Goal: Task Accomplishment & Management: Manage account settings

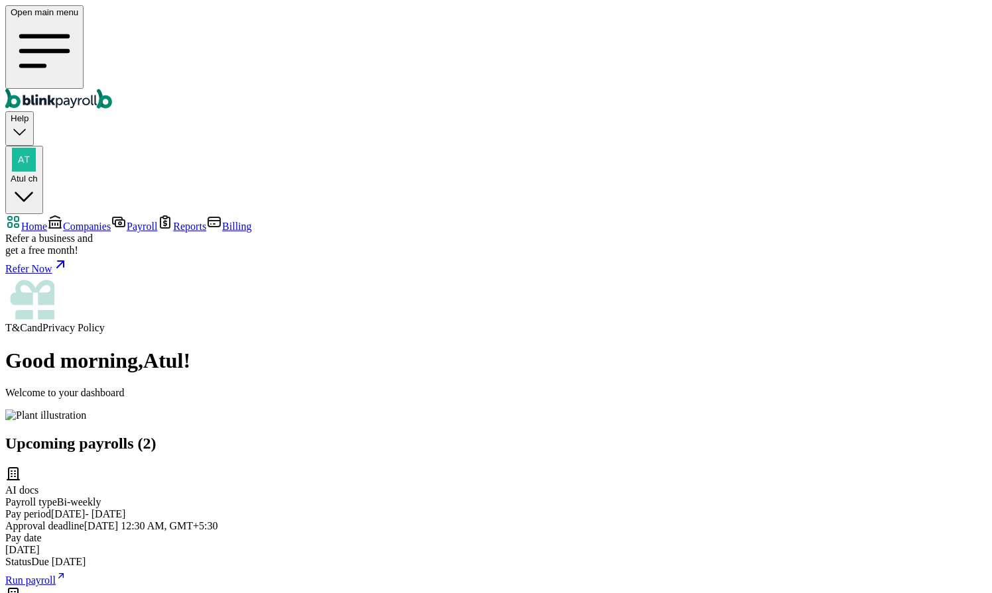
click at [85, 221] on link "Companies" at bounding box center [79, 226] width 64 height 11
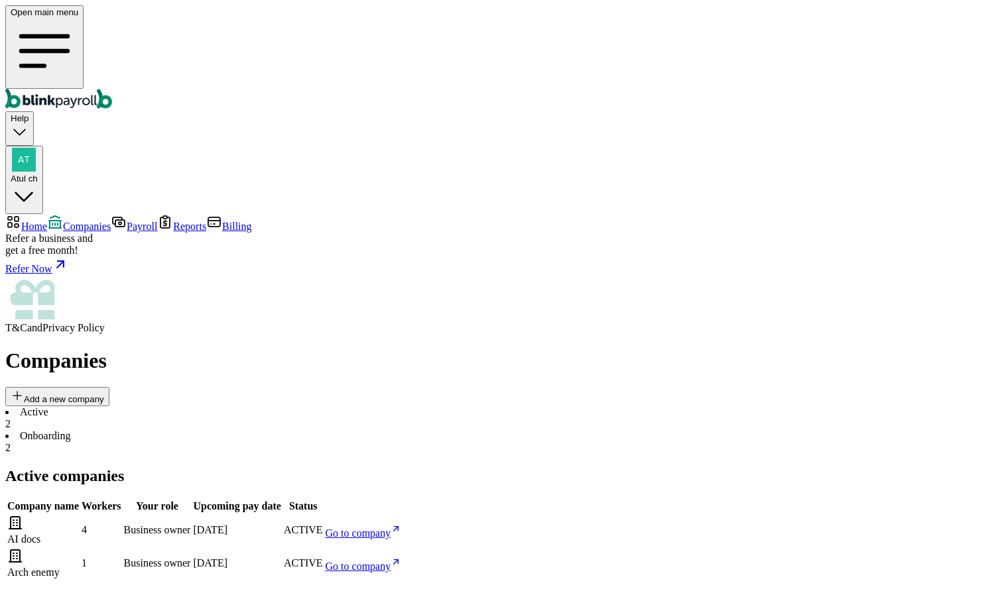
click at [402, 561] on link "Go to company" at bounding box center [364, 566] width 76 height 11
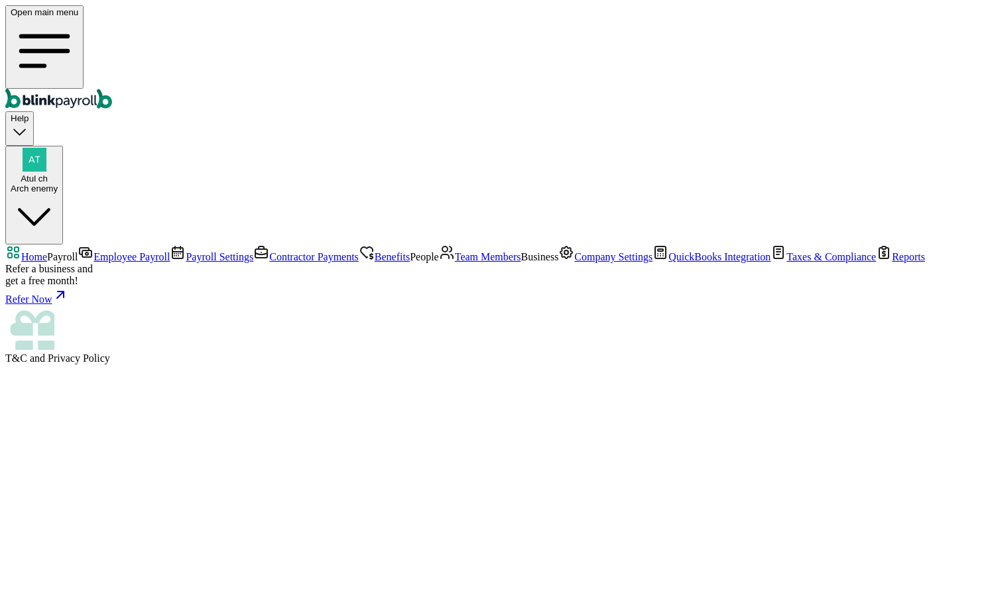
click at [455, 263] on span "Team Members" at bounding box center [488, 256] width 66 height 11
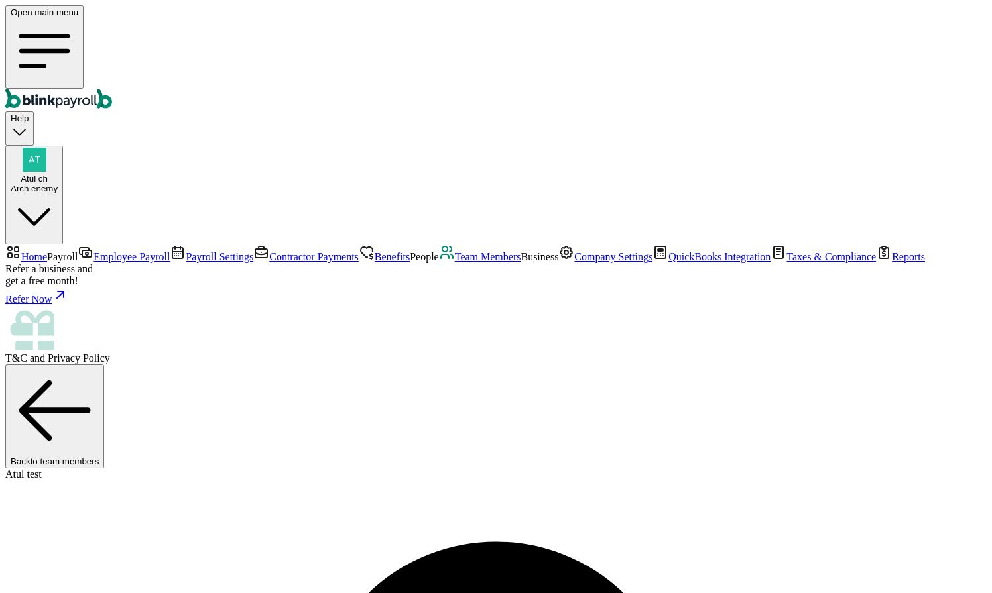
select select "2025"
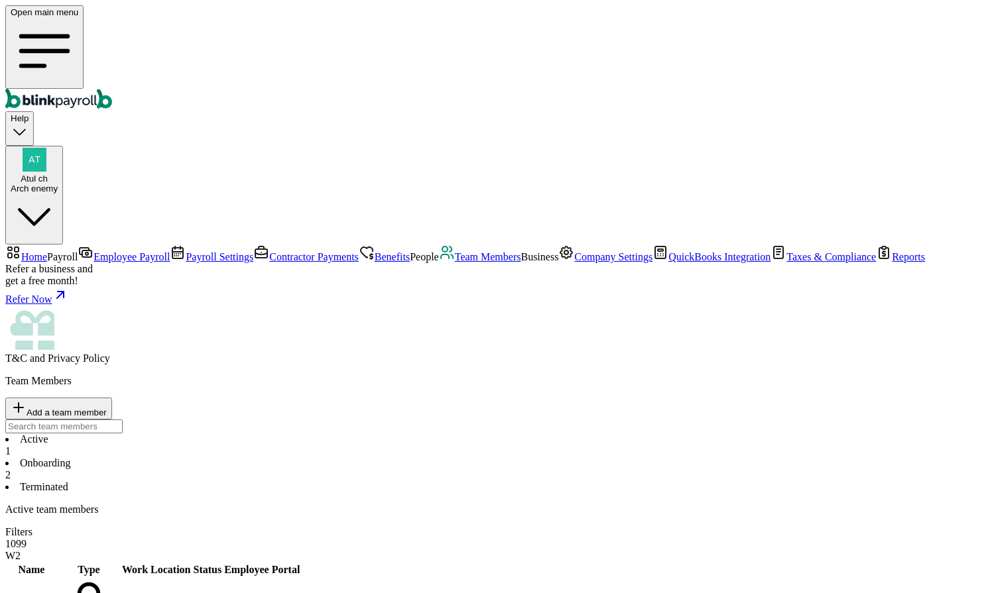
click at [558, 263] on link "Company Settings" at bounding box center [605, 256] width 94 height 11
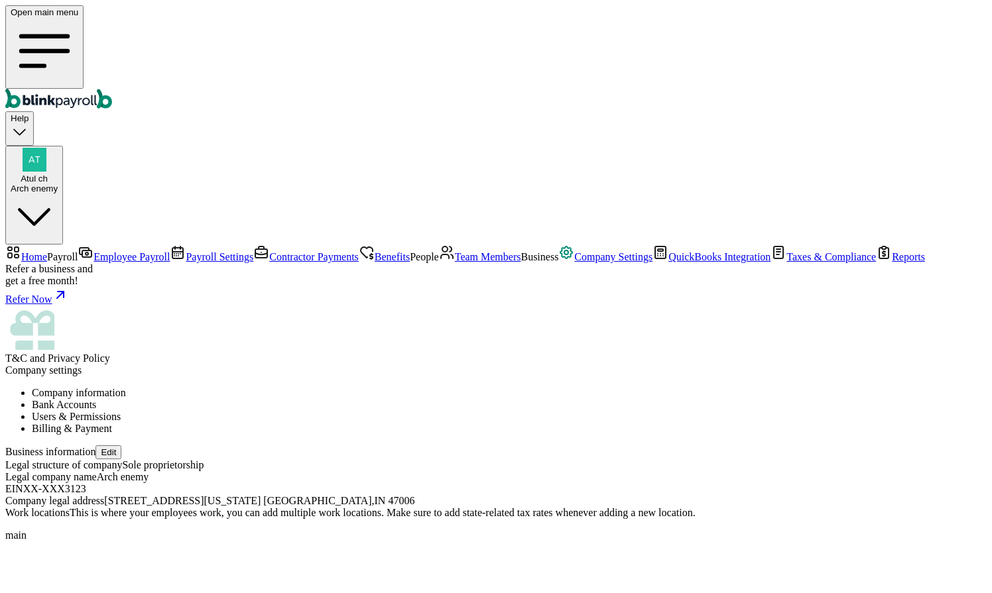
click at [454, 411] on li "Users & Permissions" at bounding box center [509, 417] width 955 height 12
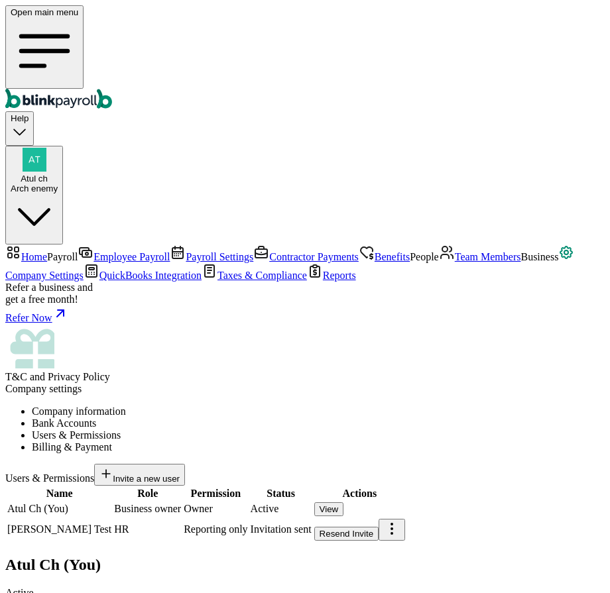
click at [374, 529] on div "Resend Invite" at bounding box center [347, 534] width 54 height 10
click at [21, 36] on icon "Global" at bounding box center [44, 51] width 46 height 30
click at [48, 174] on span "Atul ch" at bounding box center [34, 179] width 27 height 10
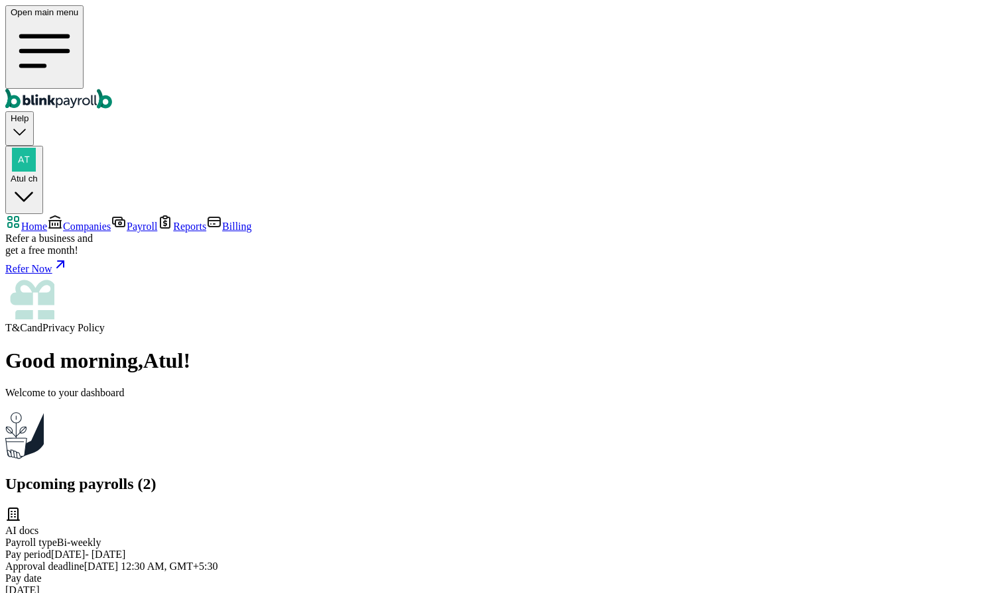
click at [65, 221] on span "Companies" at bounding box center [87, 226] width 48 height 11
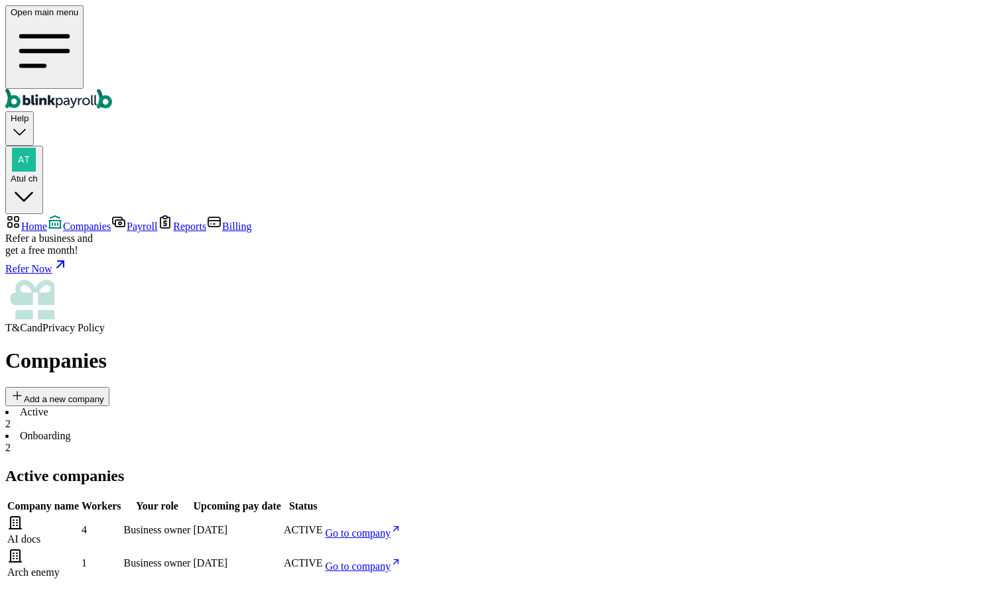
click at [391, 561] on span "Go to company" at bounding box center [359, 566] width 66 height 11
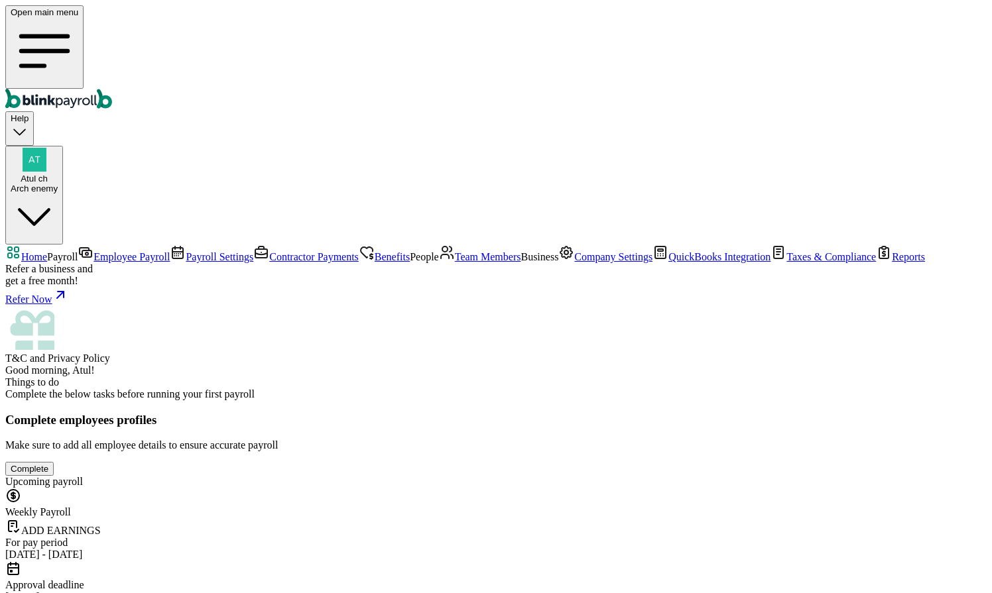
click at [78, 251] on link "Employee Payroll" at bounding box center [124, 256] width 92 height 11
click at [455, 263] on span "Team Members" at bounding box center [488, 256] width 66 height 11
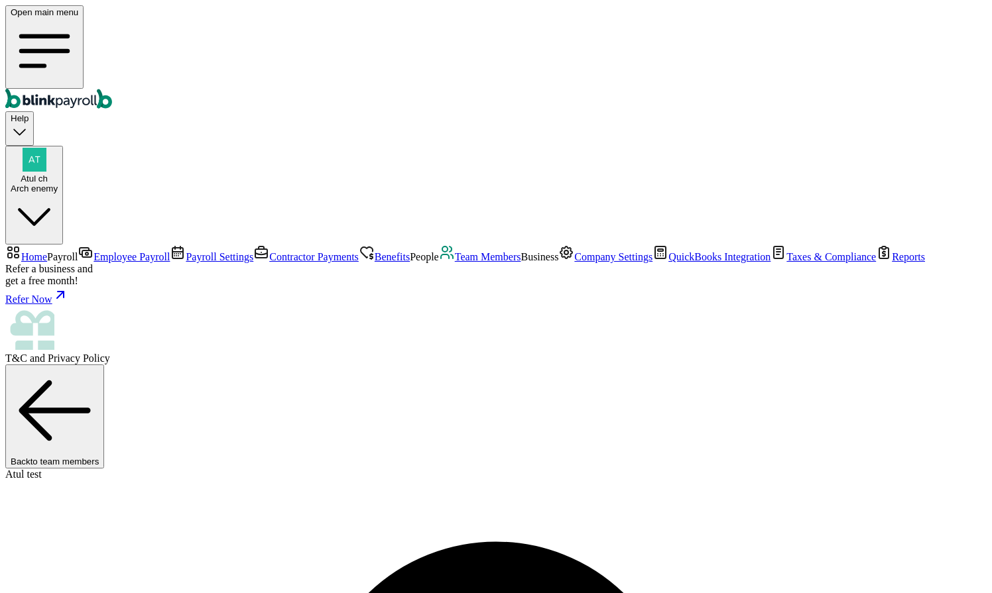
select select "2025"
click at [455, 263] on span "Team Members" at bounding box center [488, 256] width 66 height 11
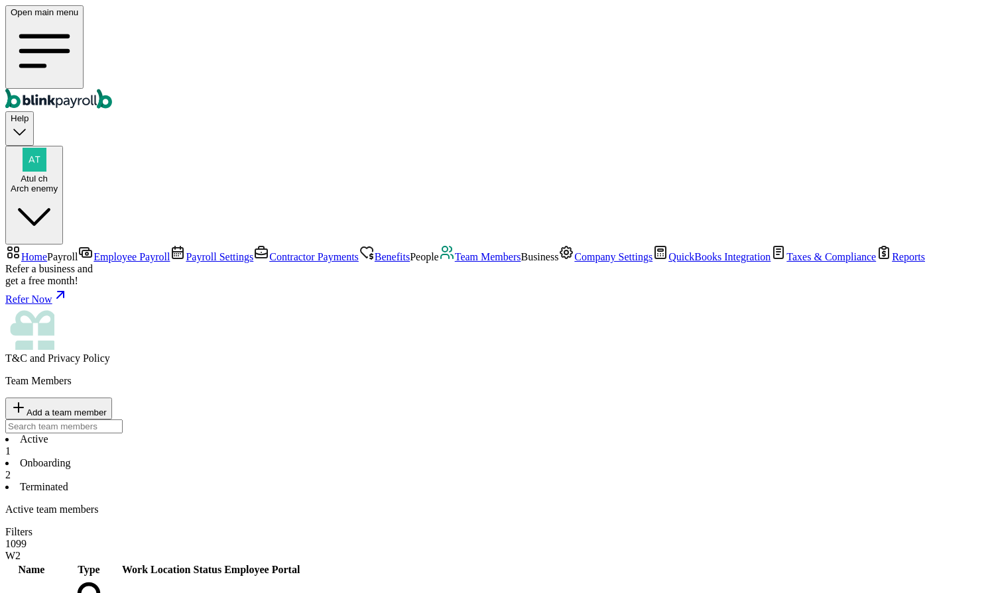
click at [304, 457] on li "Onboarding 2" at bounding box center [495, 469] width 981 height 24
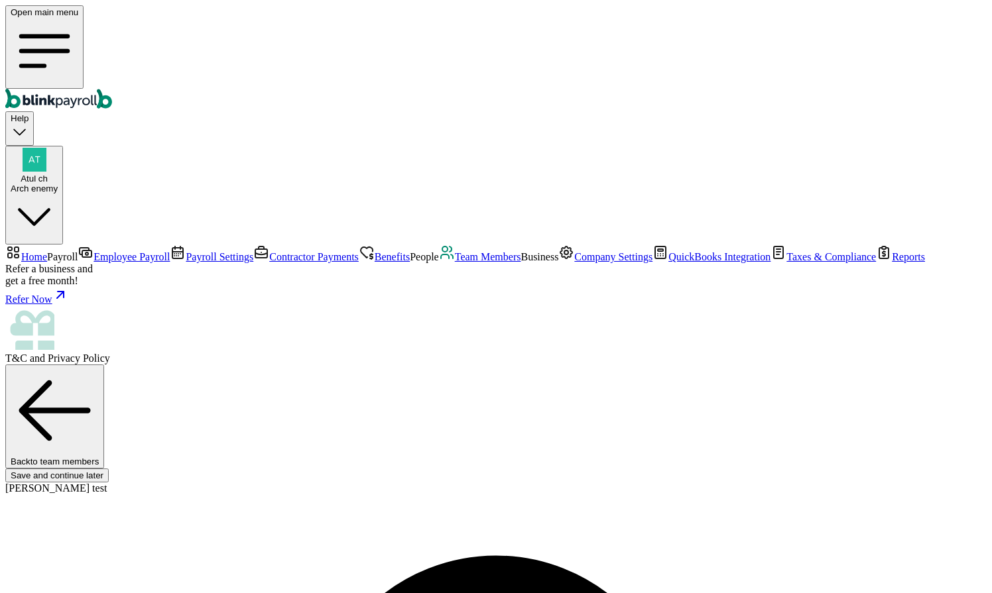
type input "qa"
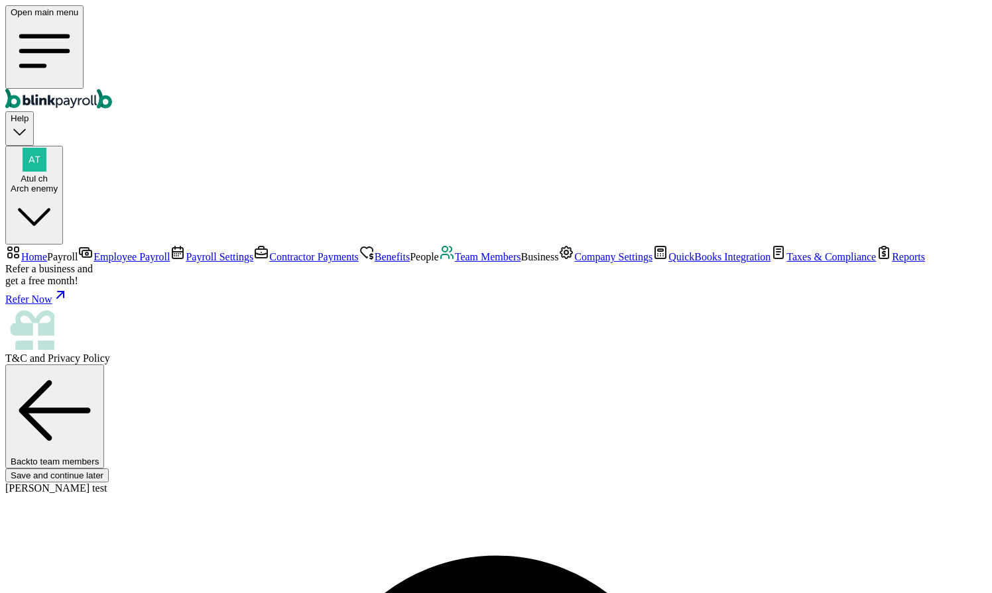
type input "09/01/2025"
select select "5 Indiana Ave"
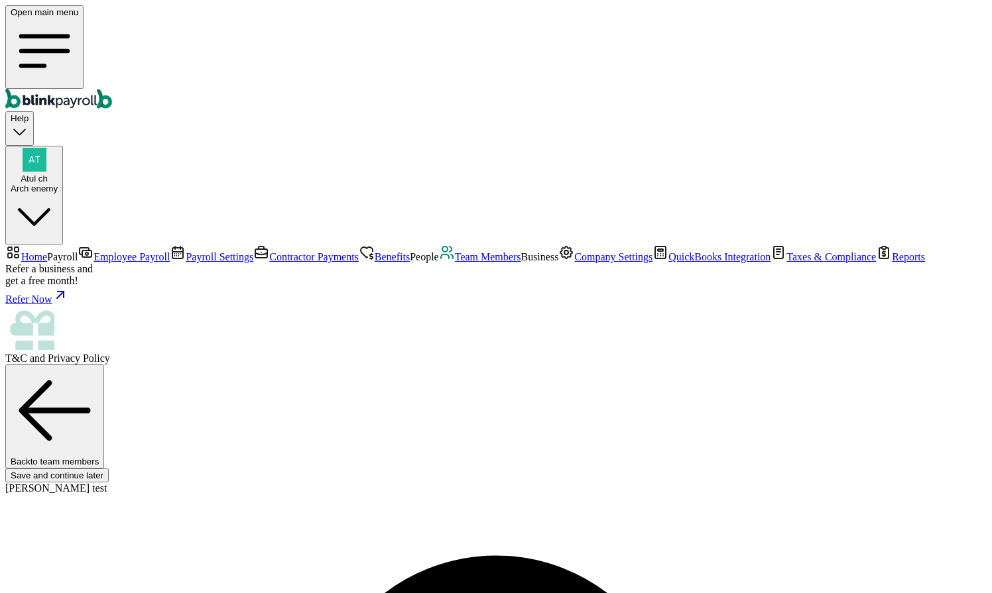
radio input "true"
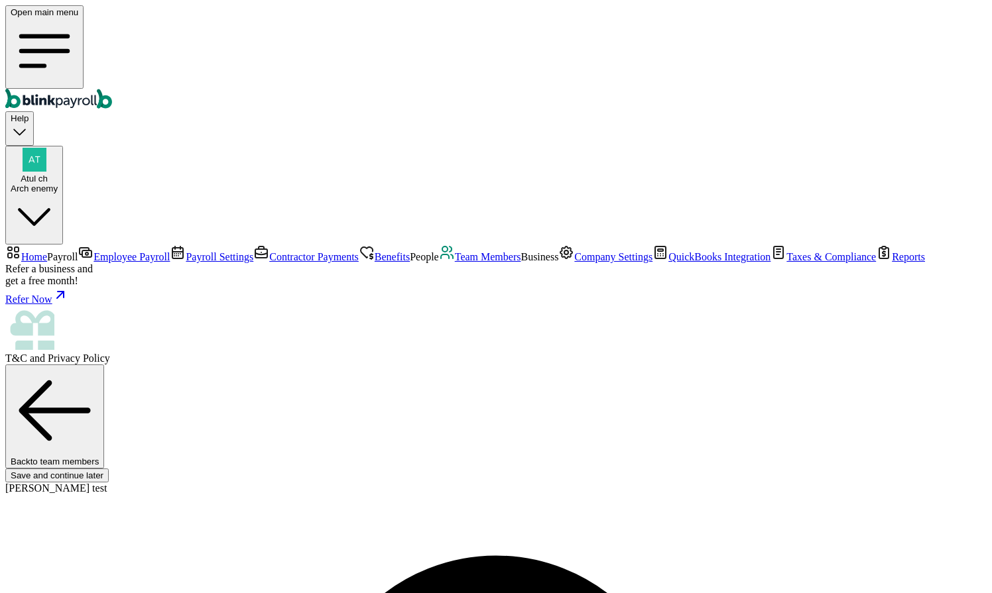
type input "10"
type input "15.00"
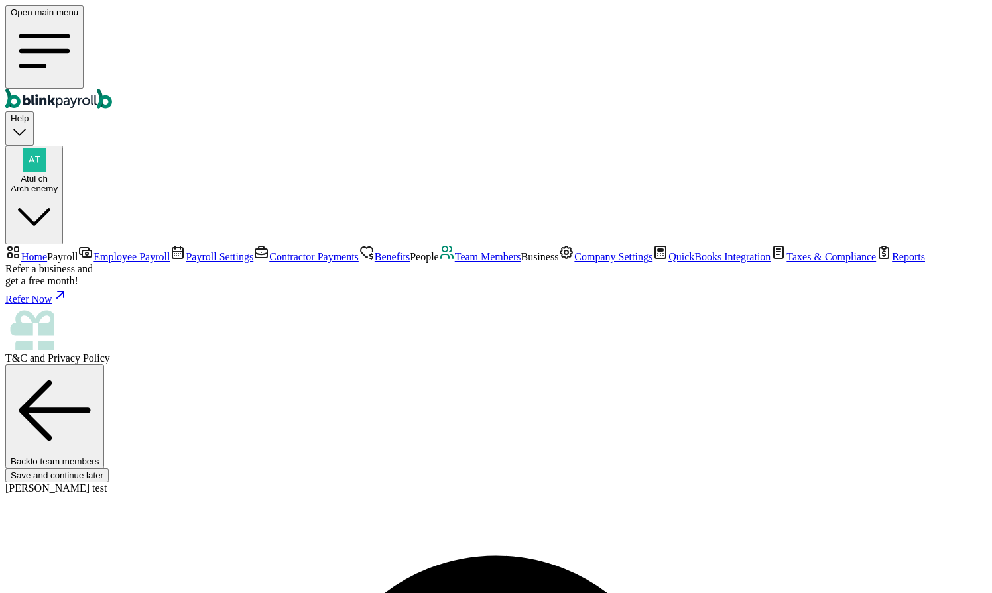
radio input "true"
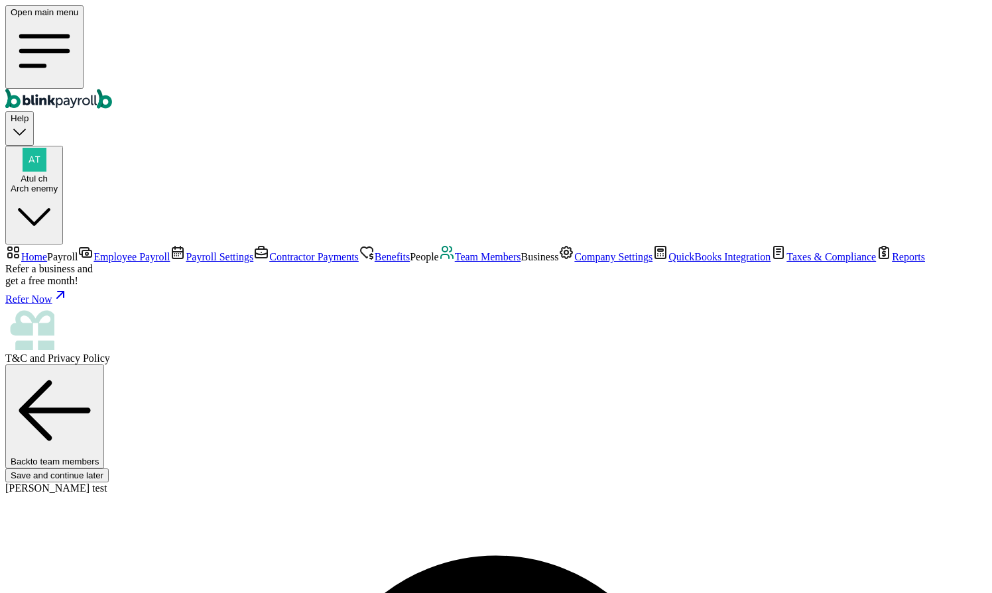
type input "234-24-2323"
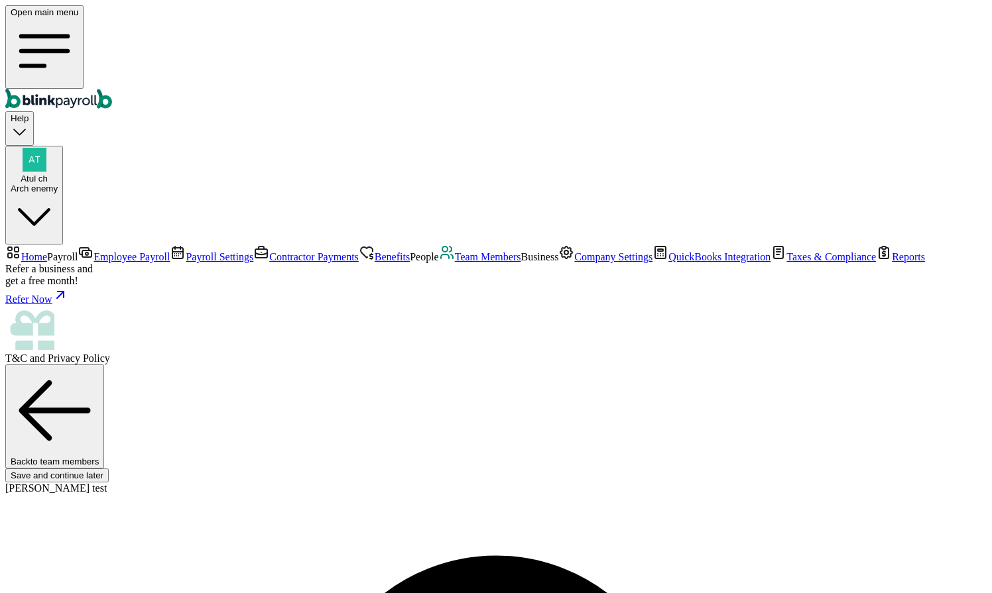
type input "09/02/1989"
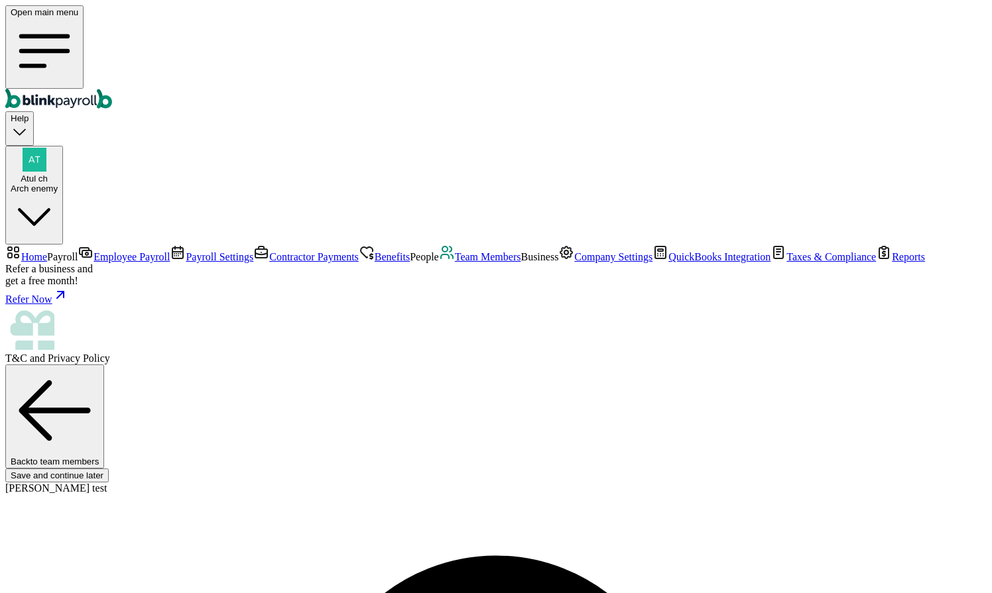
type input "5 Texas a and M Univ"
type input "College Station"
type input "TX"
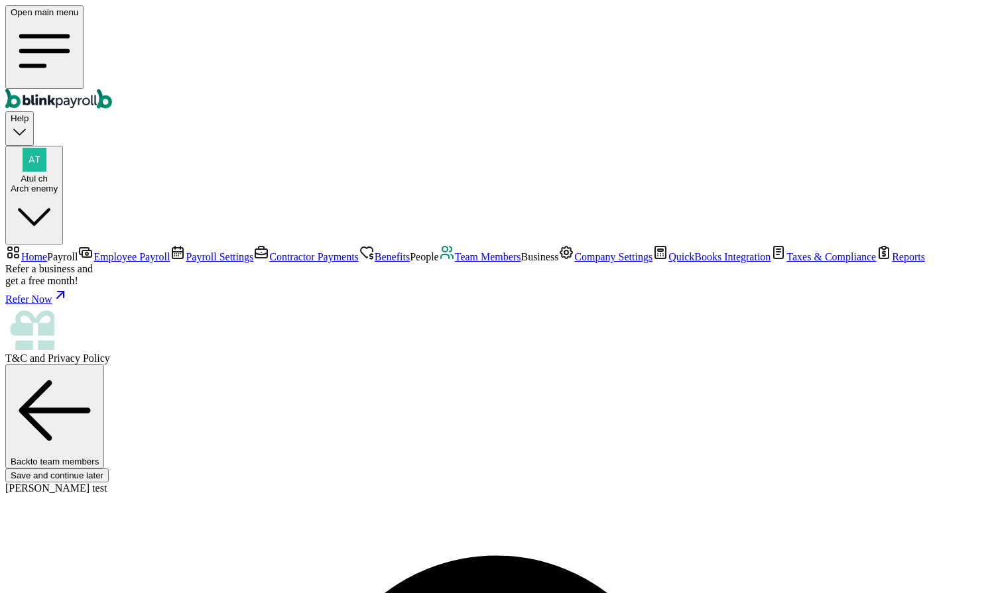
type input "77843"
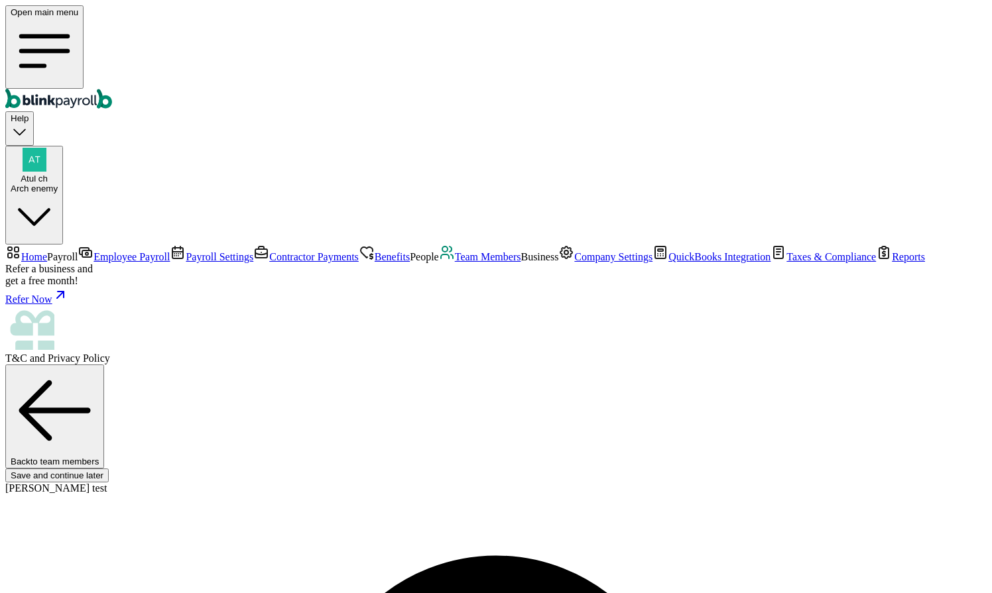
radio input "true"
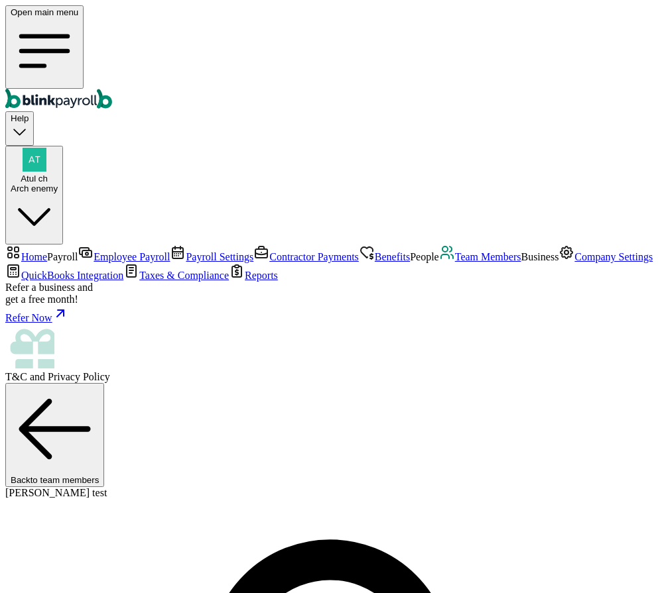
select select "2025"
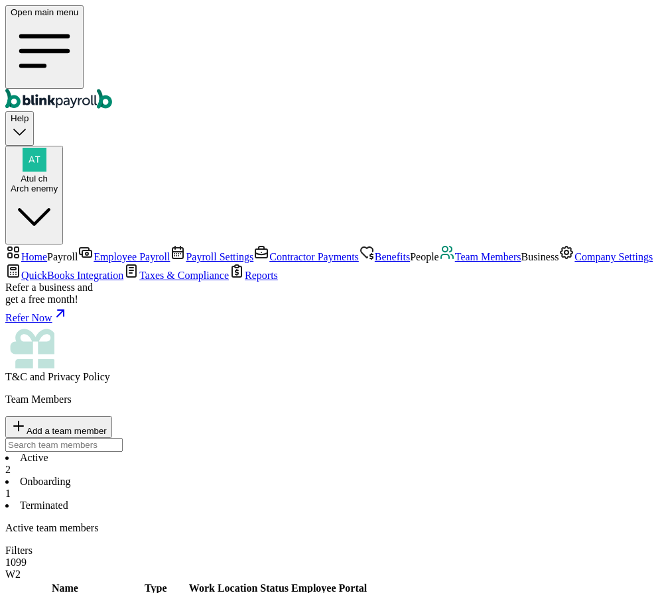
click at [10, 15] on div "Open main menu Help Atul ch Arch enemy" at bounding box center [329, 124] width 649 height 239
click at [23, 27] on icon "Global" at bounding box center [45, 51] width 68 height 68
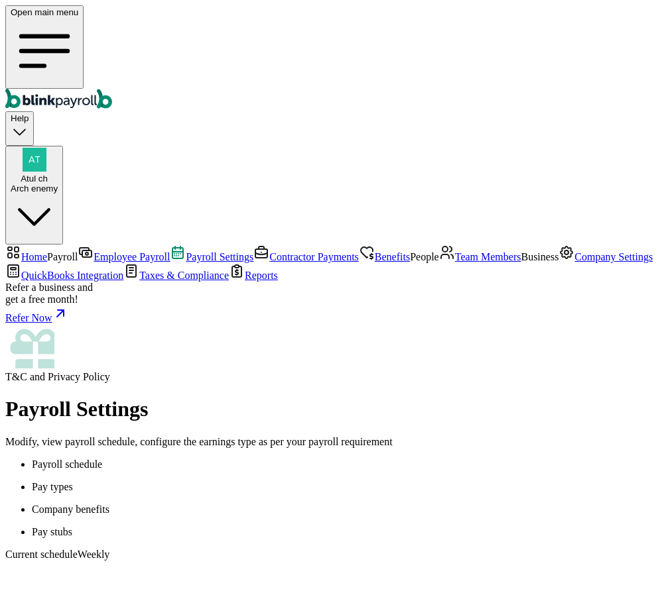
click at [23, 36] on icon "Global" at bounding box center [44, 51] width 46 height 30
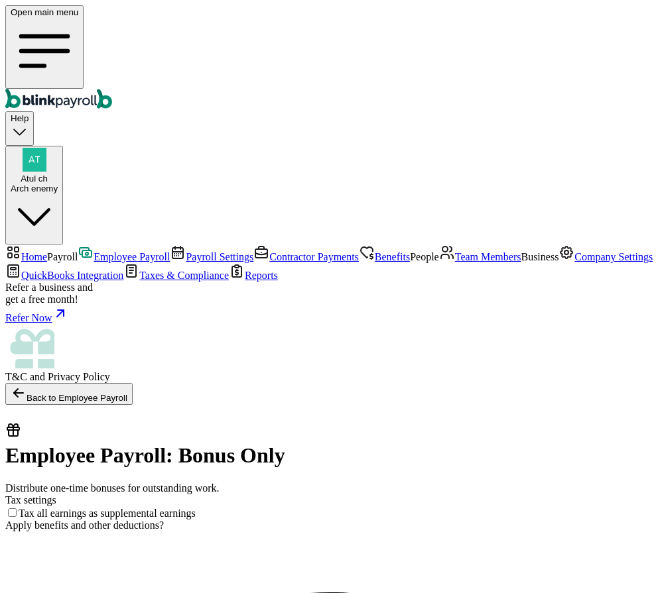
checkbox input "true"
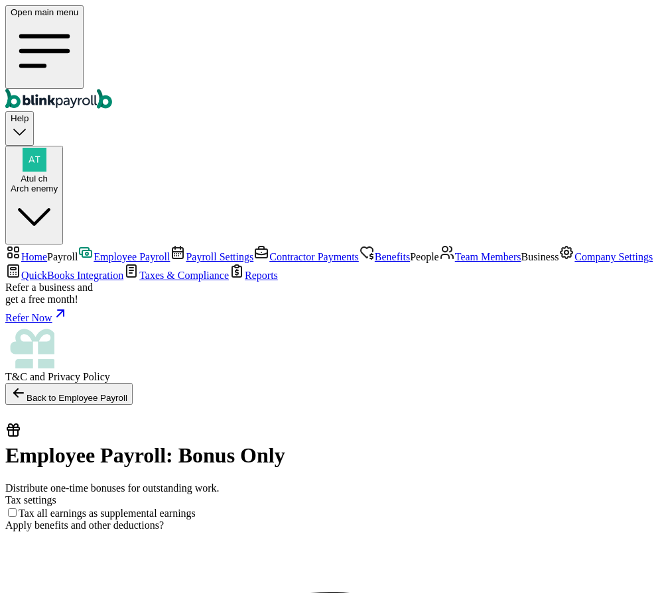
checkbox input "true"
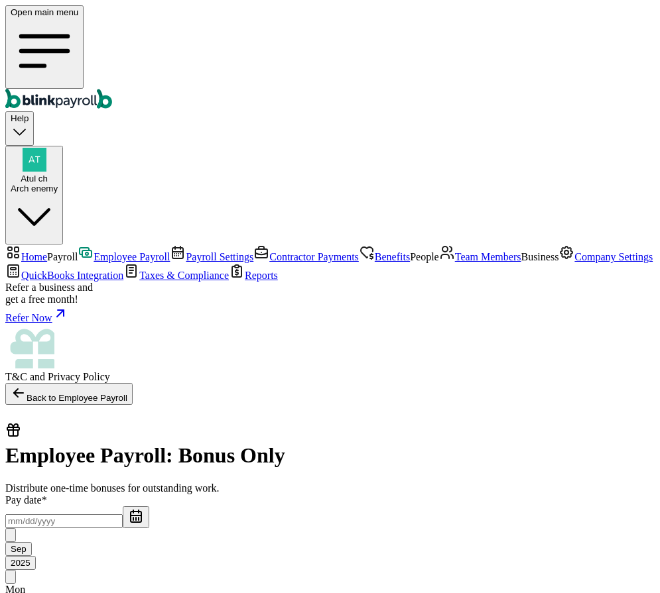
click at [69, 514] on input "text" at bounding box center [63, 521] width 117 height 14
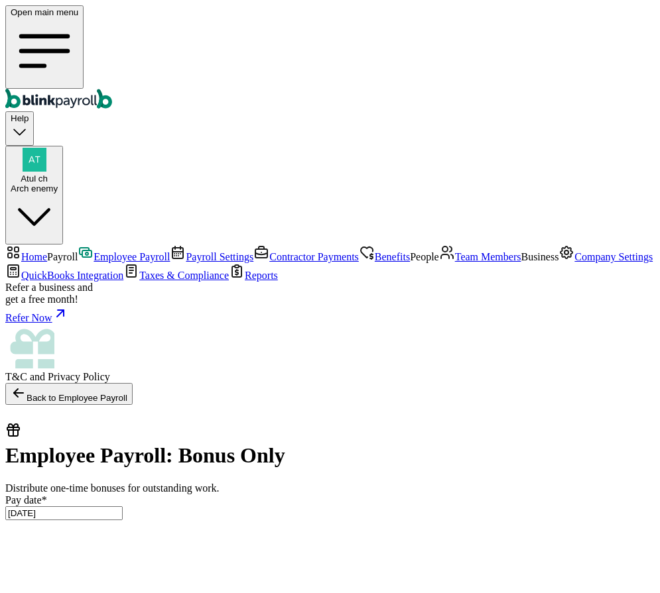
type input "09/01/2025 ~ 09/05/2025"
radio input "true"
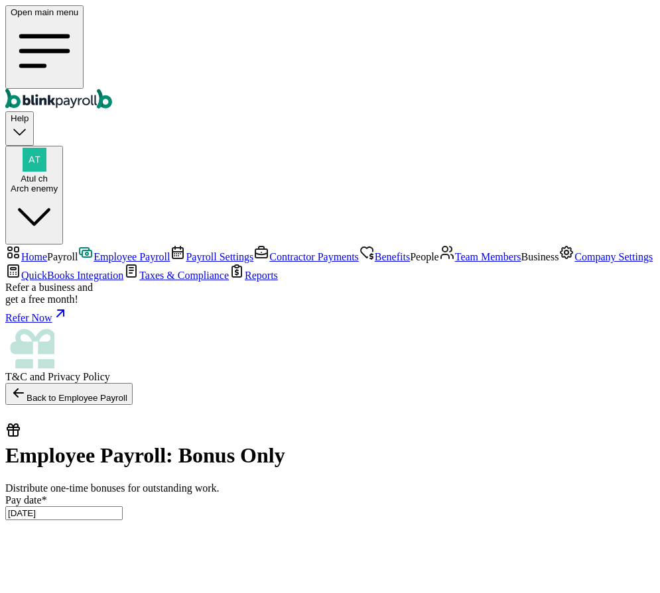
type input "09/17/2025"
click at [15, 25] on icon "Global" at bounding box center [45, 51] width 68 height 68
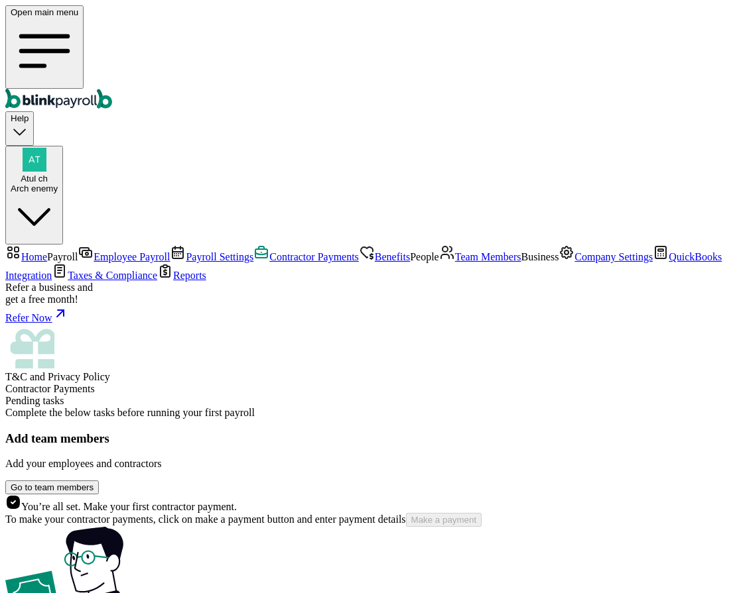
click at [269, 251] on span "Contractor Payments" at bounding box center [314, 256] width 90 height 11
click at [93, 251] on span "Employee Payroll" at bounding box center [131, 256] width 76 height 11
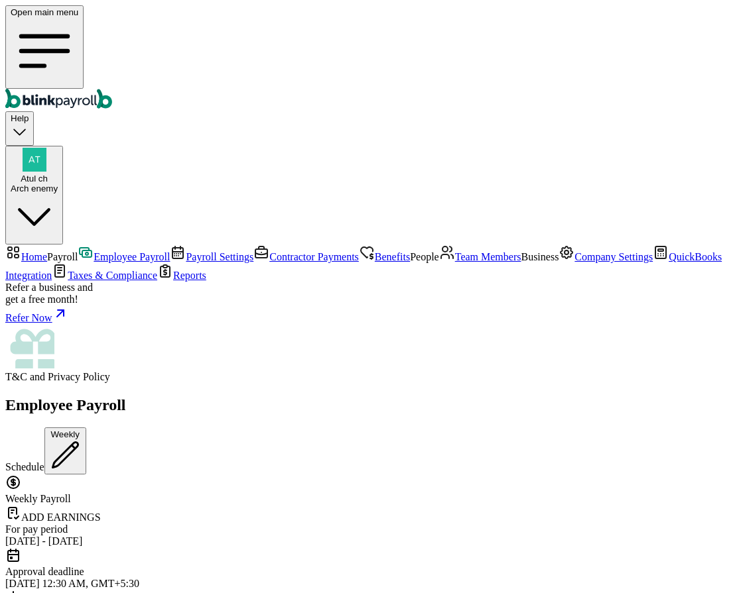
click at [253, 251] on link "Contractor Payments" at bounding box center [305, 256] width 105 height 11
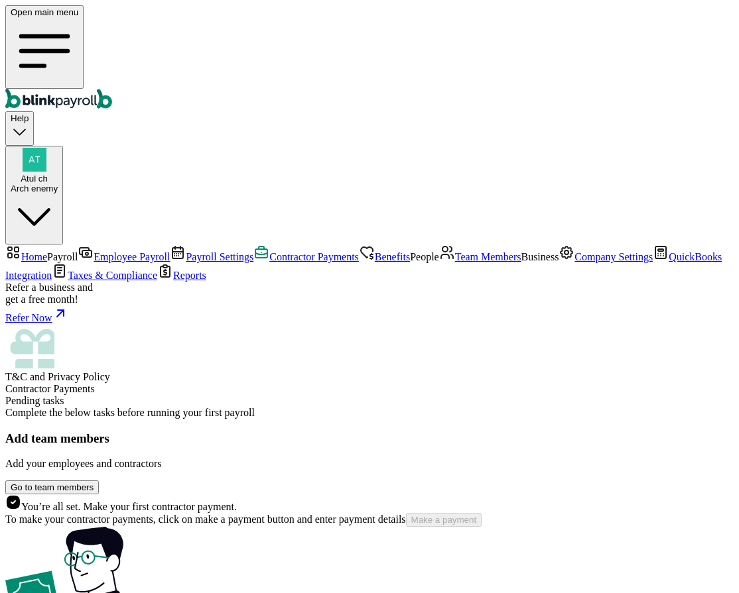
click at [93, 251] on span "Employee Payroll" at bounding box center [131, 256] width 76 height 11
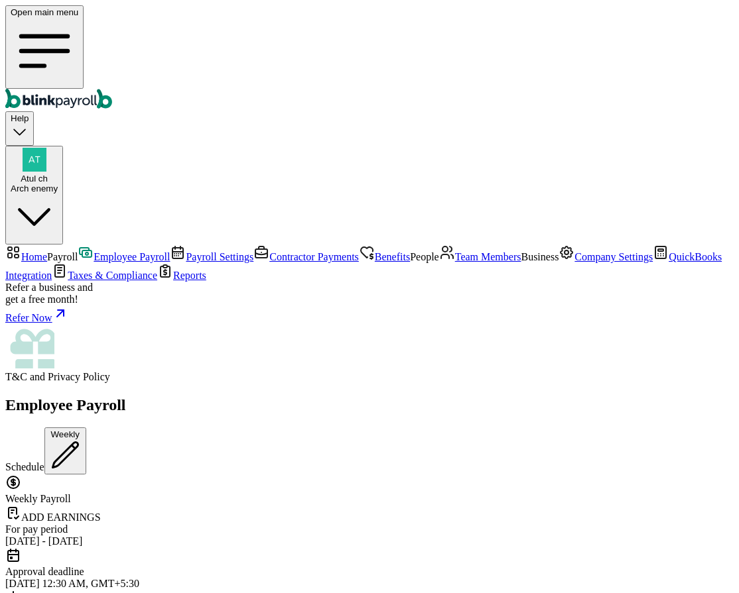
click at [269, 251] on span "Contractor Payments" at bounding box center [314, 256] width 90 height 11
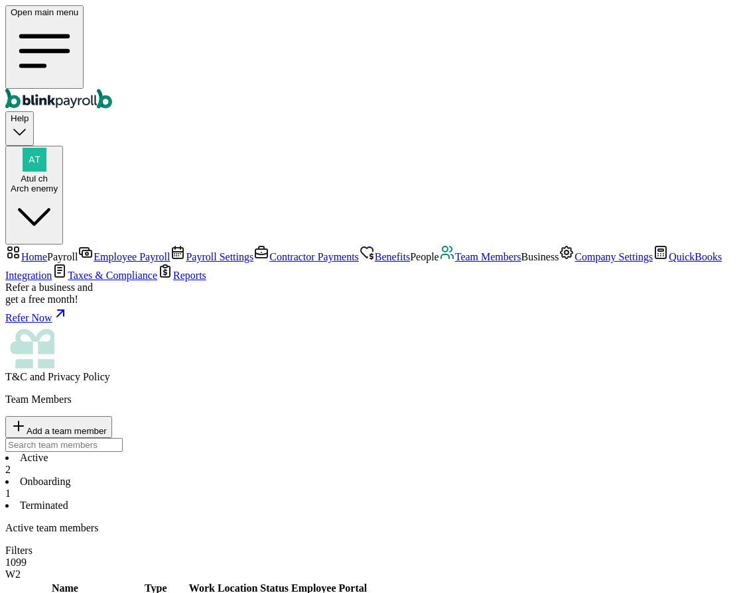
click at [294, 476] on li "Onboarding 1" at bounding box center [369, 488] width 728 height 24
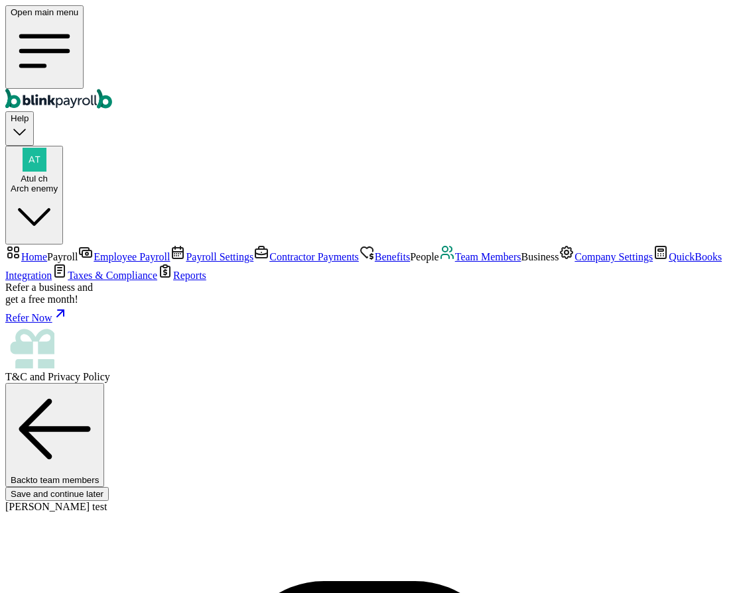
scroll to position [76, 0]
checkbox input "true"
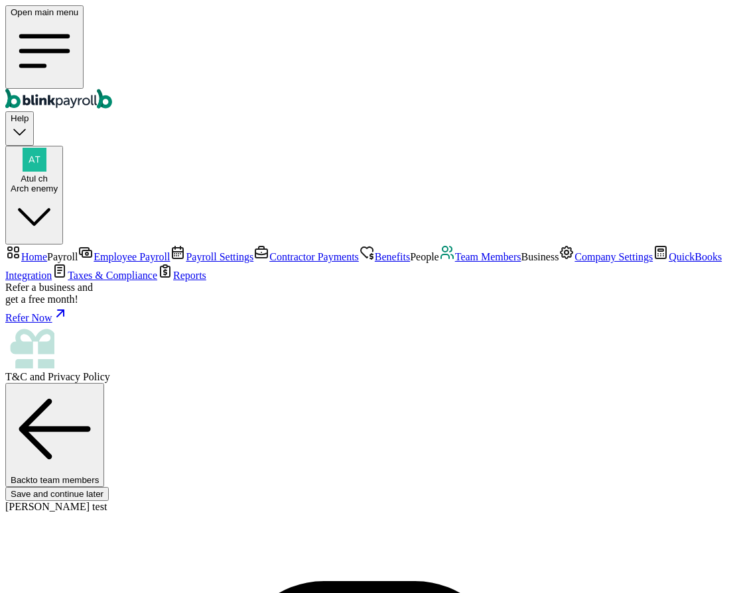
radio input "true"
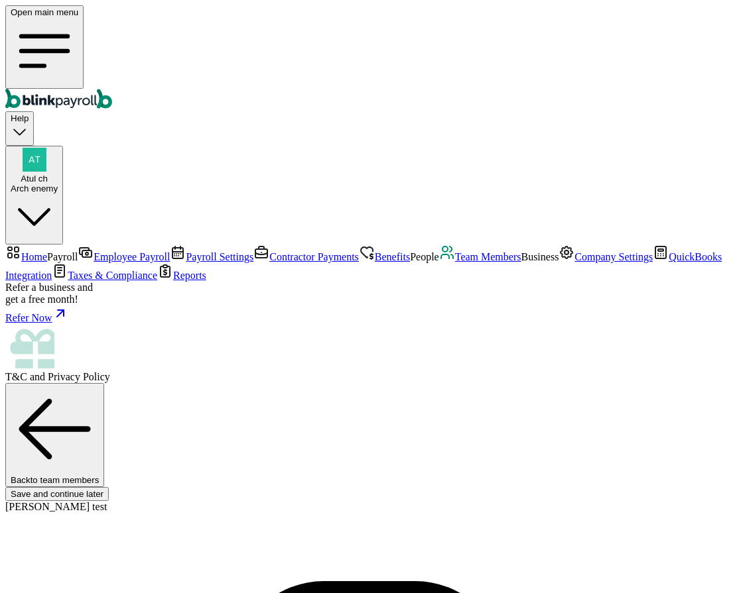
radio input "true"
select select "Savings"
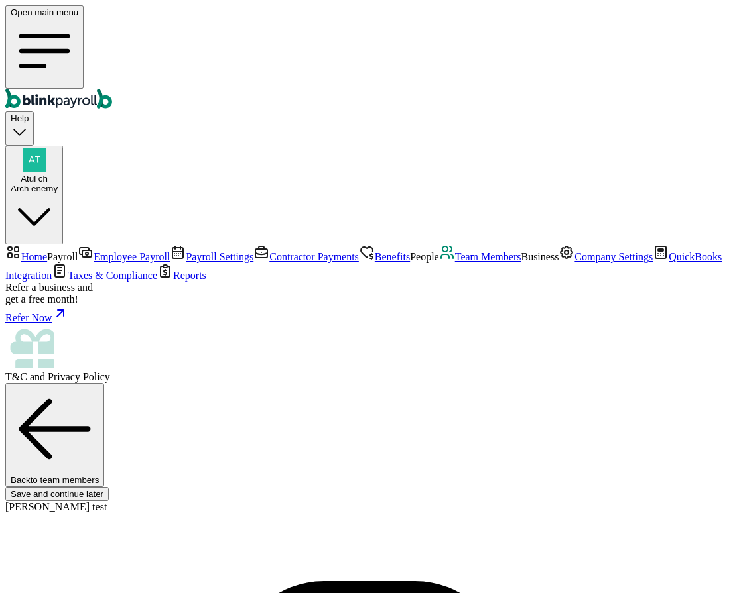
type input "233423423"
type input "23444"
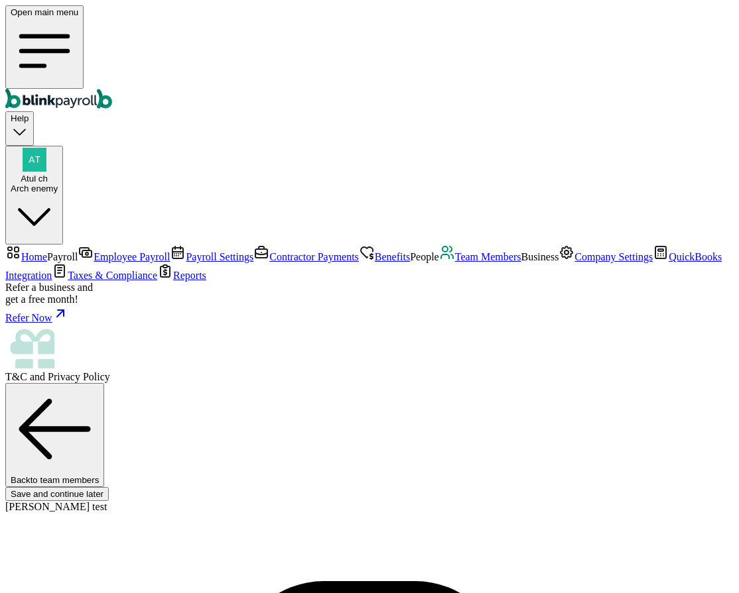
type input "23444"
click at [455, 263] on span "Team Members" at bounding box center [488, 256] width 66 height 11
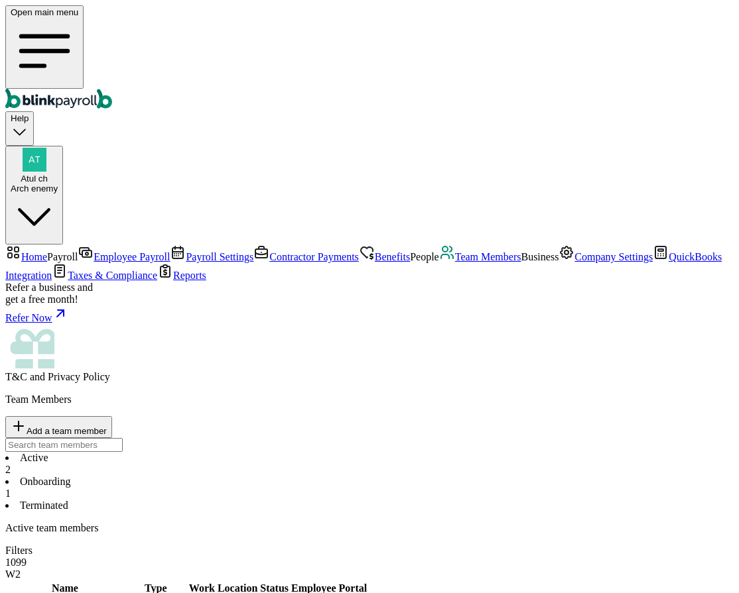
click at [293, 476] on li "Onboarding 1" at bounding box center [369, 488] width 728 height 24
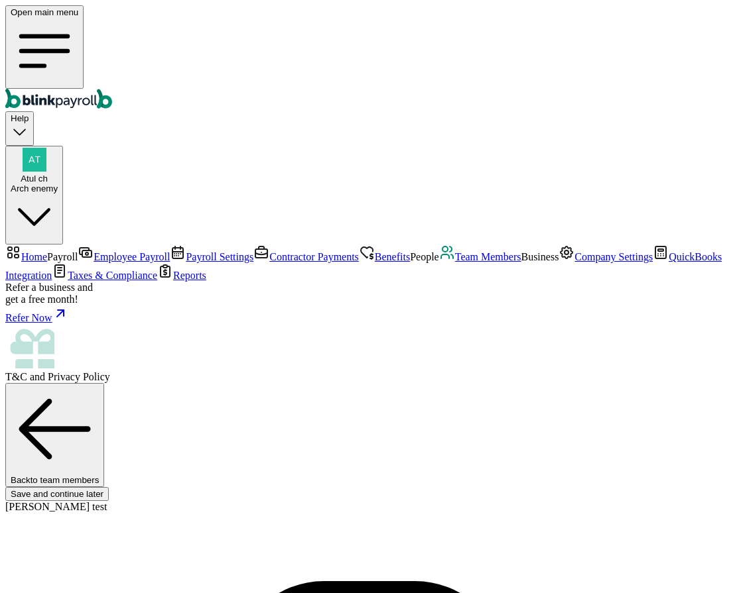
scroll to position [14, 0]
checkbox input "false"
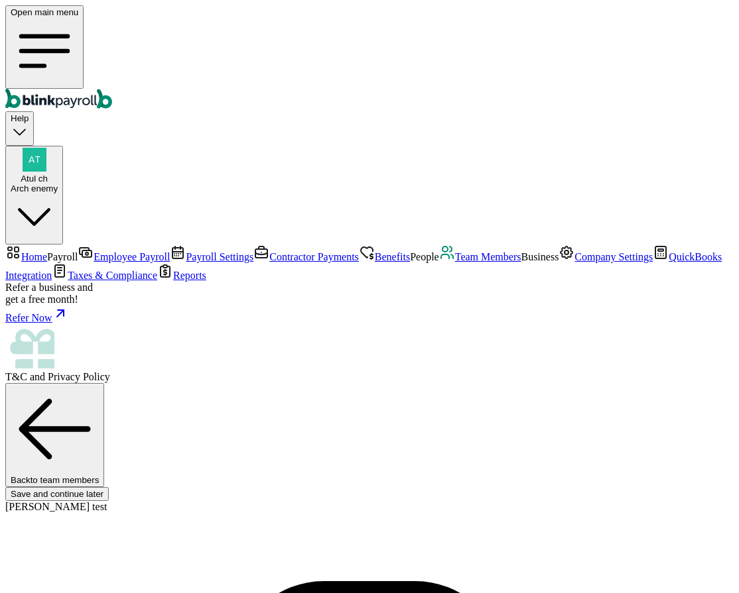
type input "234-23-4444"
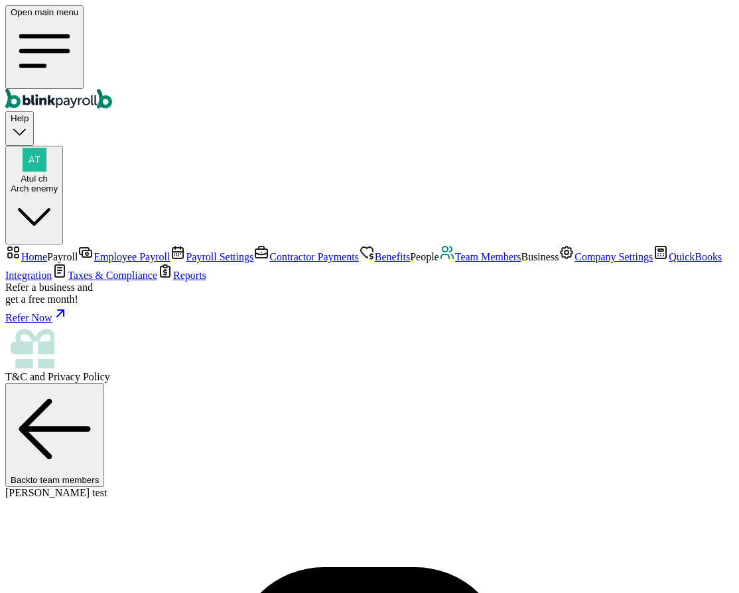
scroll to position [76, 0]
click at [186, 251] on span "Payroll Settings" at bounding box center [220, 256] width 68 height 11
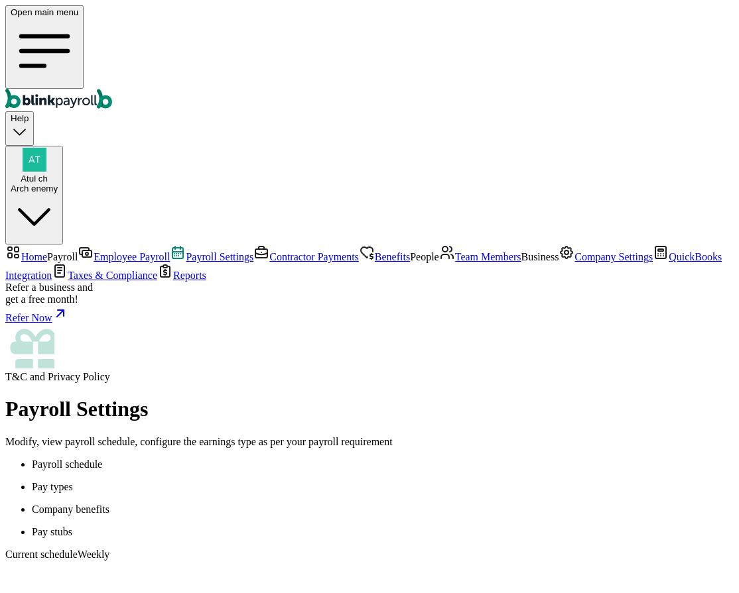
click at [253, 251] on link "Contractor Payments" at bounding box center [305, 256] width 105 height 11
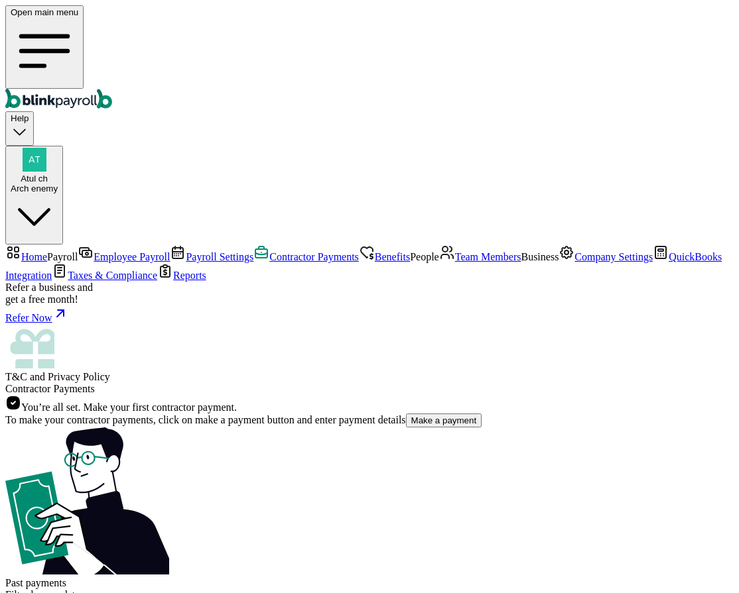
click at [406, 414] on button "Make a payment" at bounding box center [444, 421] width 76 height 14
select select "direct_deposit"
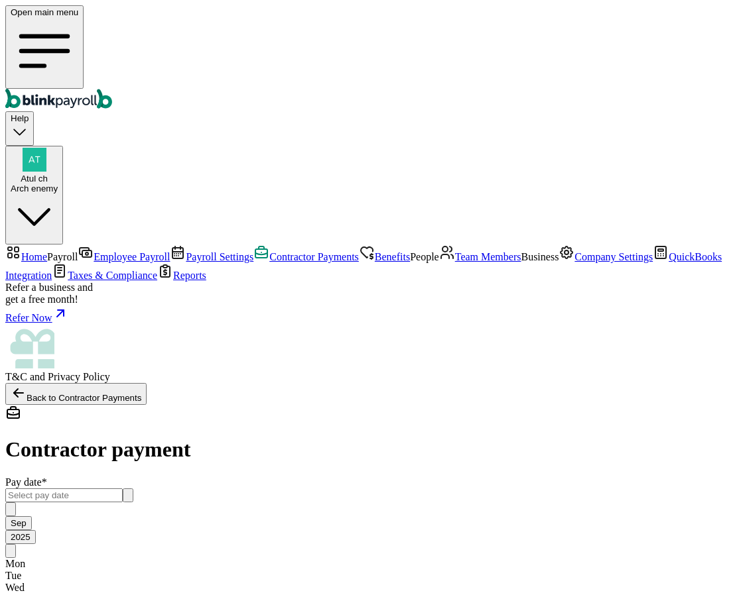
click at [123, 489] on input "text" at bounding box center [63, 496] width 117 height 14
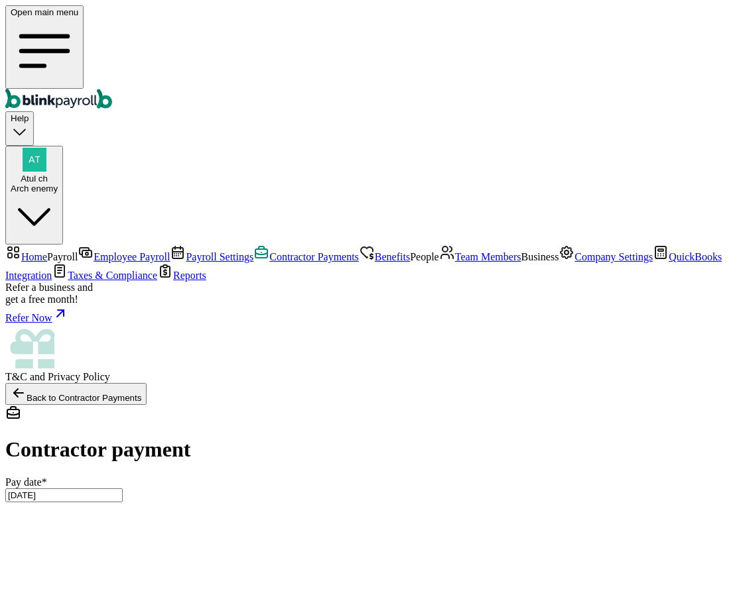
type input "09/08/2025 ~ 09/12/2025"
radio input "true"
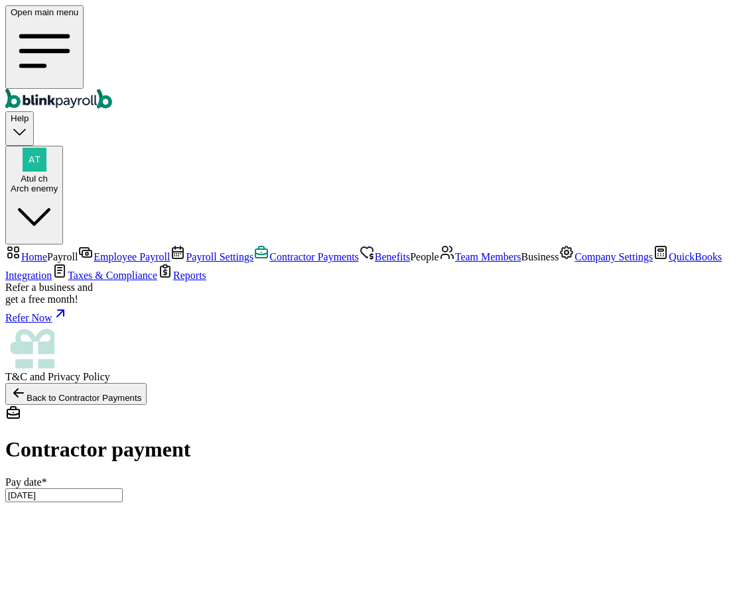
click at [186, 251] on span "Payroll Settings" at bounding box center [220, 256] width 68 height 11
click at [375, 251] on span "Benefits" at bounding box center [392, 256] width 35 height 11
click at [93, 251] on span "Employee Payroll" at bounding box center [131, 256] width 76 height 11
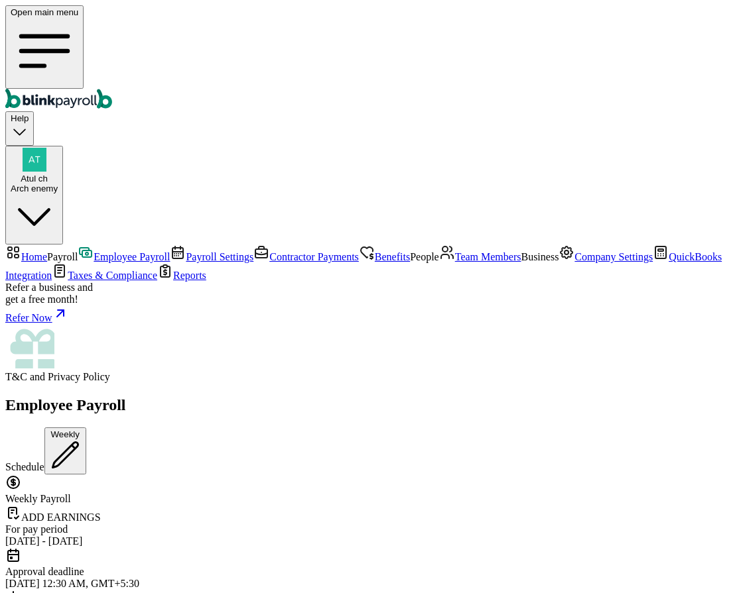
click at [253, 251] on link "Contractor Payments" at bounding box center [305, 256] width 105 height 11
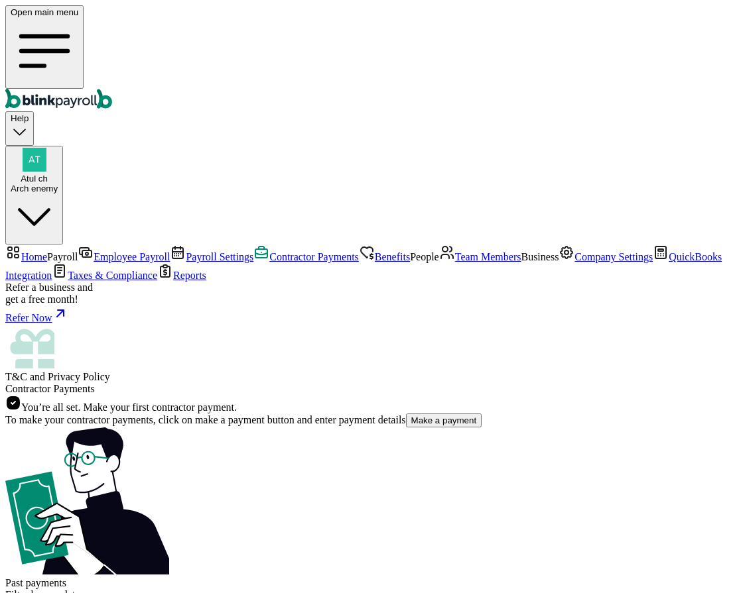
click at [186, 251] on span "Payroll Settings" at bounding box center [220, 256] width 68 height 11
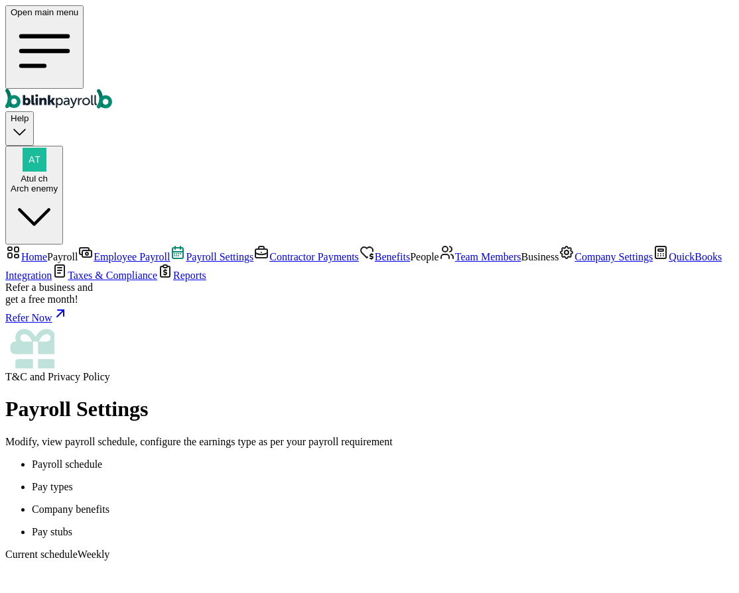
scroll to position [119, 0]
click at [90, 251] on link "Employee Payroll" at bounding box center [124, 256] width 92 height 11
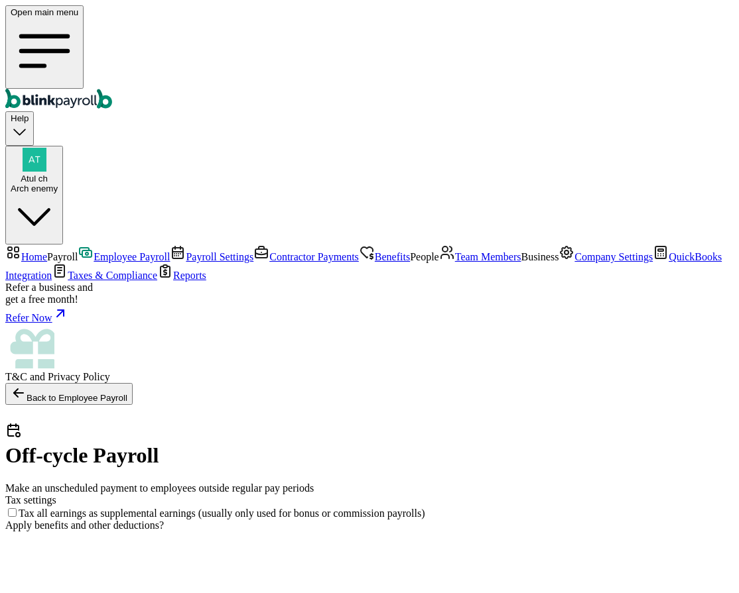
checkbox input "true"
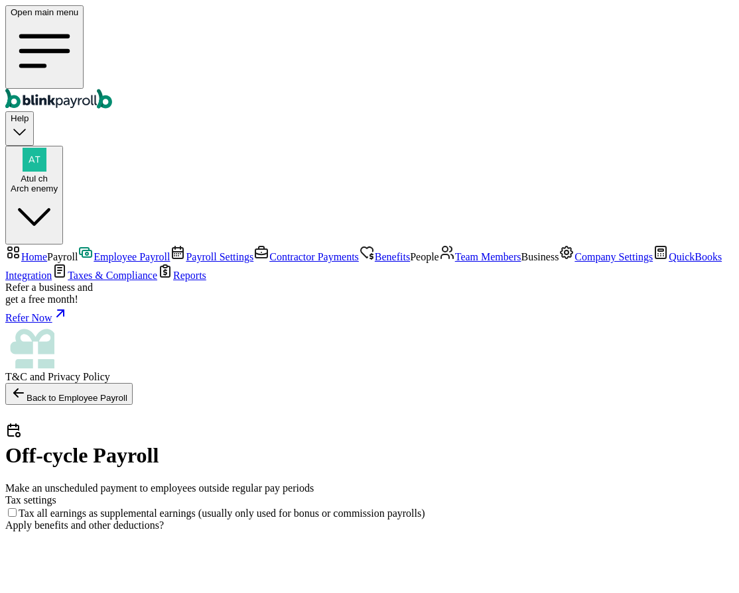
checkbox input "true"
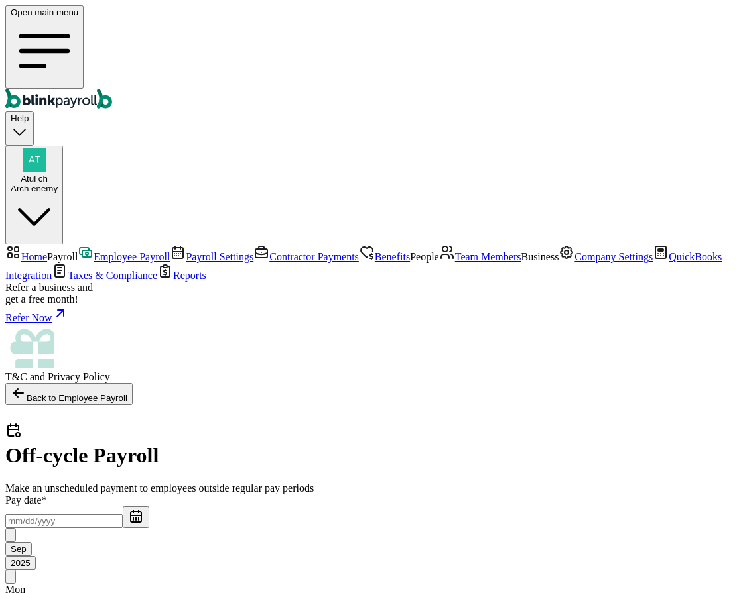
click at [123, 514] on input "text" at bounding box center [63, 521] width 117 height 14
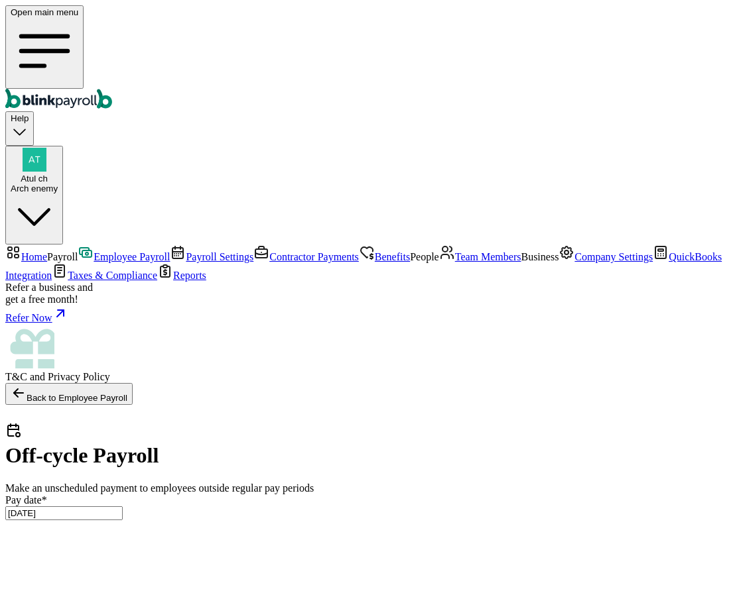
radio input "true"
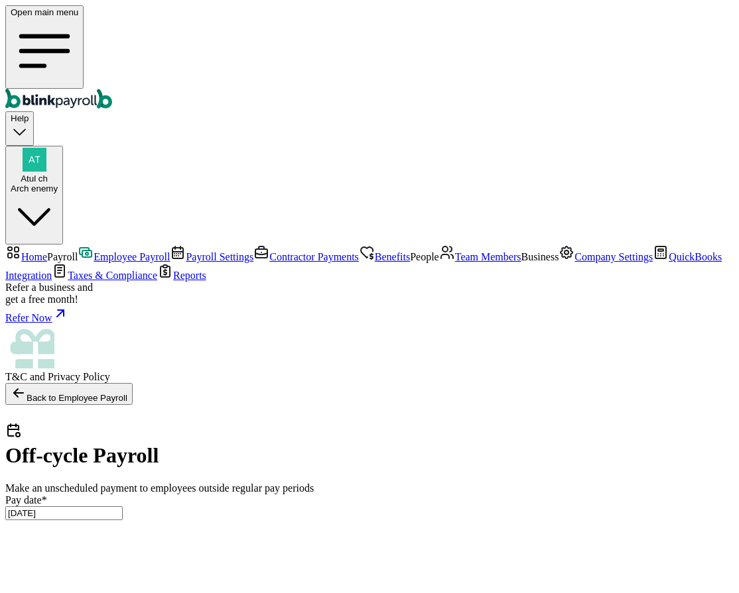
click at [100, 251] on span "Employee Payroll" at bounding box center [131, 256] width 76 height 11
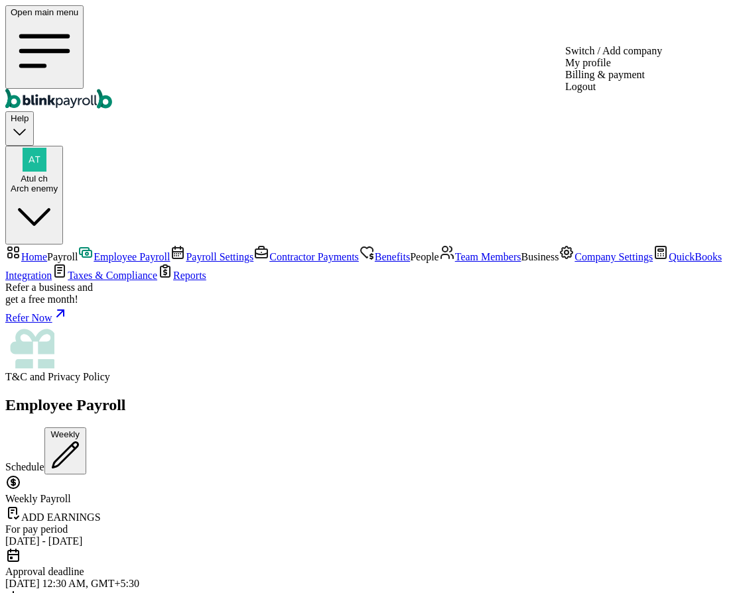
click at [58, 174] on div "Atul ch Arch enemy" at bounding box center [34, 184] width 47 height 20
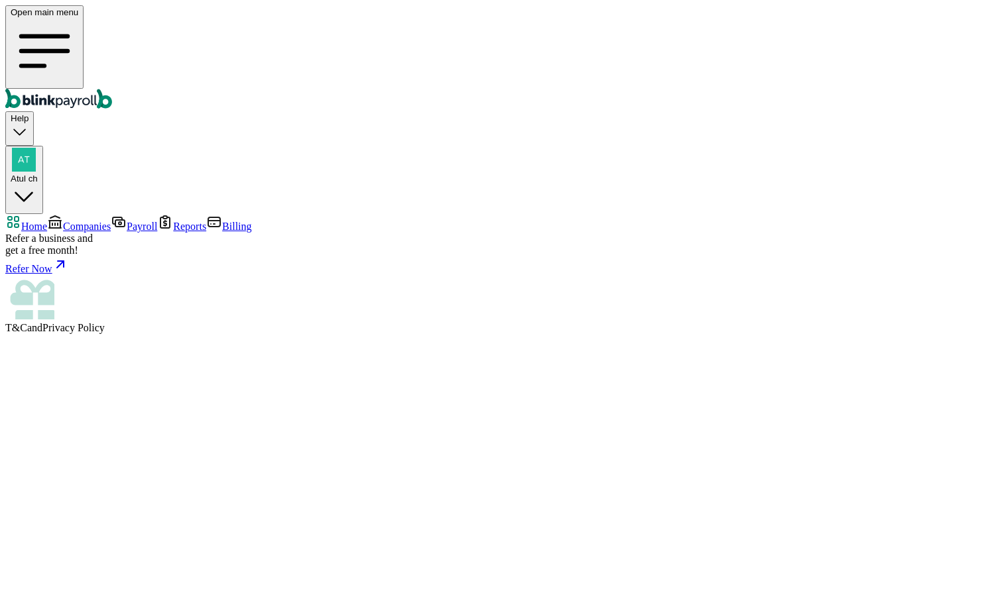
click at [80, 221] on span "Companies" at bounding box center [87, 226] width 48 height 11
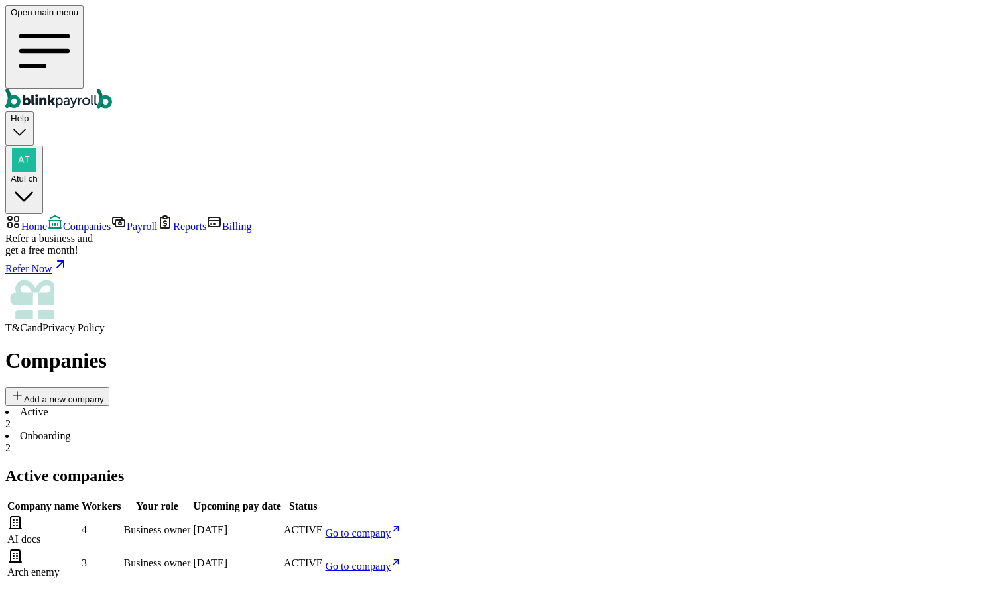
click at [391, 528] on span "Go to company" at bounding box center [359, 533] width 66 height 11
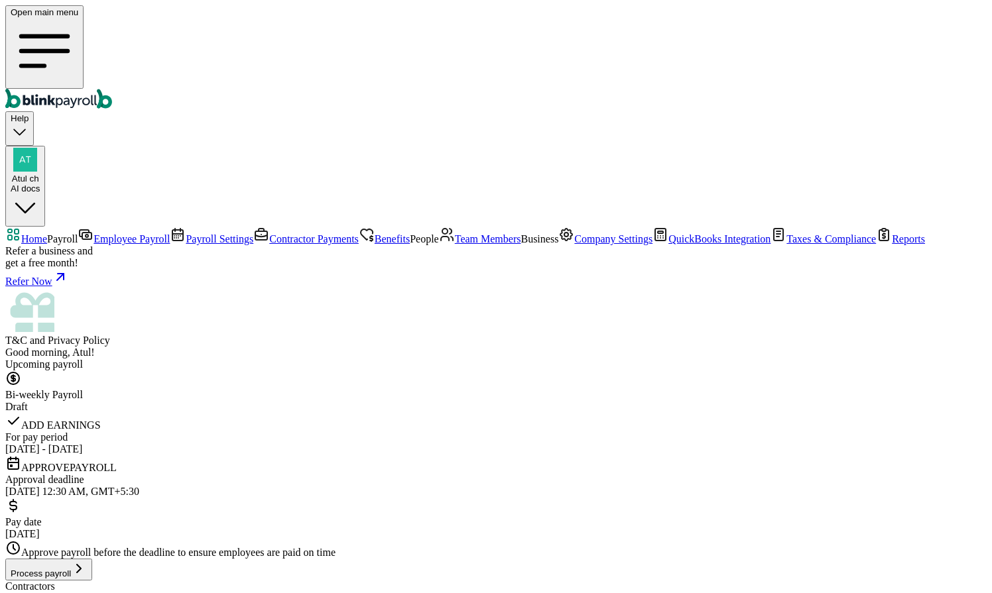
scroll to position [113, 0]
click at [93, 233] on span "Employee Payroll" at bounding box center [131, 238] width 76 height 11
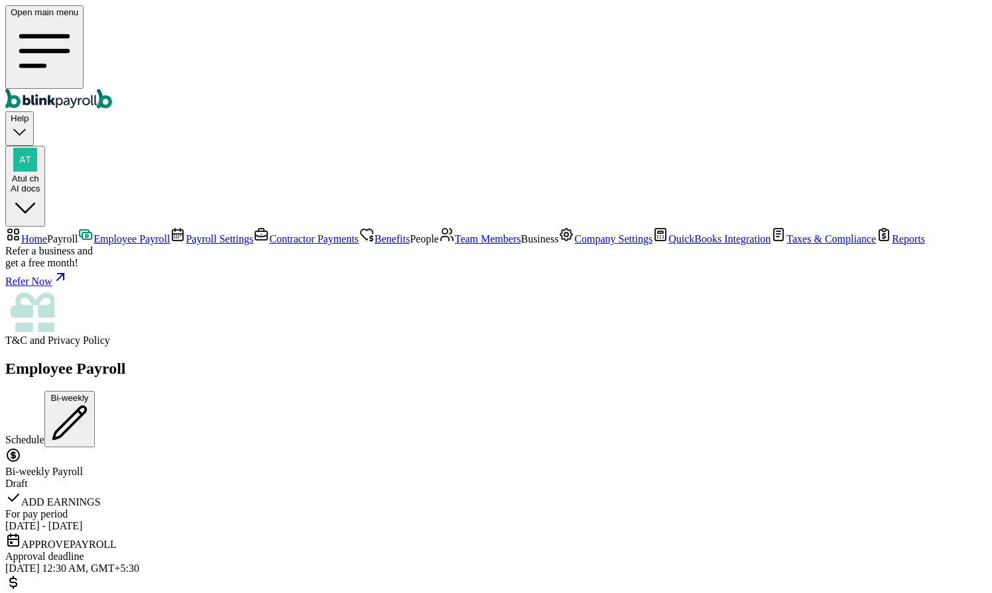
scroll to position [208, 0]
click at [40, 184] on div "AI docs" at bounding box center [25, 189] width 29 height 10
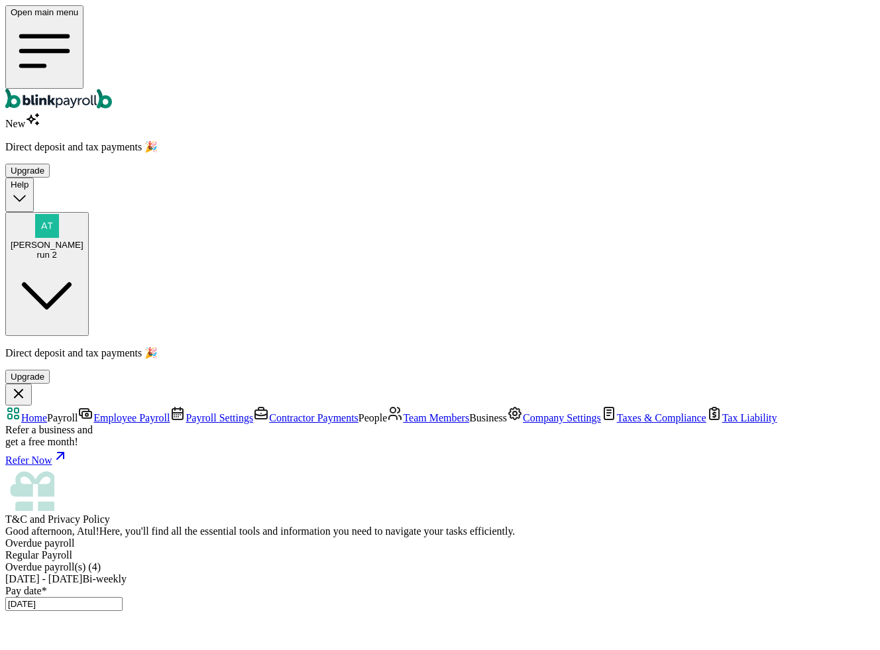
click at [617, 412] on span "Taxes & Compliance" at bounding box center [662, 417] width 90 height 11
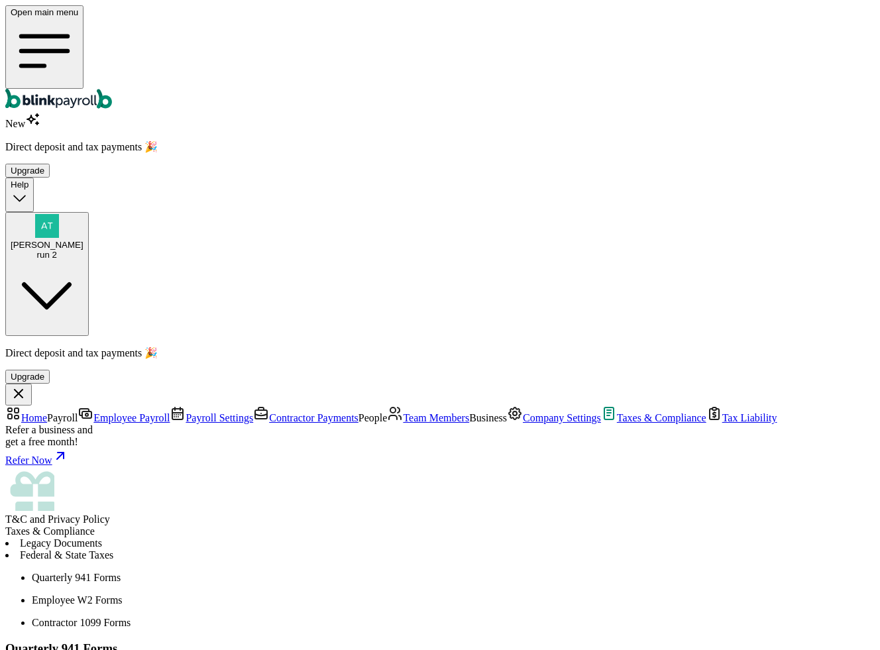
click at [338, 593] on p "Employee W2 Forms" at bounding box center [453, 601] width 843 height 12
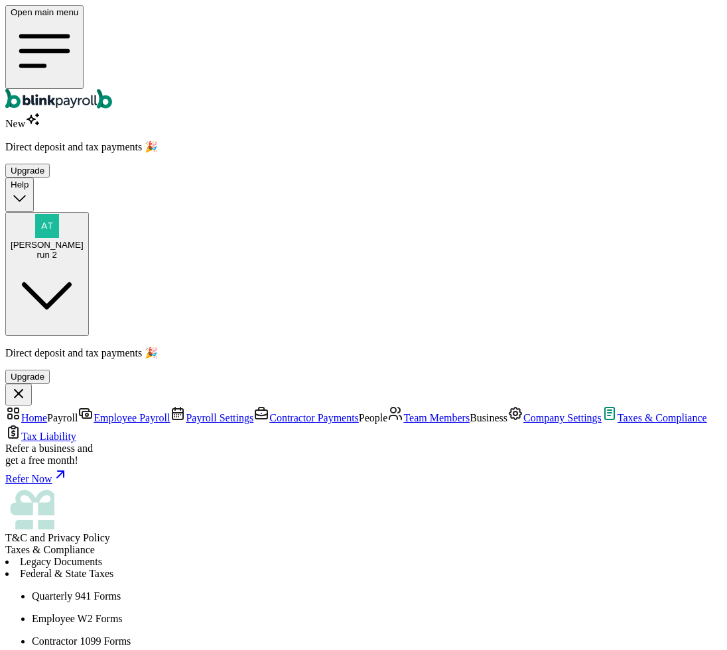
click at [420, 593] on p "Contractor 1099 Forms" at bounding box center [377, 642] width 690 height 12
click at [250, 591] on p "Quarterly 941 Forms" at bounding box center [377, 597] width 690 height 12
click at [347, 593] on p "Employee W2 Forms" at bounding box center [377, 619] width 690 height 12
click at [84, 250] on div "run 2" at bounding box center [47, 255] width 73 height 10
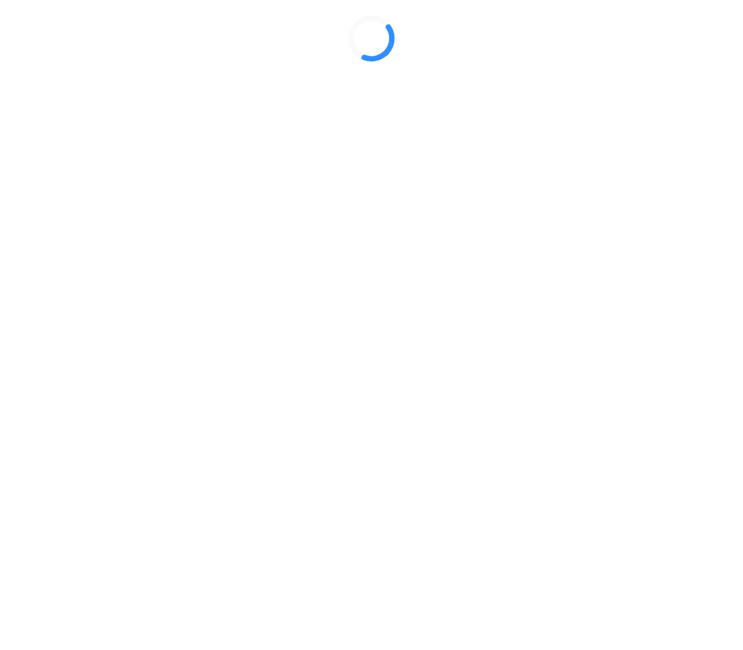
click at [693, 72] on div at bounding box center [371, 38] width 733 height 66
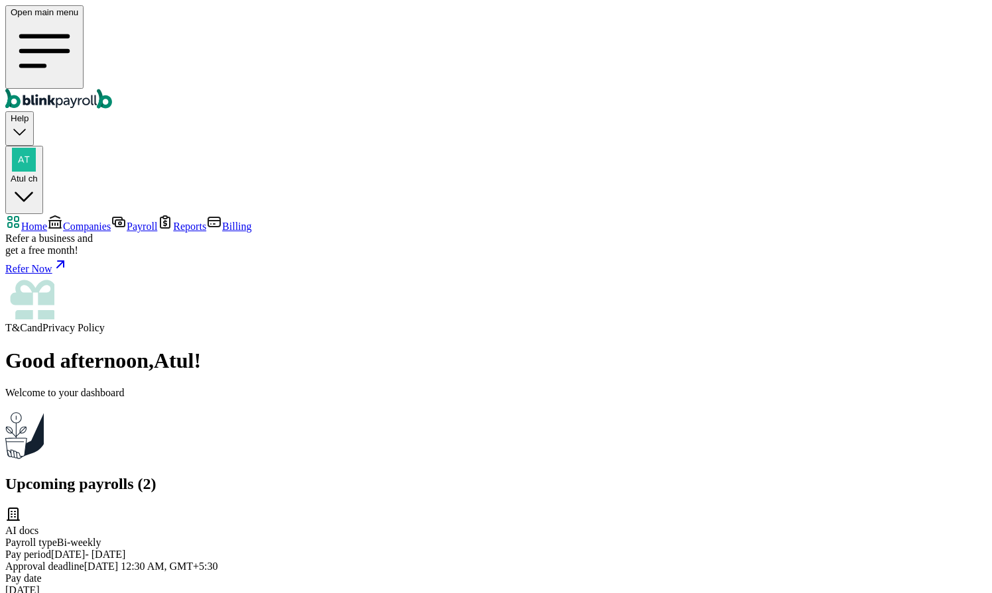
click at [71, 221] on span "Companies" at bounding box center [87, 226] width 48 height 11
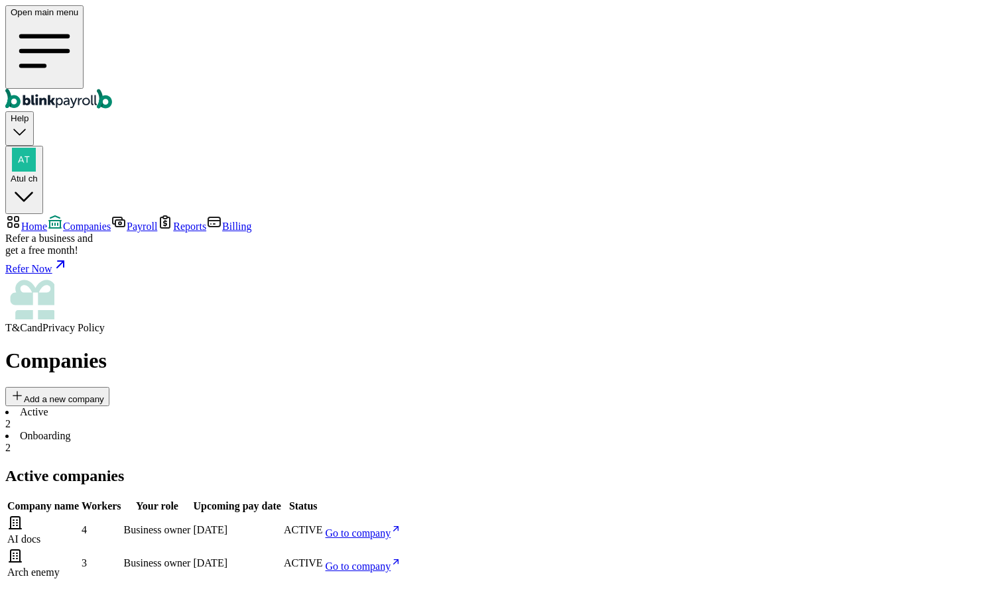
click at [391, 528] on span "Go to company" at bounding box center [359, 533] width 66 height 11
click at [391, 561] on span "Go to company" at bounding box center [359, 566] width 66 height 11
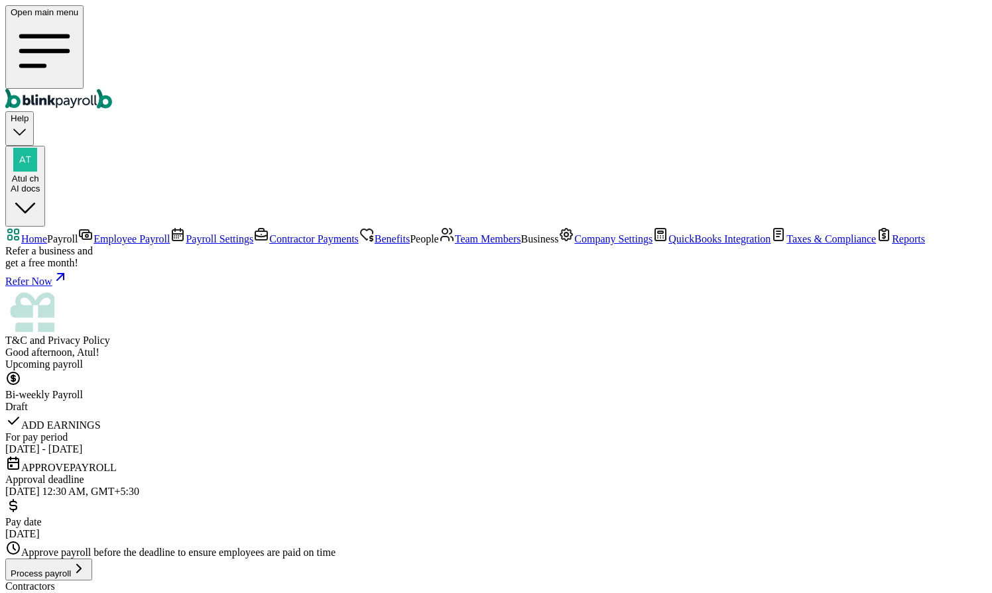
click at [170, 233] on link "Payroll Settings" at bounding box center [212, 238] width 84 height 11
click at [107, 233] on span "Employee Payroll" at bounding box center [131, 238] width 76 height 11
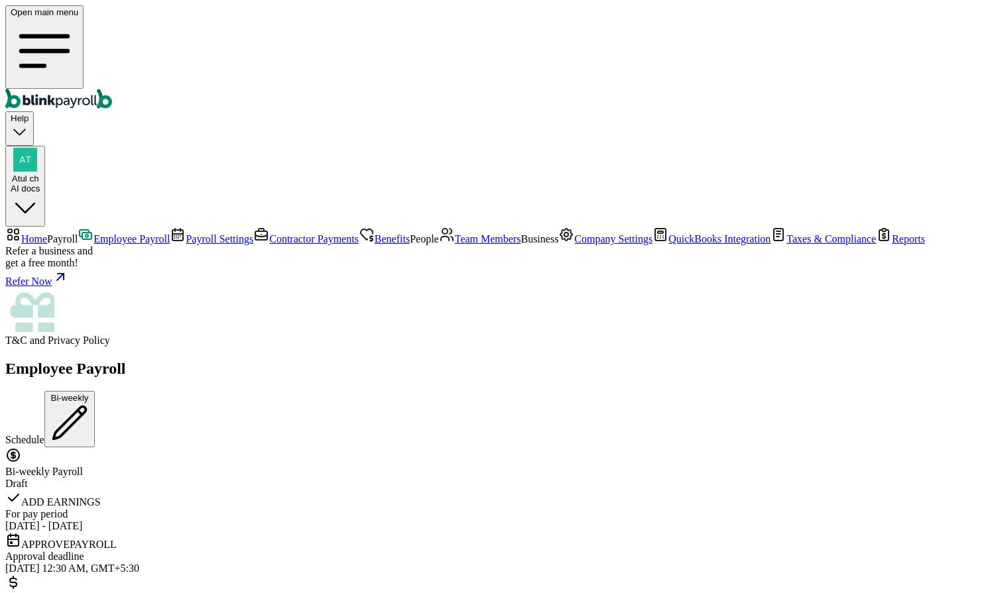
click at [455, 245] on span "Team Members" at bounding box center [488, 238] width 66 height 11
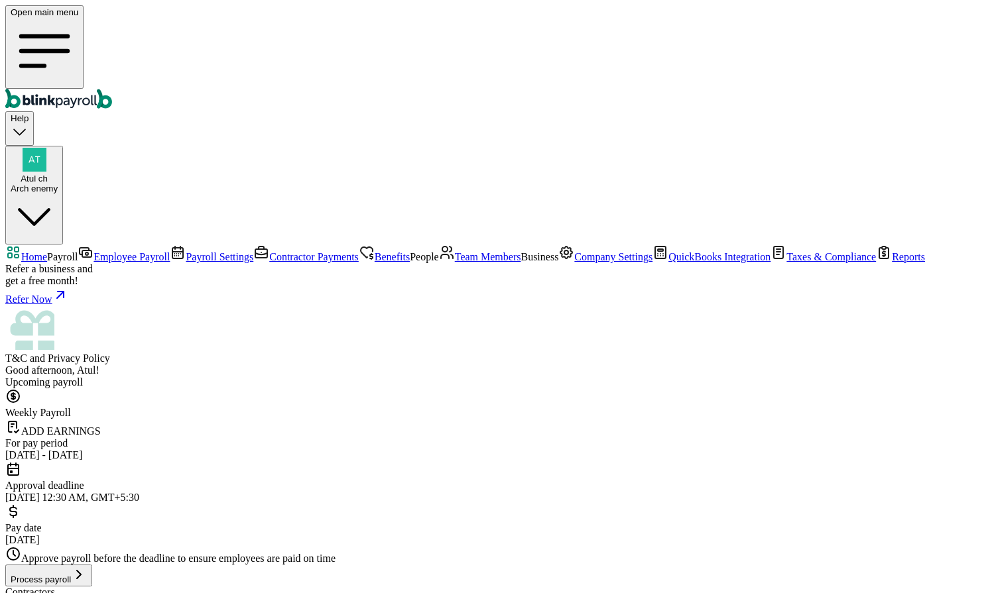
click at [455, 263] on span "Team Members" at bounding box center [488, 256] width 66 height 11
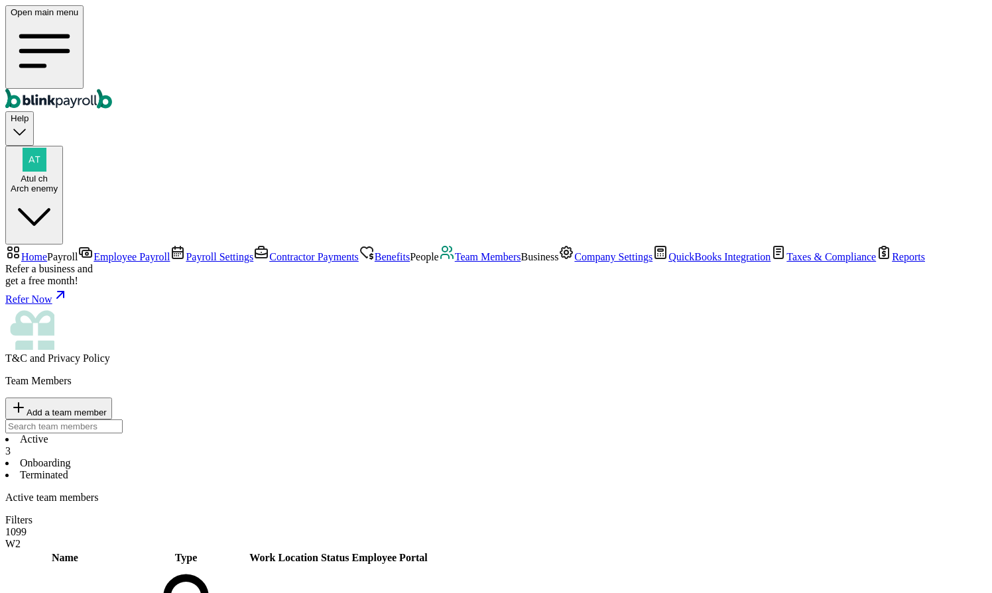
click at [509, 492] on div "Active team members Filters 1099 W2" at bounding box center [495, 521] width 981 height 58
drag, startPoint x: 222, startPoint y: 284, endPoint x: 259, endPoint y: 284, distance: 36.5
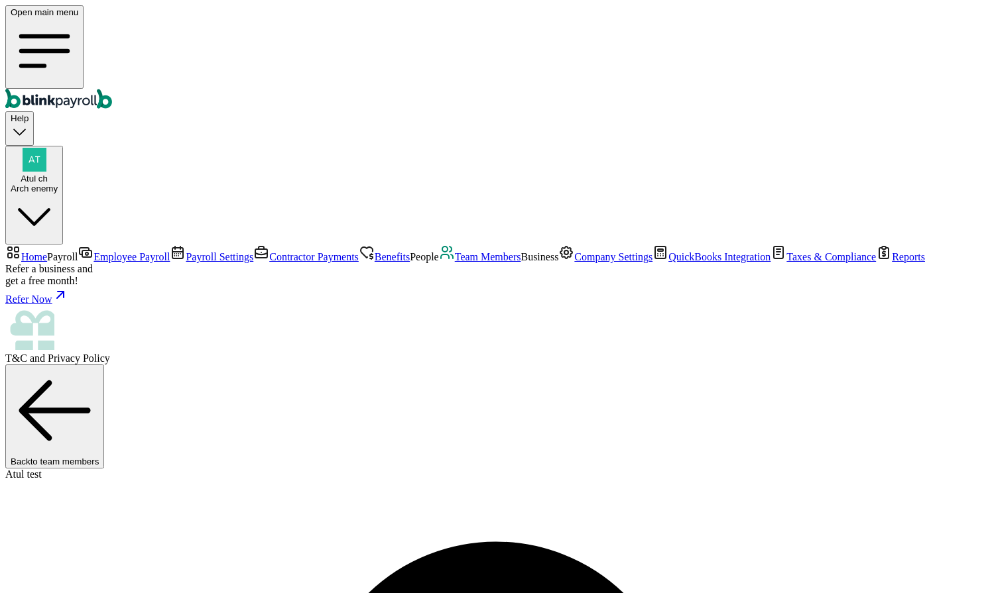
drag, startPoint x: 382, startPoint y: 367, endPoint x: 518, endPoint y: 368, distance: 136.6
copy span "atultest@blinkpayroll.com"
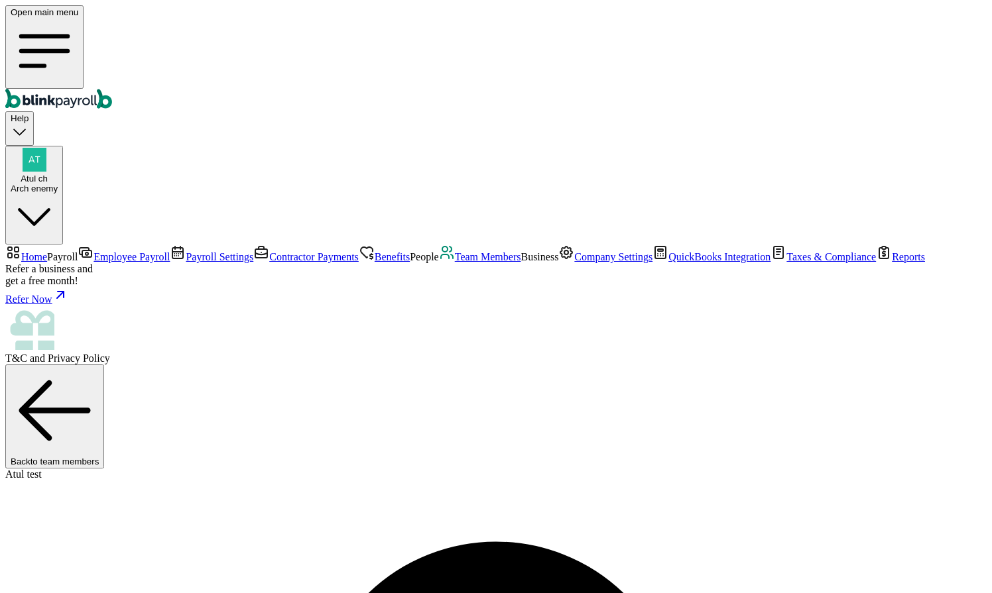
select select "2025"
click at [439, 263] on link "Team Members" at bounding box center [480, 256] width 82 height 11
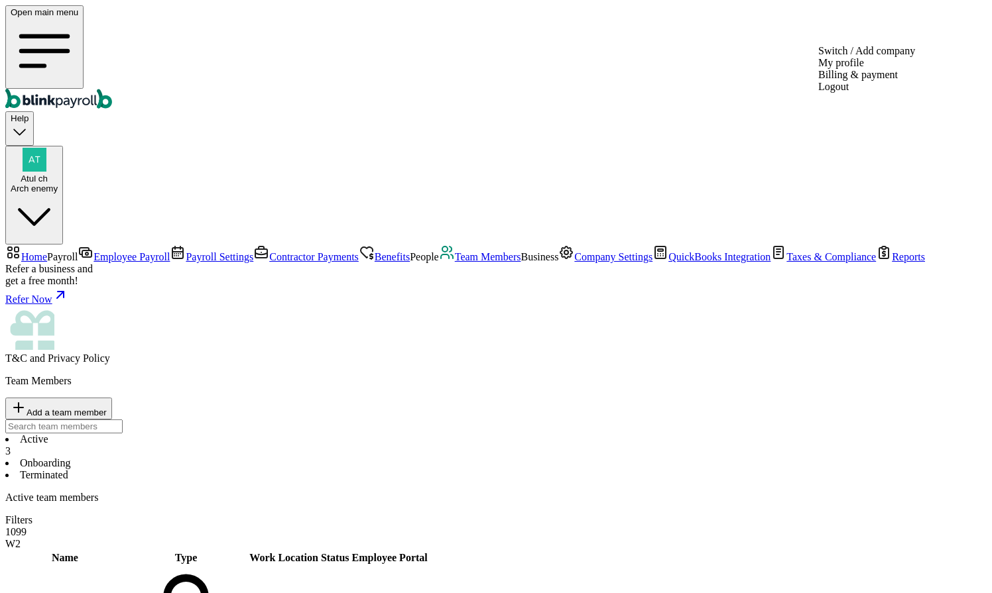
click at [58, 174] on div "Atul ch Arch enemy" at bounding box center [34, 184] width 47 height 20
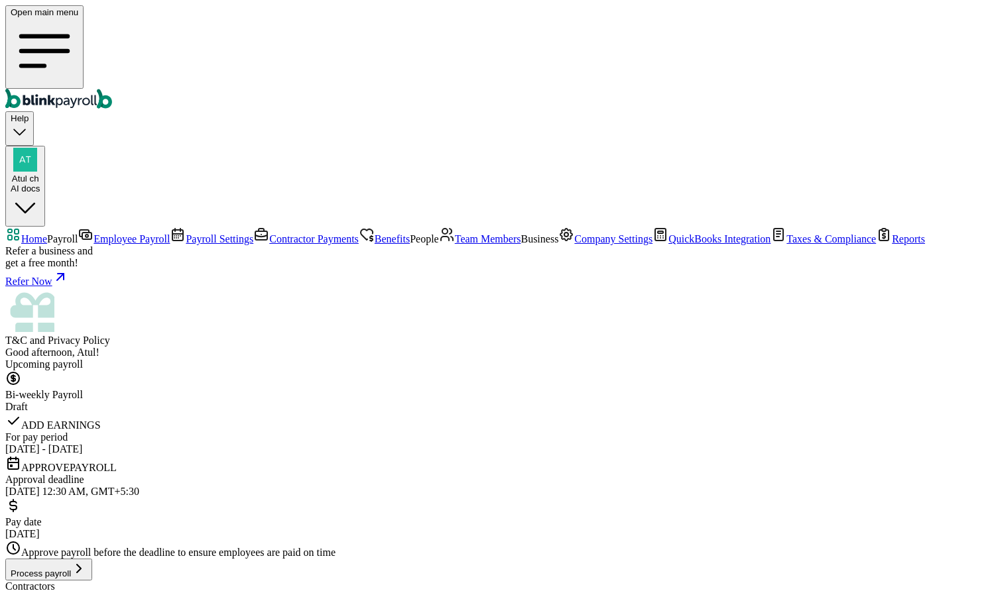
click at [93, 233] on span "Employee Payroll" at bounding box center [131, 238] width 76 height 11
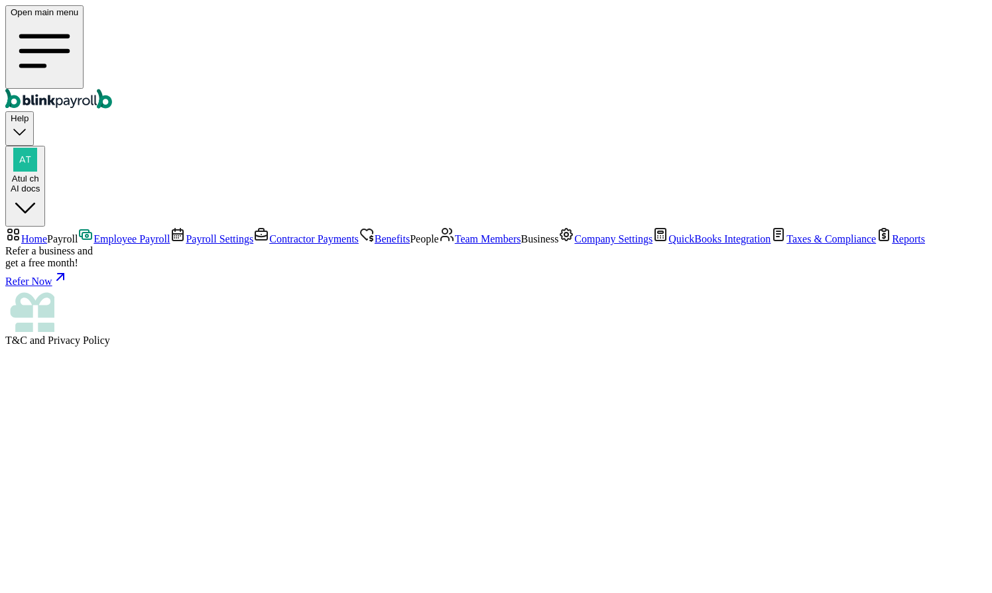
select select "direct_deposit"
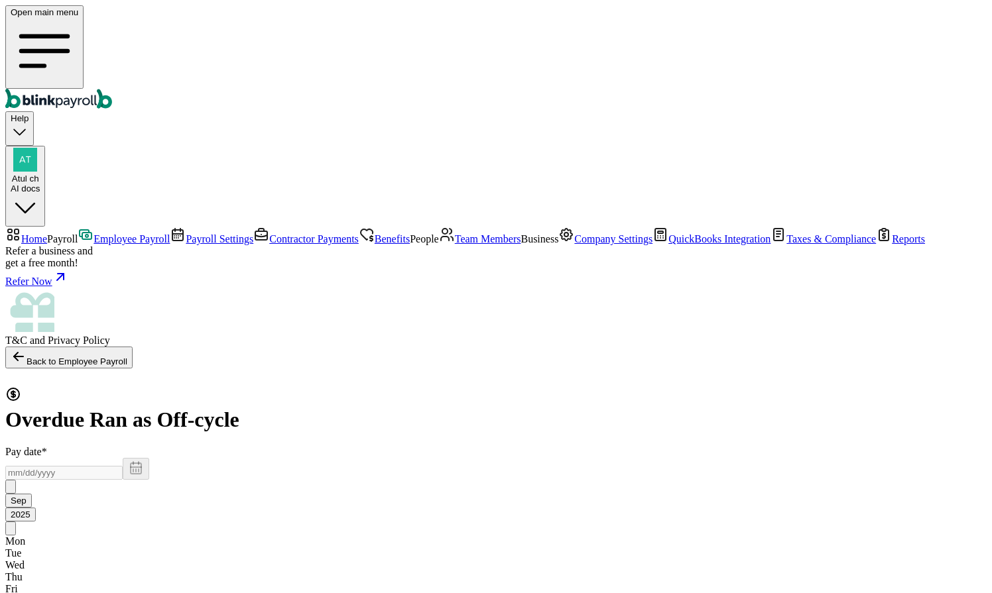
checkbox input "true"
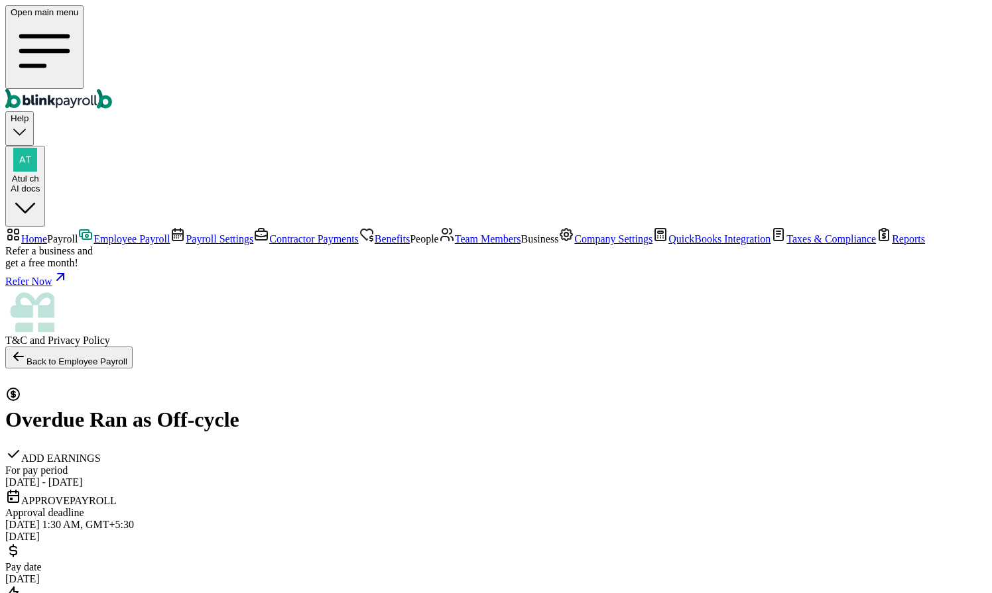
select select "direct_deposit"
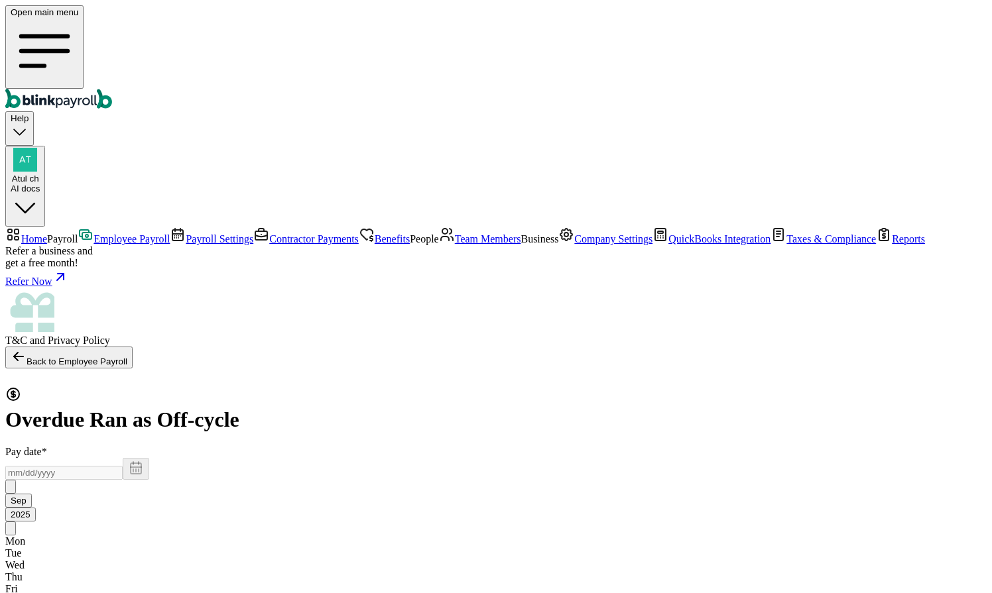
type input "[DATE]"
type input "[DATE] ~ [DATE]"
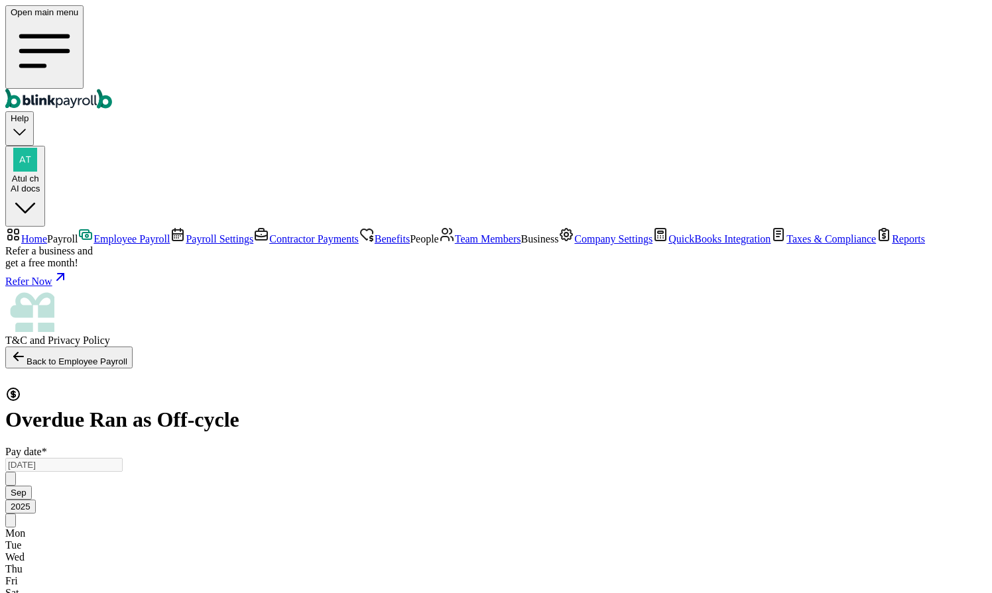
radio input "true"
select select "2689"
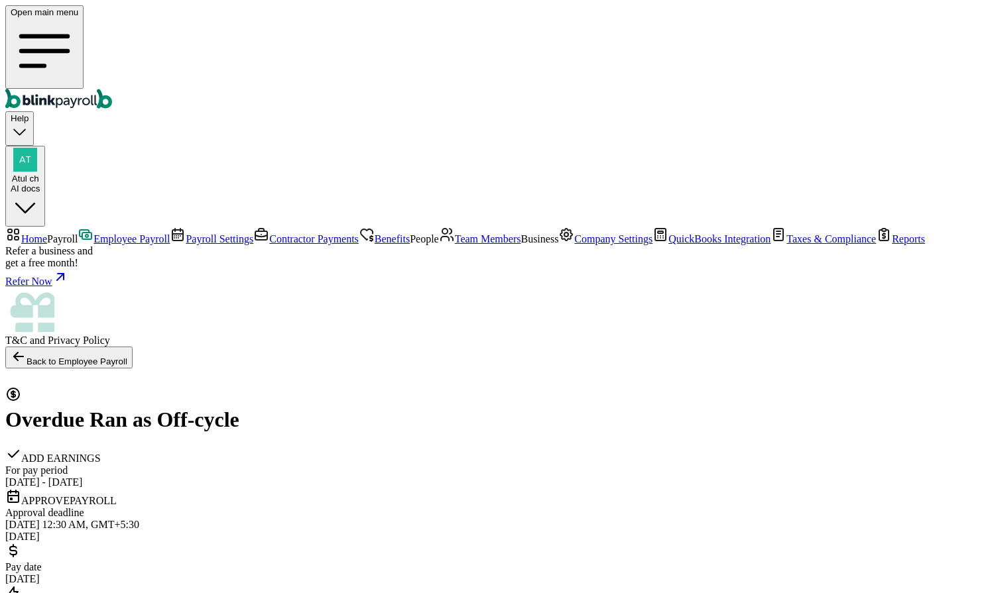
select select "direct_deposit"
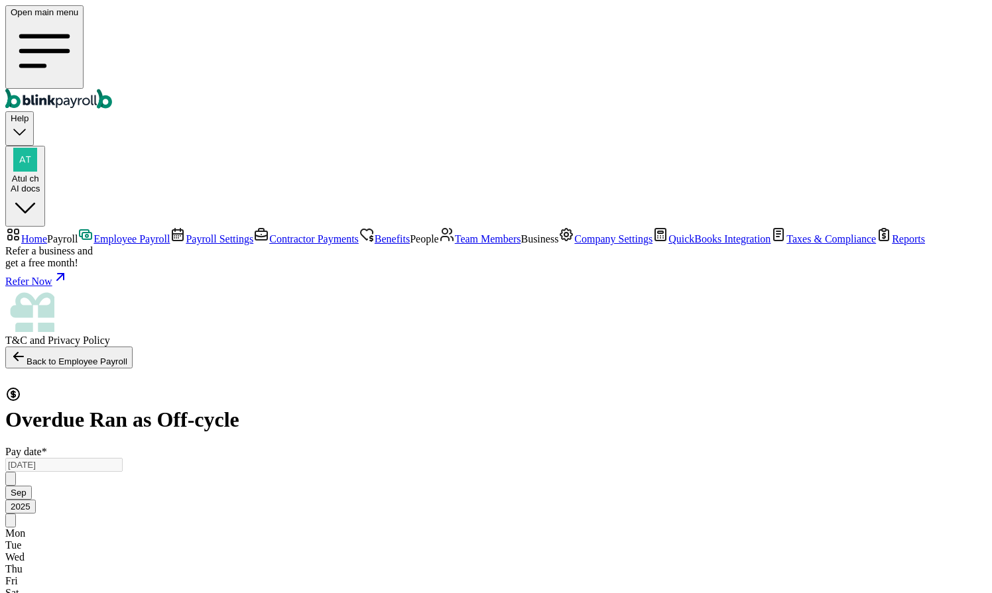
checkbox input "true"
select select "2689"
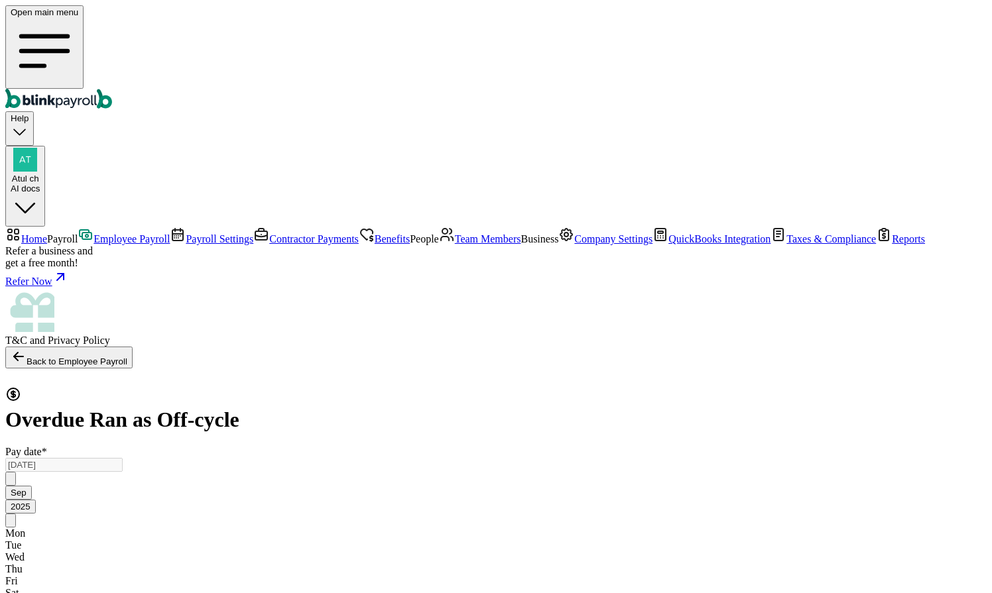
radio input "true"
click at [439, 245] on link "Team Members" at bounding box center [480, 238] width 82 height 11
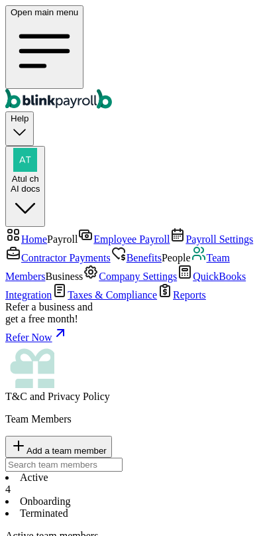
click at [25, 17] on icon "Global" at bounding box center [45, 51] width 68 height 68
click at [37, 148] on img "button" at bounding box center [25, 160] width 24 height 24
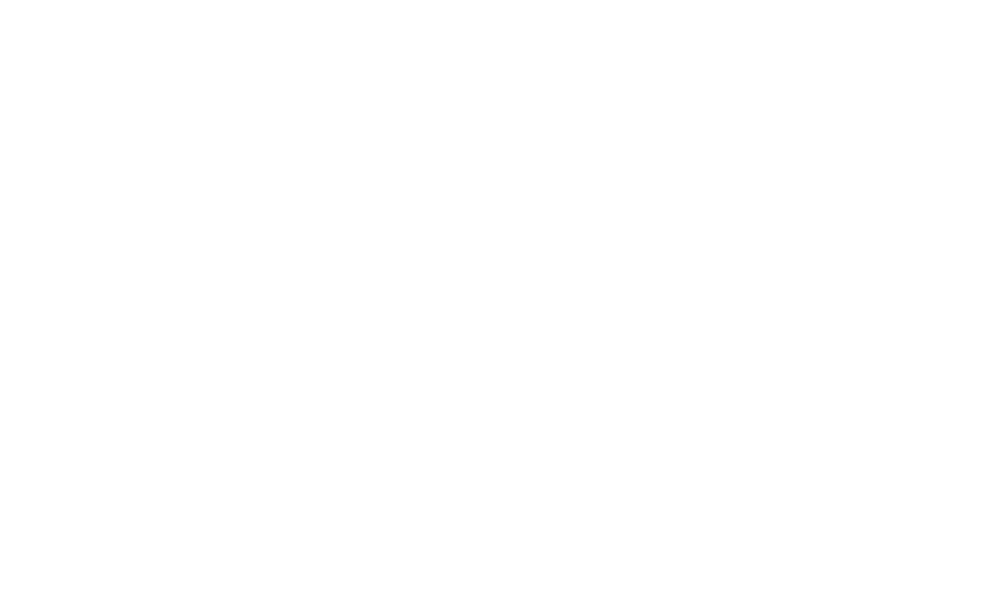
select select "Sole proprietorship"
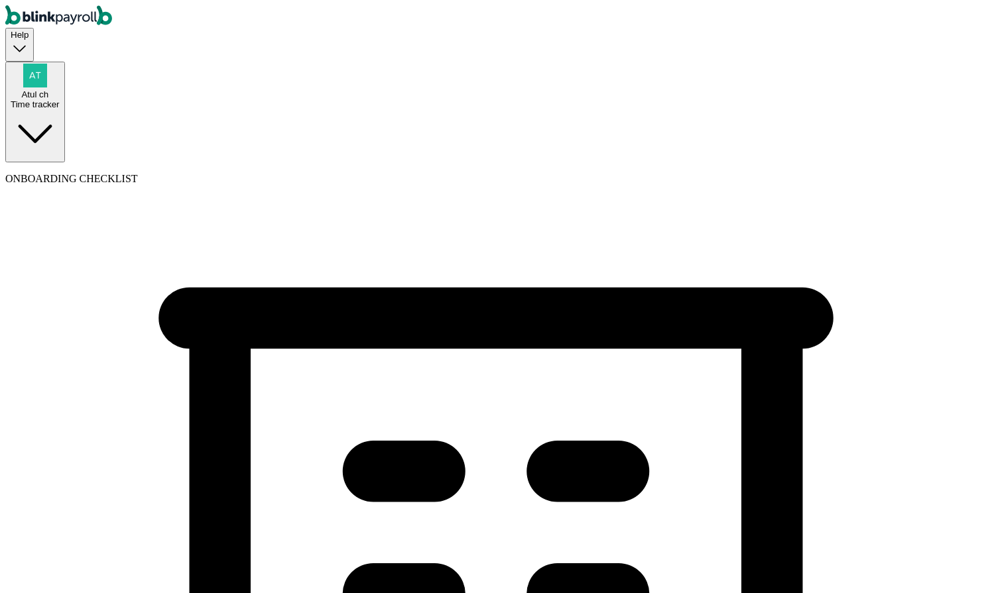
select select "Auto or Machine Sales"
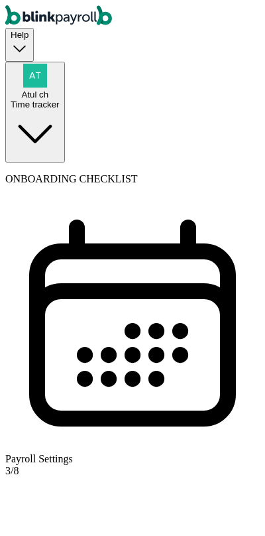
click at [202, 196] on div "Payroll Settings 3 / 8" at bounding box center [132, 465] width 255 height 538
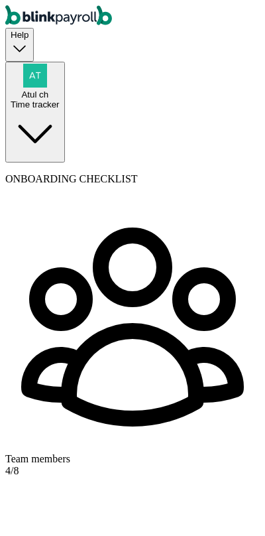
click at [178, 196] on div "Team members 4 / 8" at bounding box center [132, 465] width 255 height 538
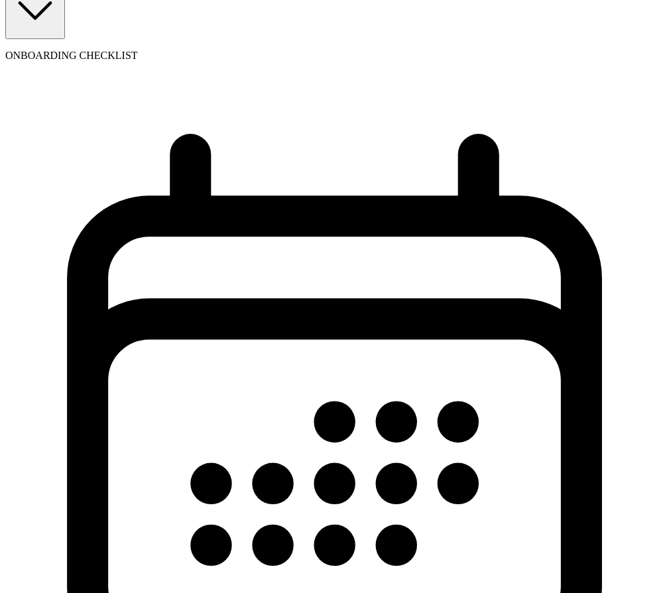
scroll to position [131, 0]
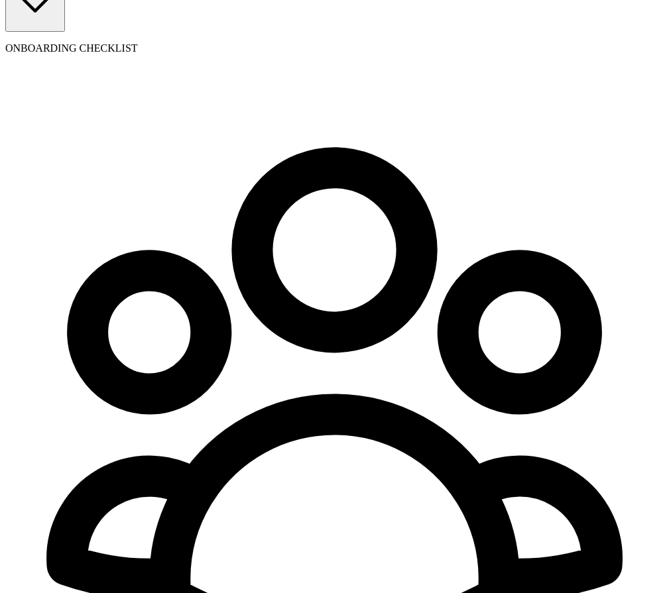
scroll to position [3, 0]
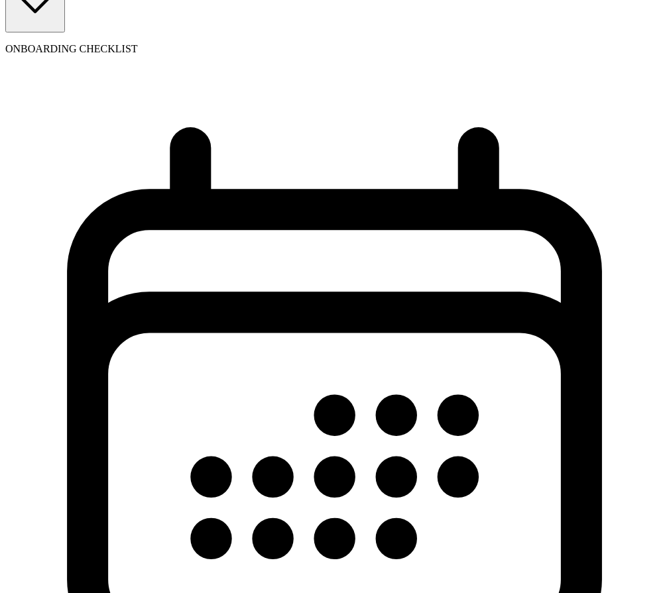
scroll to position [131, 0]
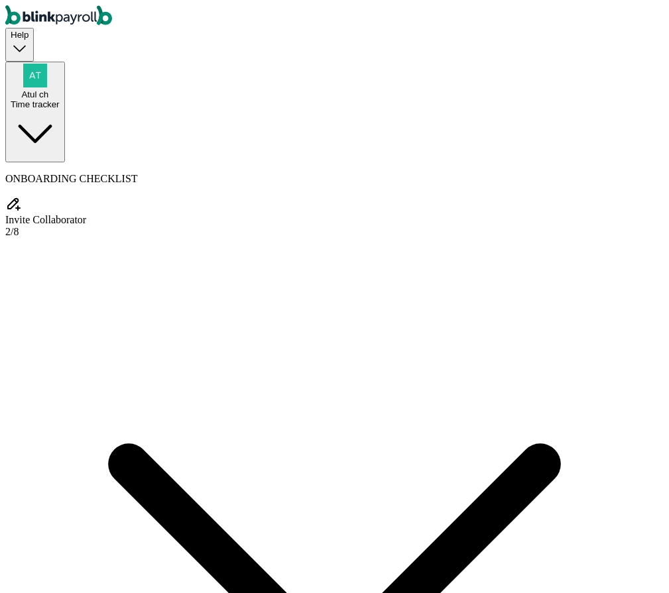
select select "Sole proprietorship"
select select "Auto or Machine Sales"
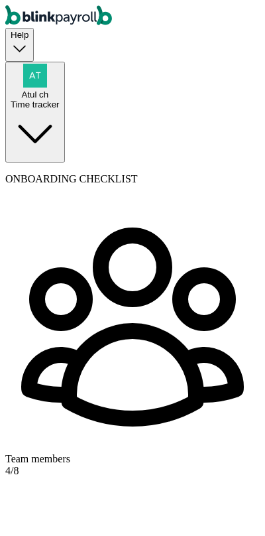
scroll to position [102, 0]
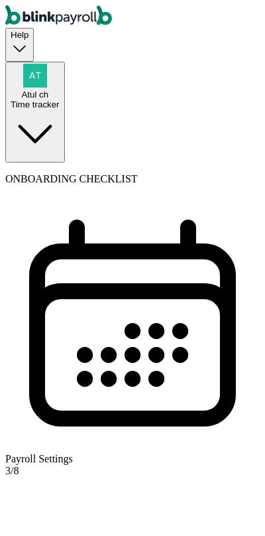
click at [66, 453] on div "Payroll Settings" at bounding box center [132, 459] width 255 height 12
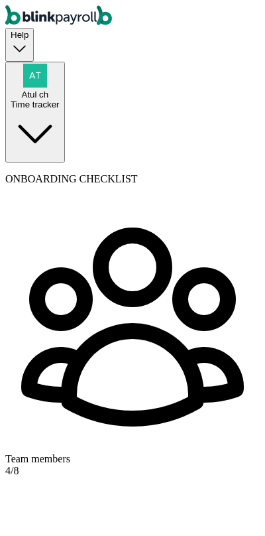
click at [145, 196] on div "Team members 4 / 8" at bounding box center [132, 465] width 255 height 538
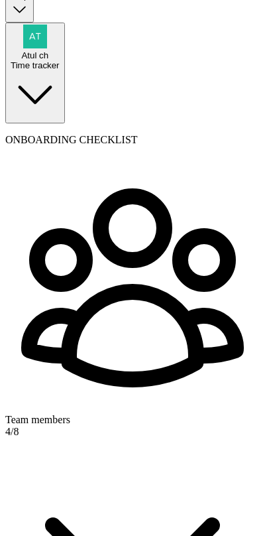
scroll to position [90, 0]
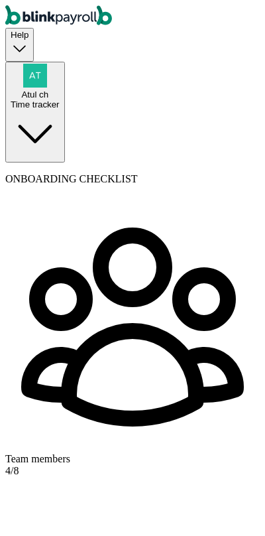
click at [137, 196] on div "Team members 4 / 8" at bounding box center [132, 465] width 255 height 538
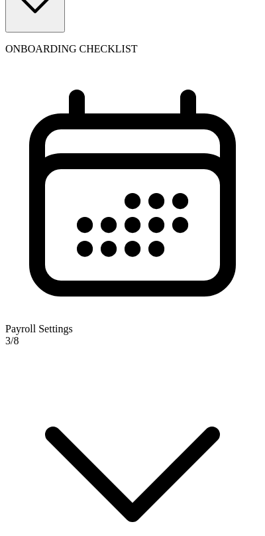
scroll to position [74, 0]
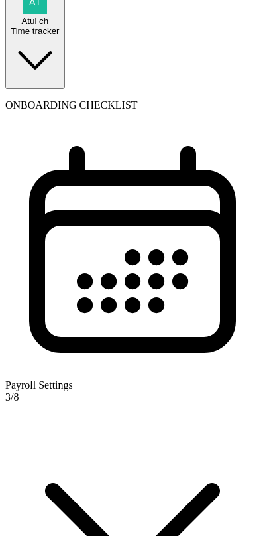
click at [103, 379] on div "Payroll Settings" at bounding box center [132, 385] width 255 height 12
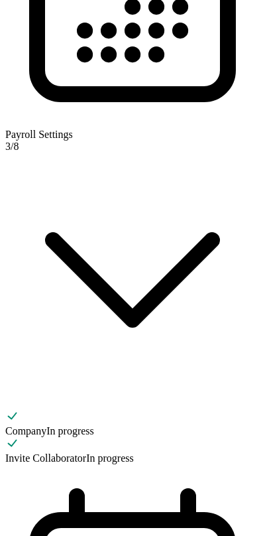
scroll to position [0, 0]
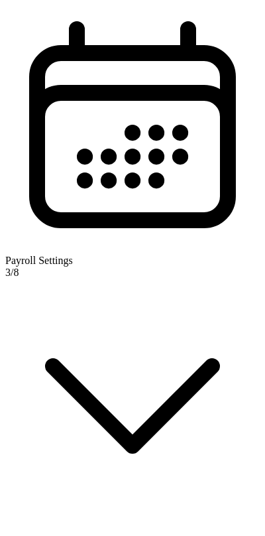
scroll to position [528, 0]
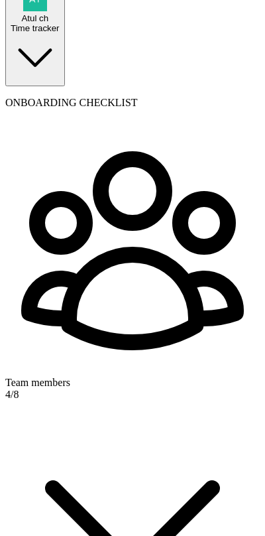
scroll to position [90, 0]
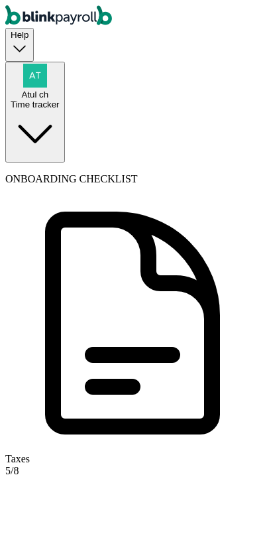
click at [162, 196] on div "Taxes 5 / 8" at bounding box center [132, 465] width 255 height 538
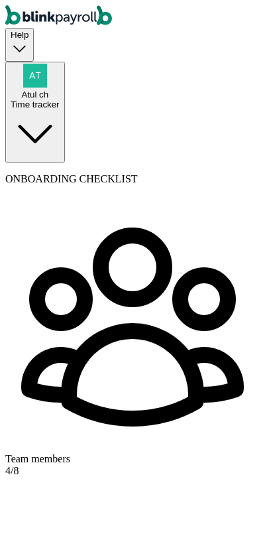
click at [117, 196] on div "Team members 4 / 8" at bounding box center [132, 465] width 255 height 538
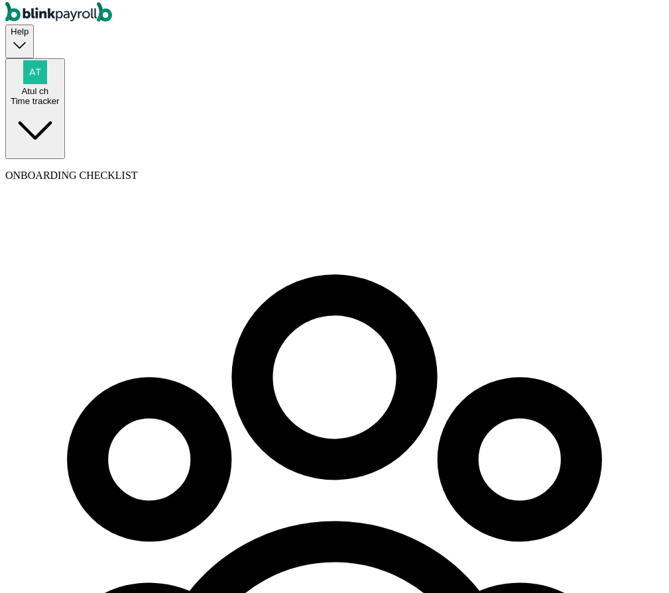
scroll to position [0, 0]
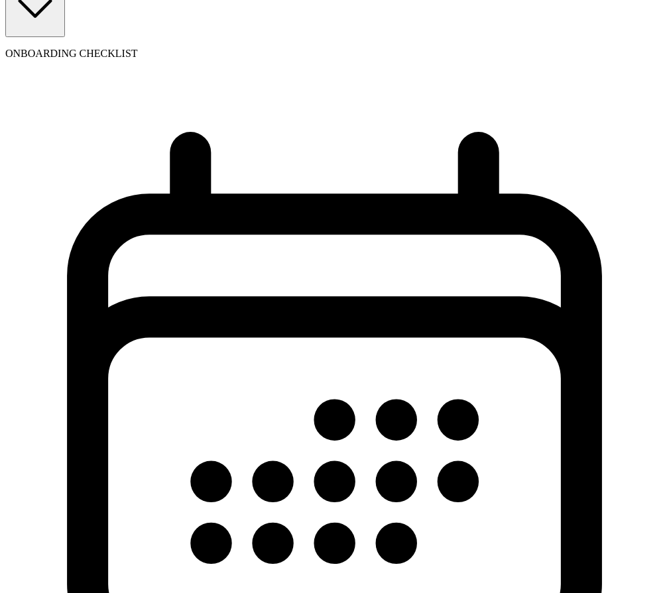
scroll to position [131, 0]
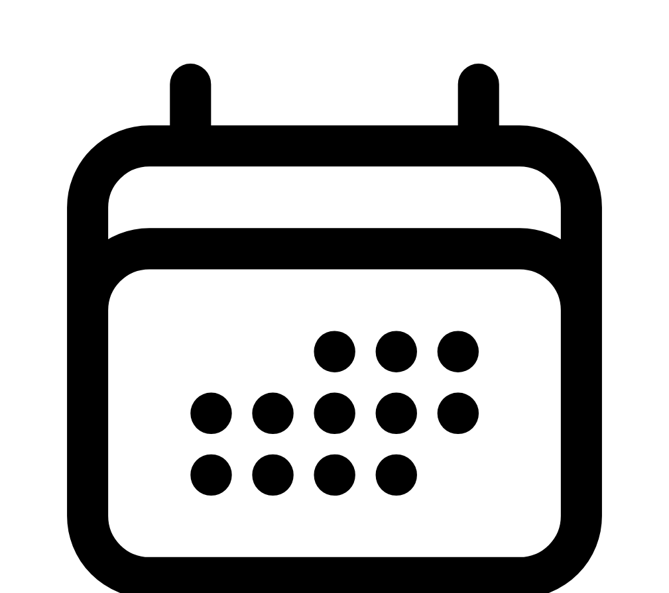
scroll to position [231, 0]
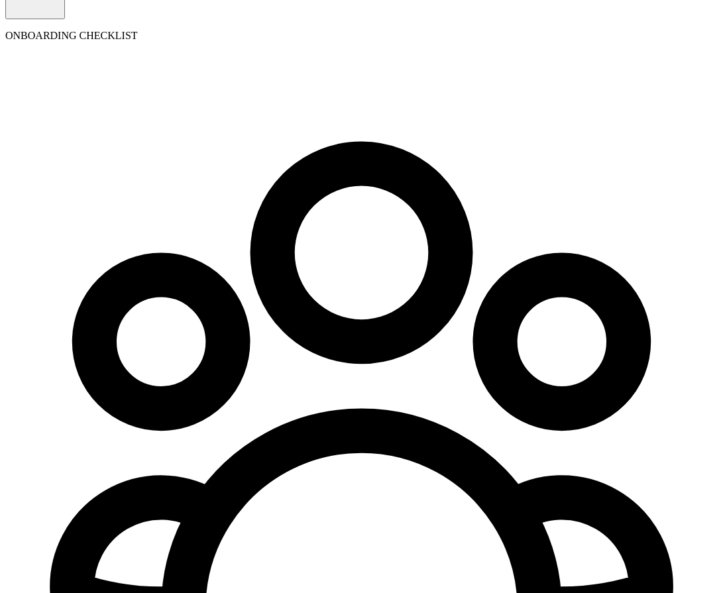
scroll to position [152, 0]
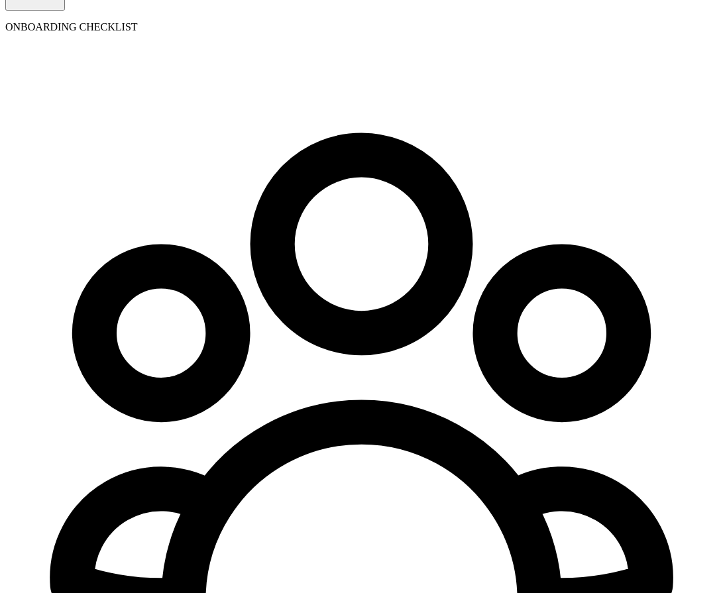
select select "pay_period"
select select "2"
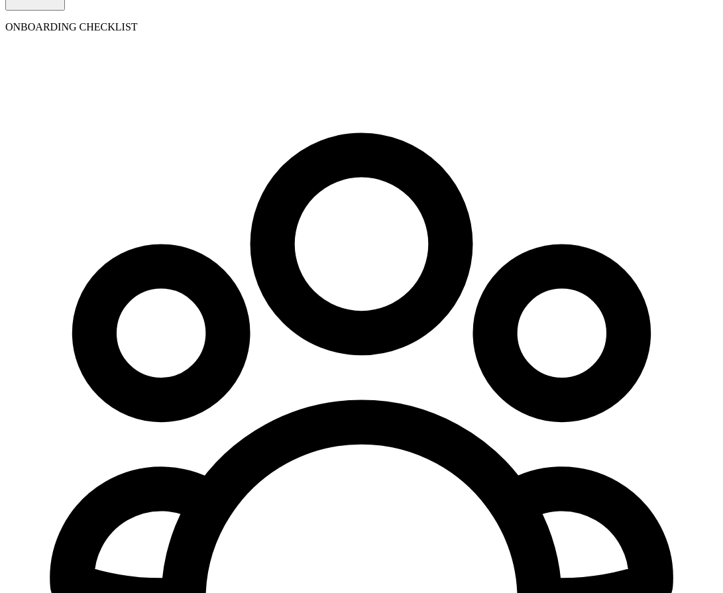
type input "09/10/2025"
select select "pay_period"
select select "2"
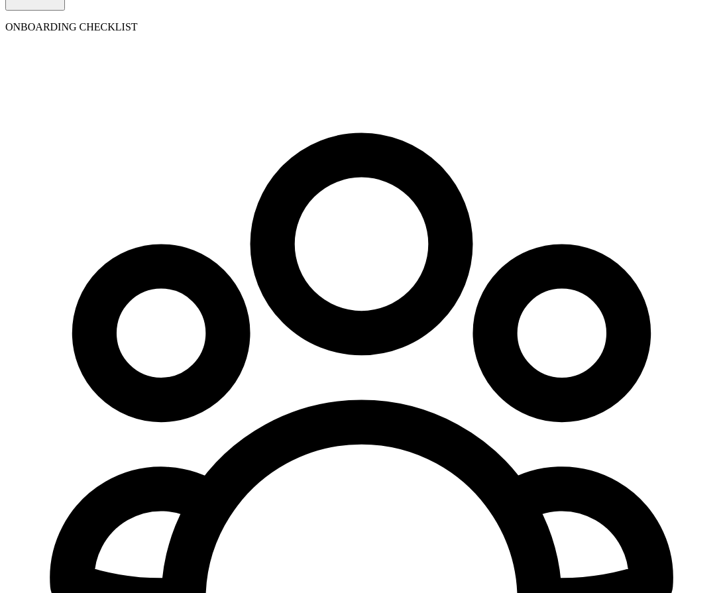
select select "pay_period"
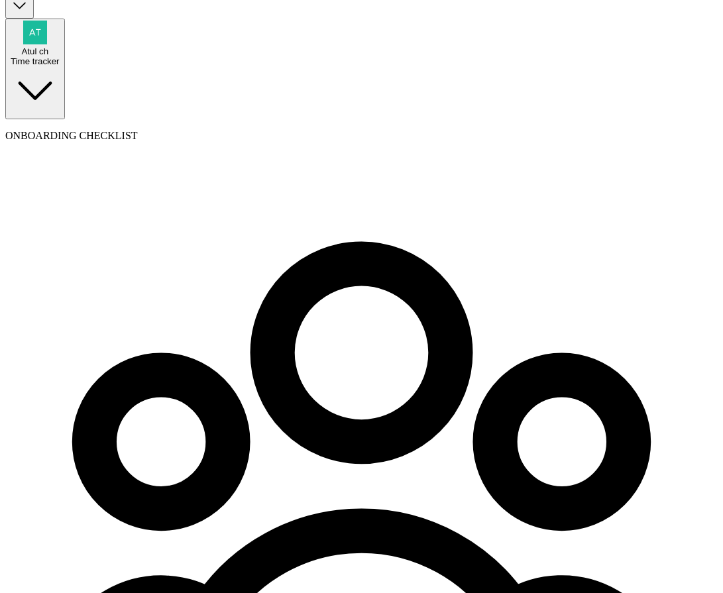
scroll to position [0, 0]
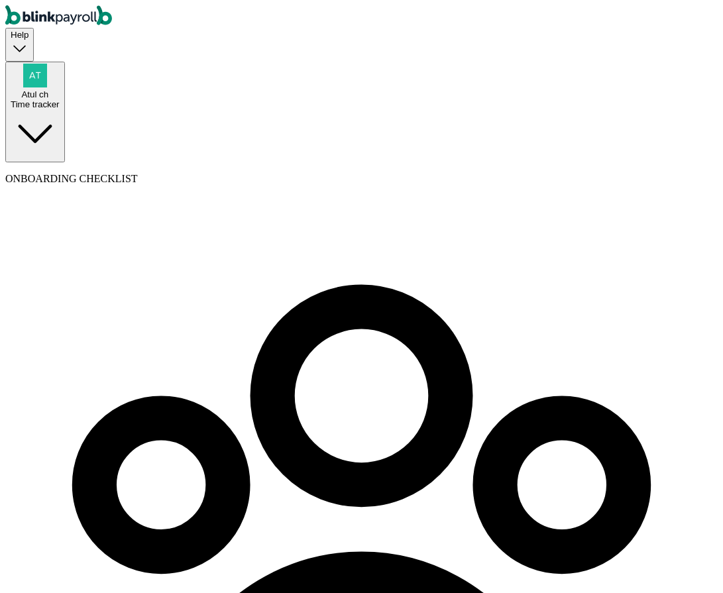
radio input "true"
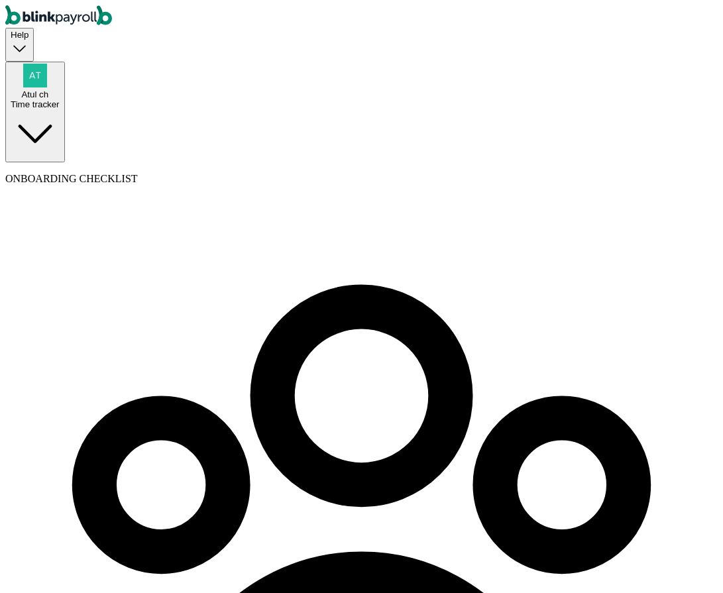
scroll to position [0, 42]
radio input "true"
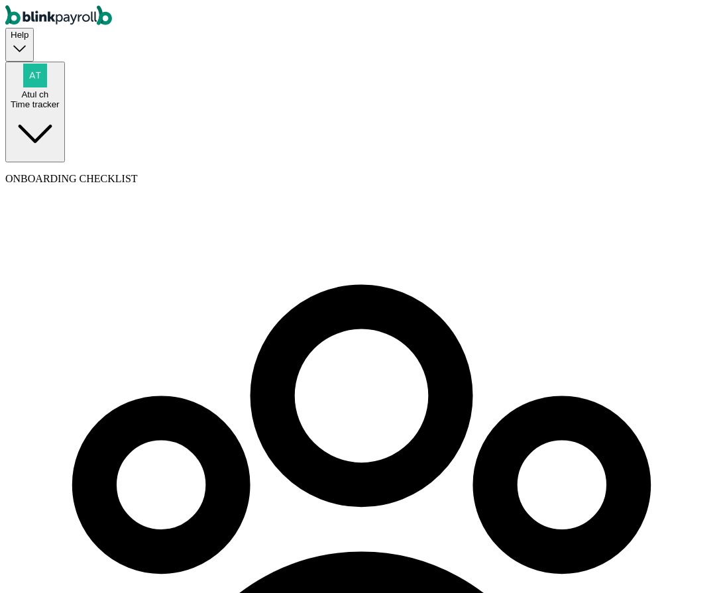
select select "pay_period"
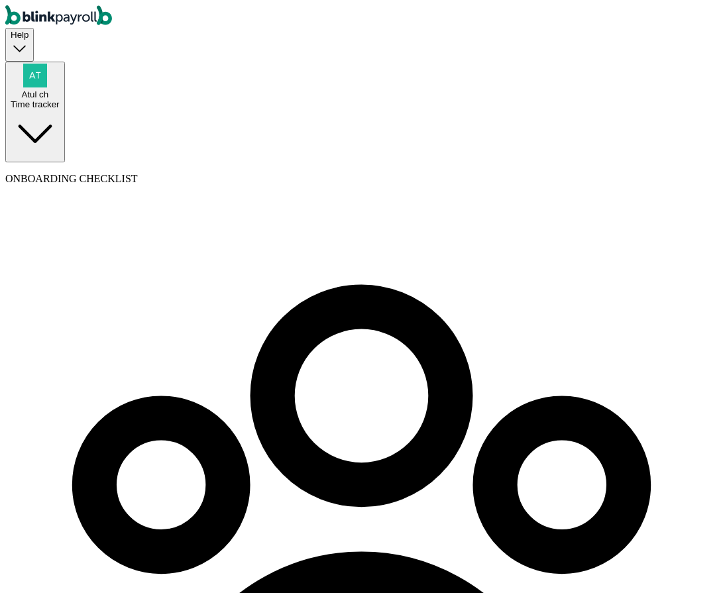
select select "2"
type input "09/18/2025"
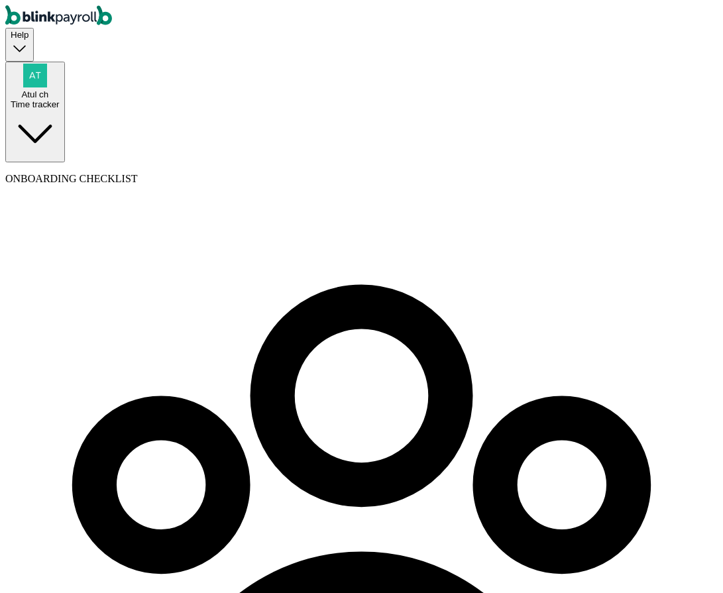
click at [60, 90] on div "Atul ch Time tracker" at bounding box center [35, 100] width 49 height 20
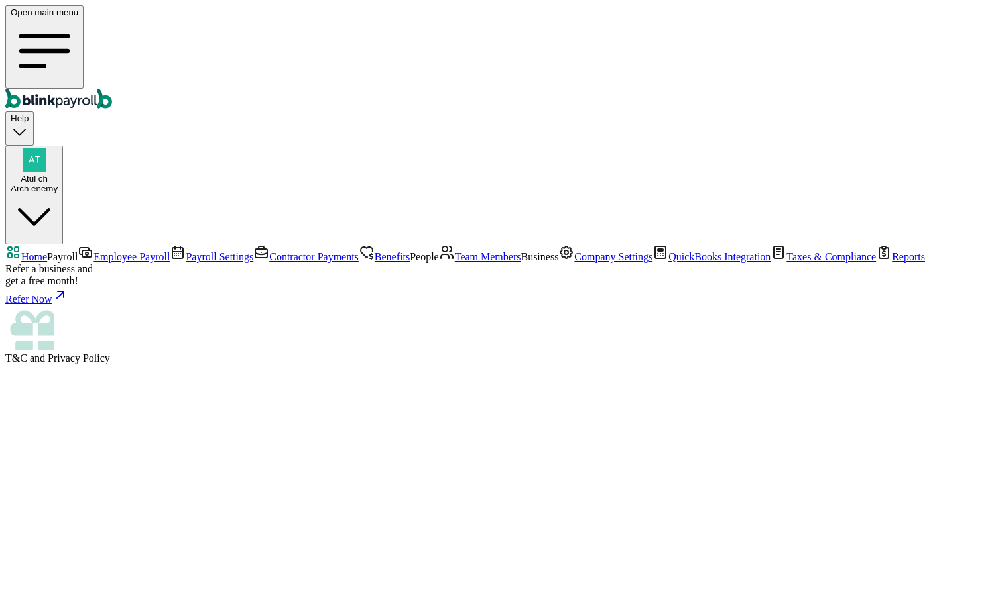
click at [455, 263] on span "Team Members" at bounding box center [488, 256] width 66 height 11
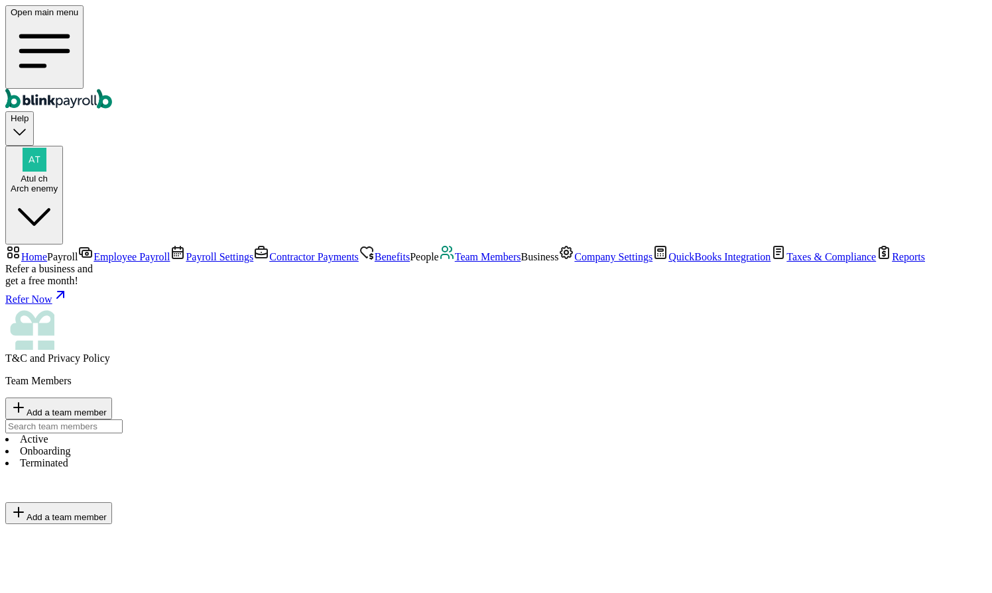
click at [186, 251] on span "Payroll Settings" at bounding box center [220, 256] width 68 height 11
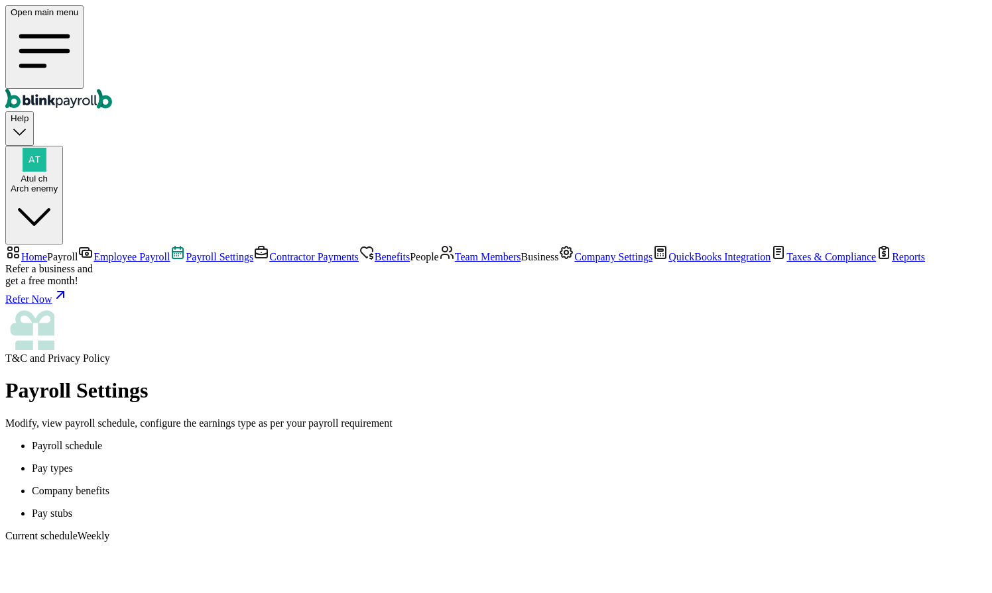
click at [574, 263] on span "Company Settings" at bounding box center [613, 256] width 78 height 11
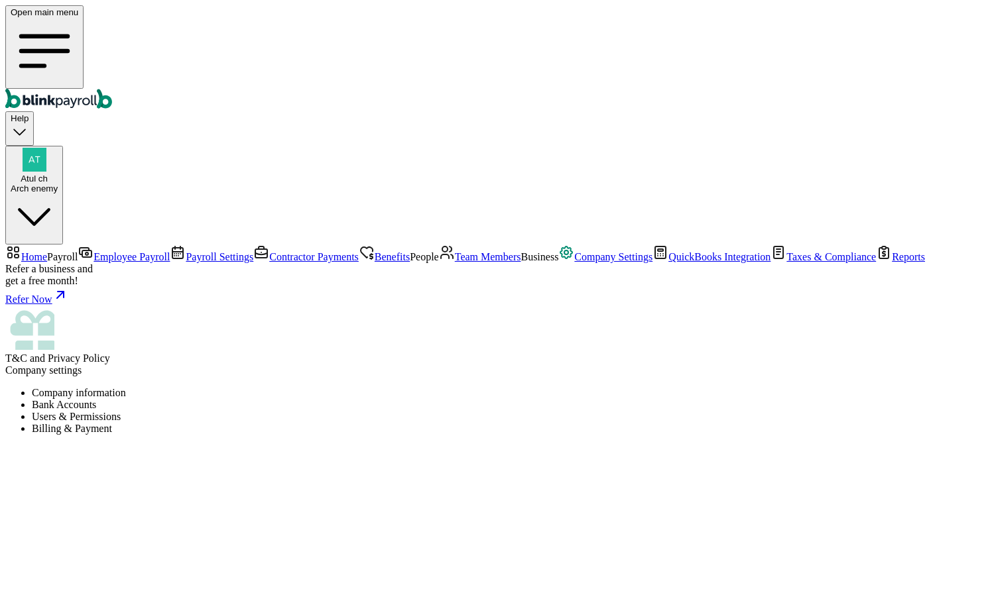
click at [359, 251] on link "Benefits" at bounding box center [384, 256] width 51 height 11
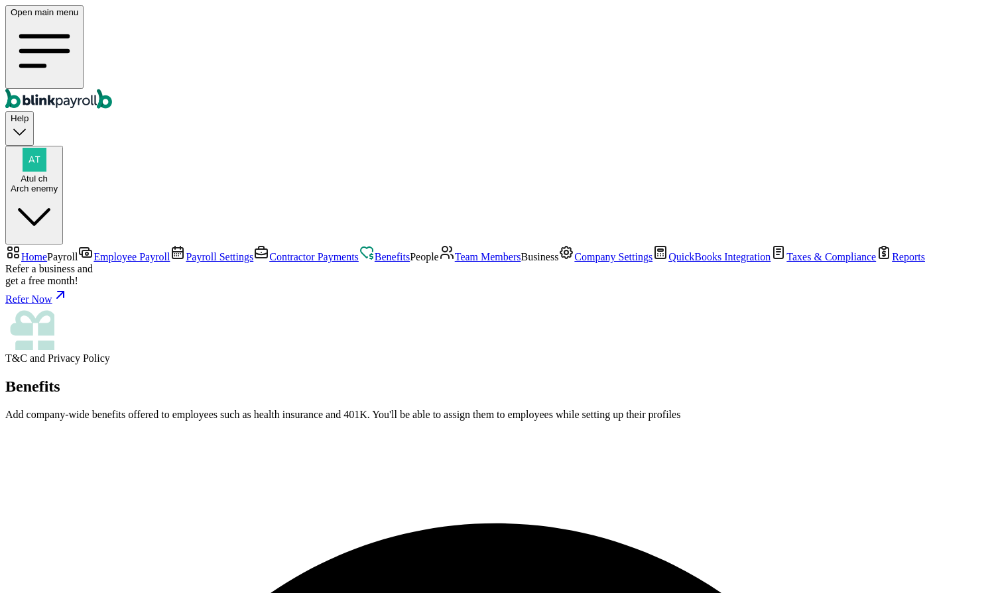
select select "1"
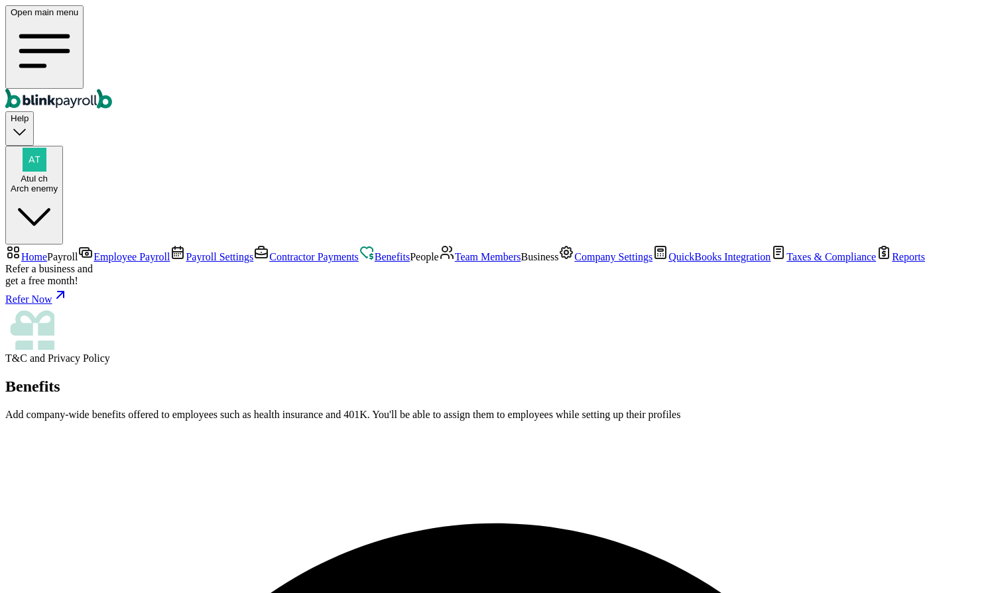
type input "Med"
type input "[DATE]"
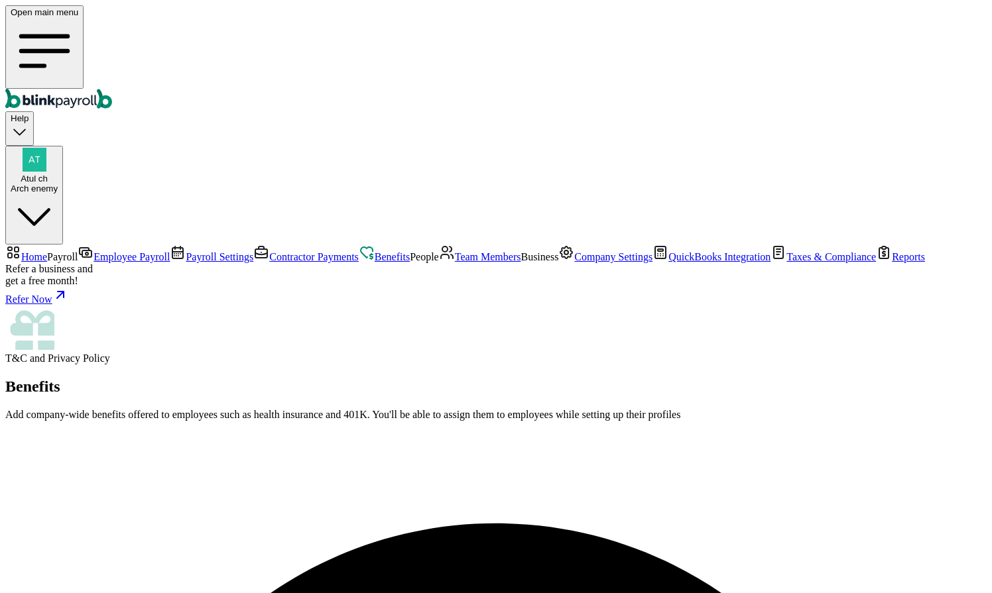
click at [455, 263] on span "Team Members" at bounding box center [488, 256] width 66 height 11
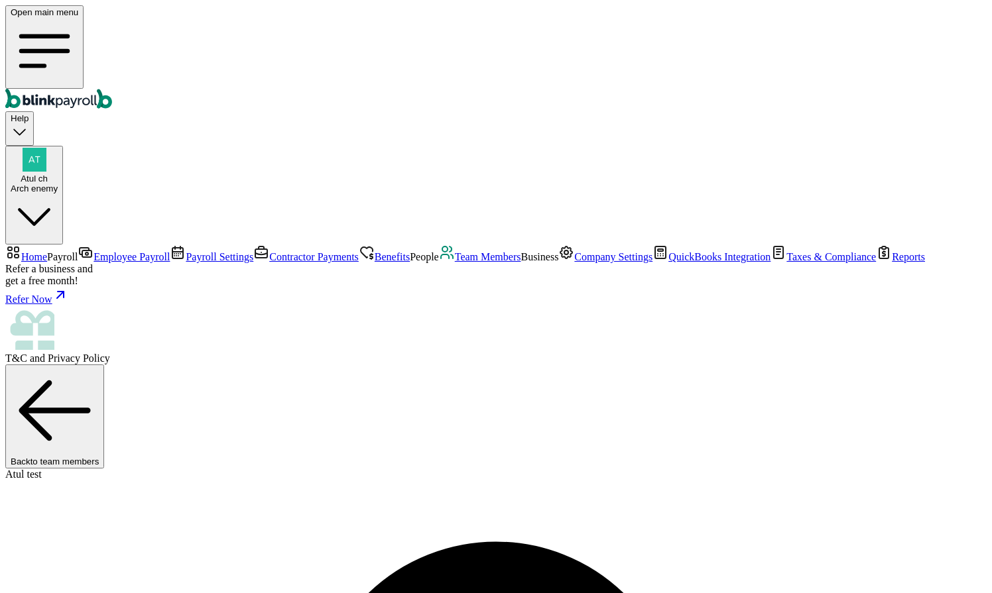
radio input "true"
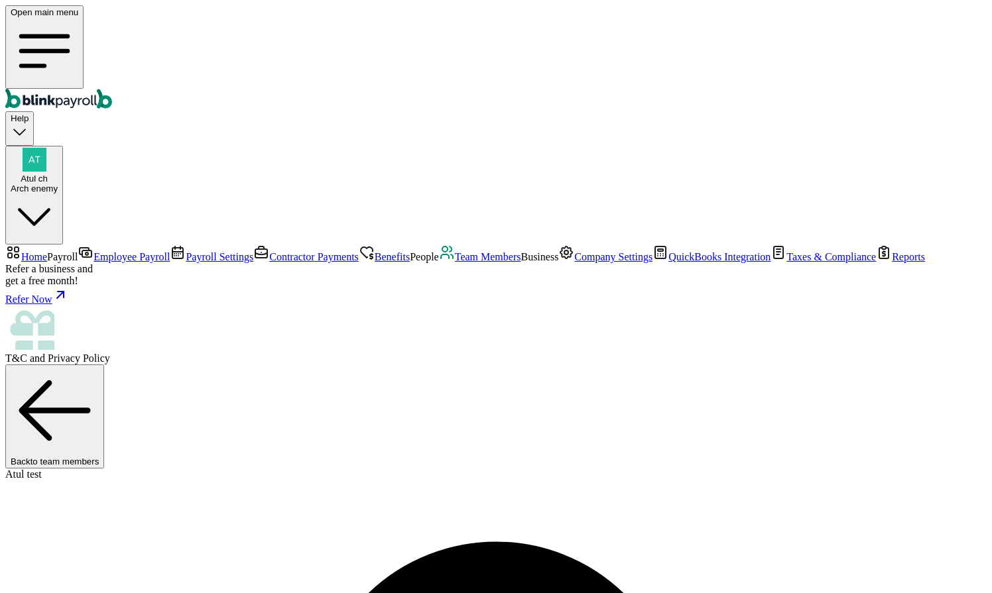
select select "pay_period"
type input "09/02/2025"
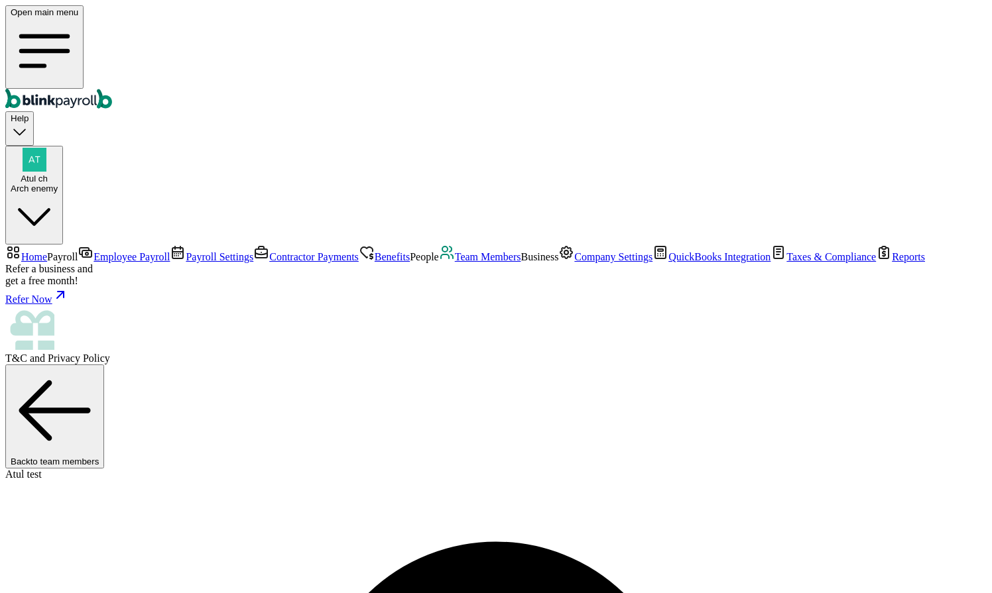
click at [455, 263] on span "Team Members" at bounding box center [488, 256] width 66 height 11
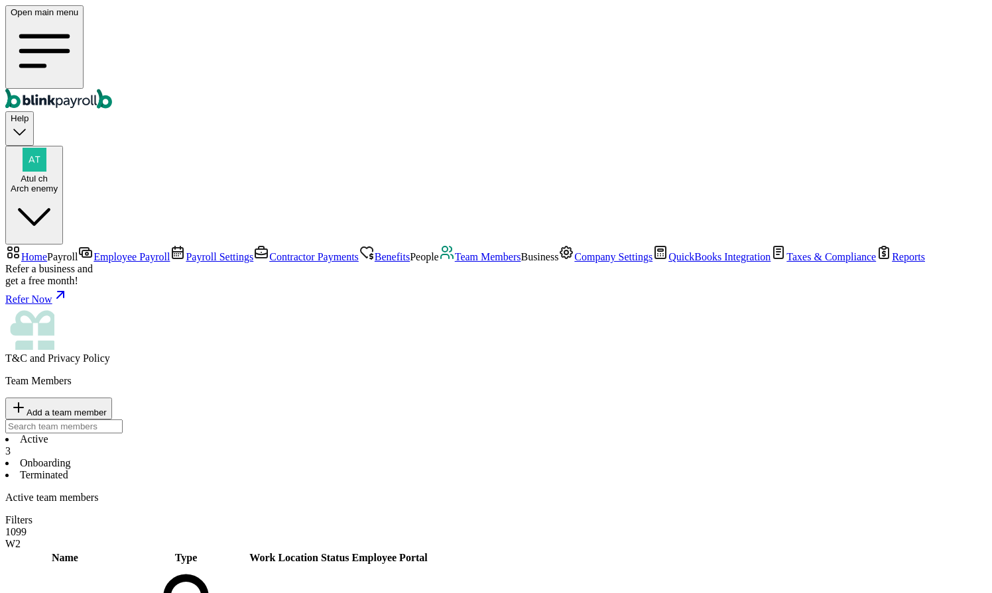
click at [310, 457] on li "Onboarding" at bounding box center [495, 463] width 981 height 12
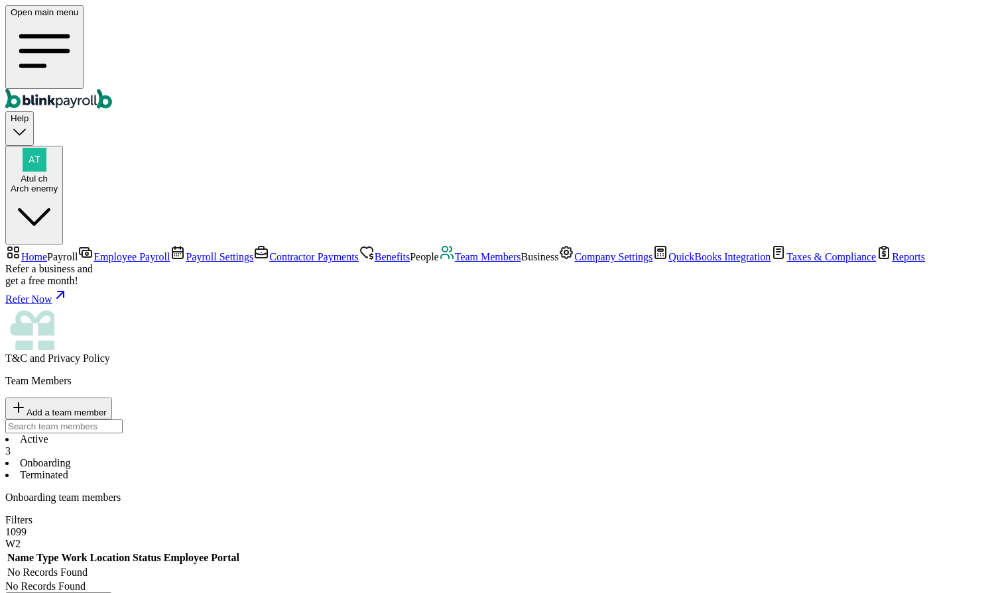
click at [112, 398] on button "Add a team member" at bounding box center [58, 409] width 107 height 22
select select "businessVendor"
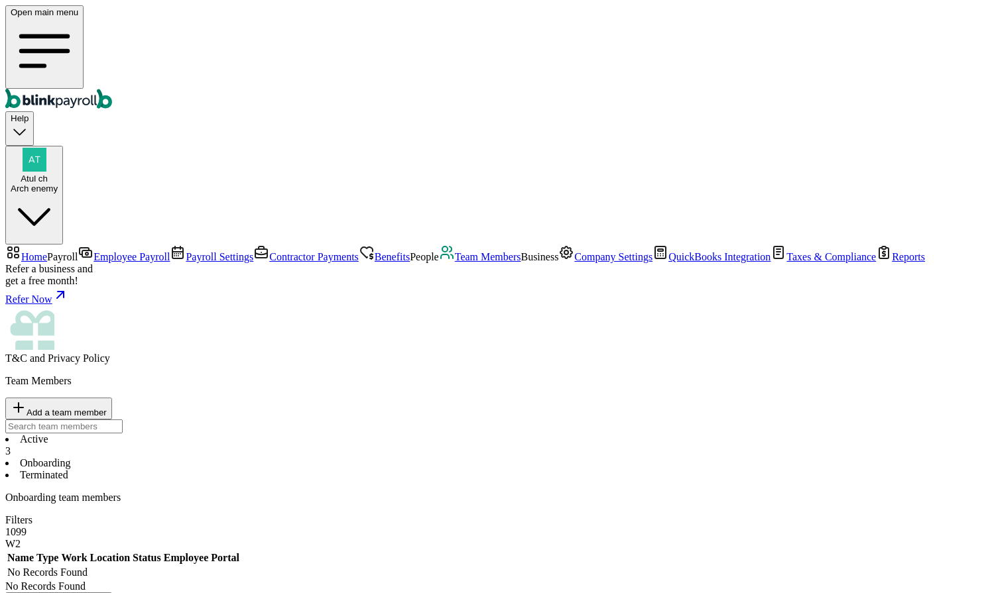
type input "Inferno"
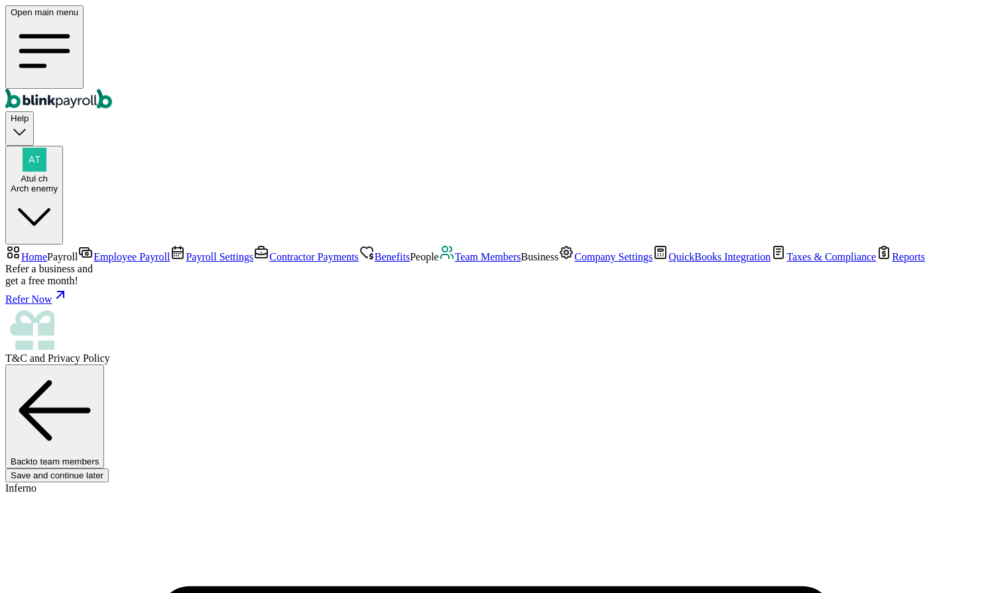
scroll to position [146, 0]
type input "Atul"
type input "ch"
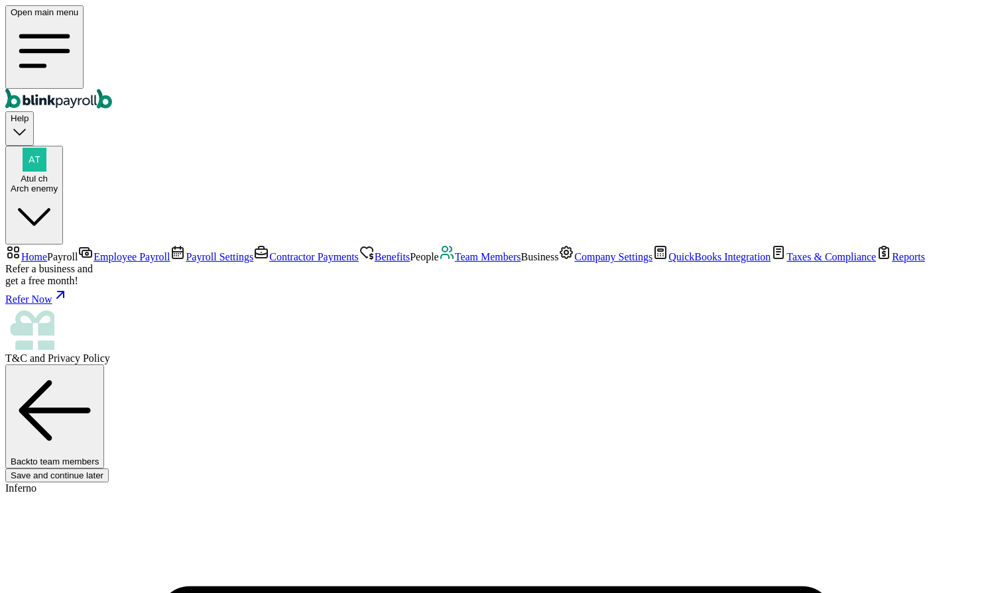
type input "ex@ex.co"
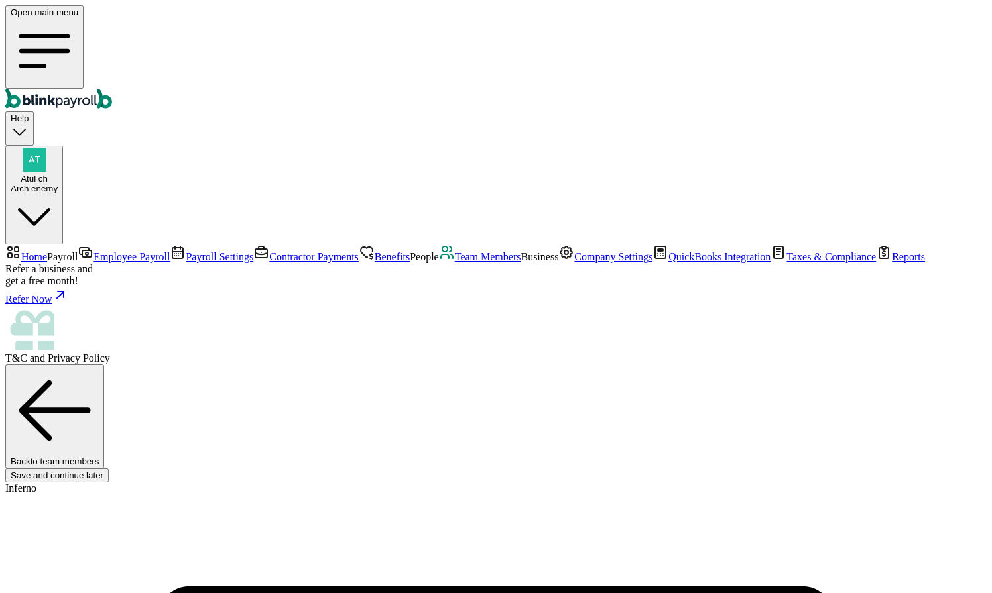
type input "09/08/2001"
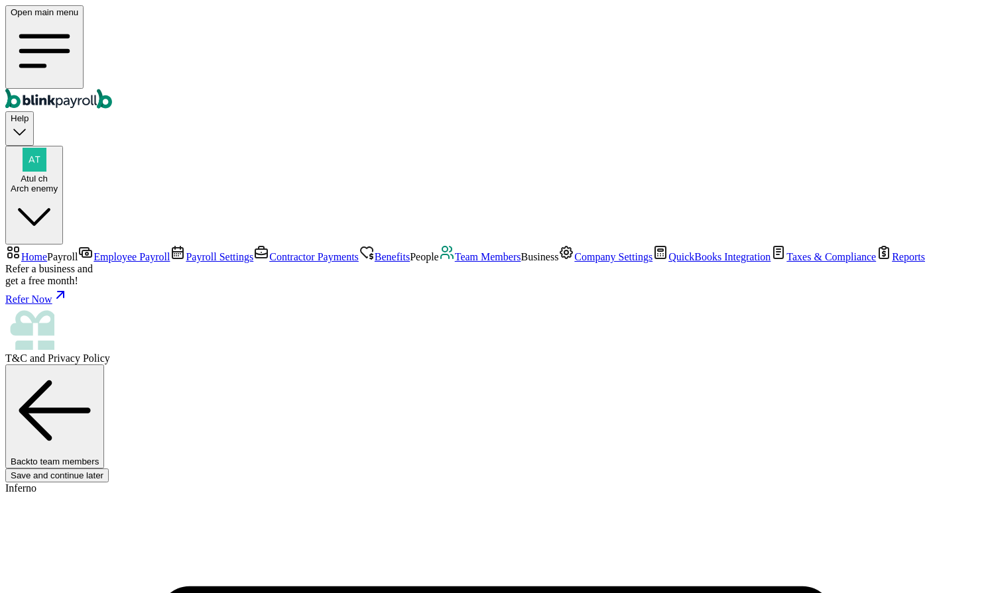
type input "5 [US_STATE] a and M Univ"
type input "[GEOGRAPHIC_DATA]"
type input "77843"
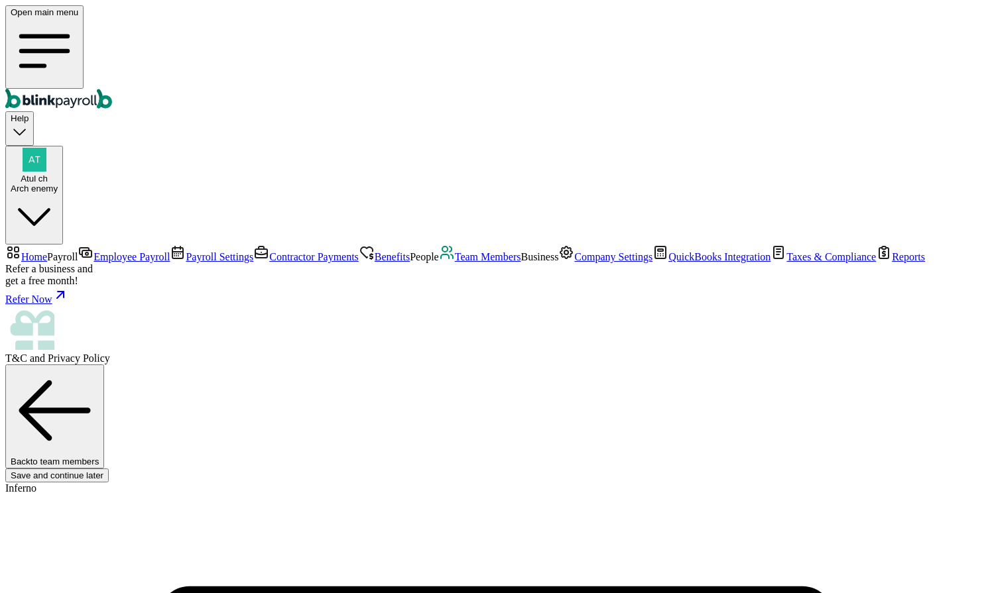
type input "2"
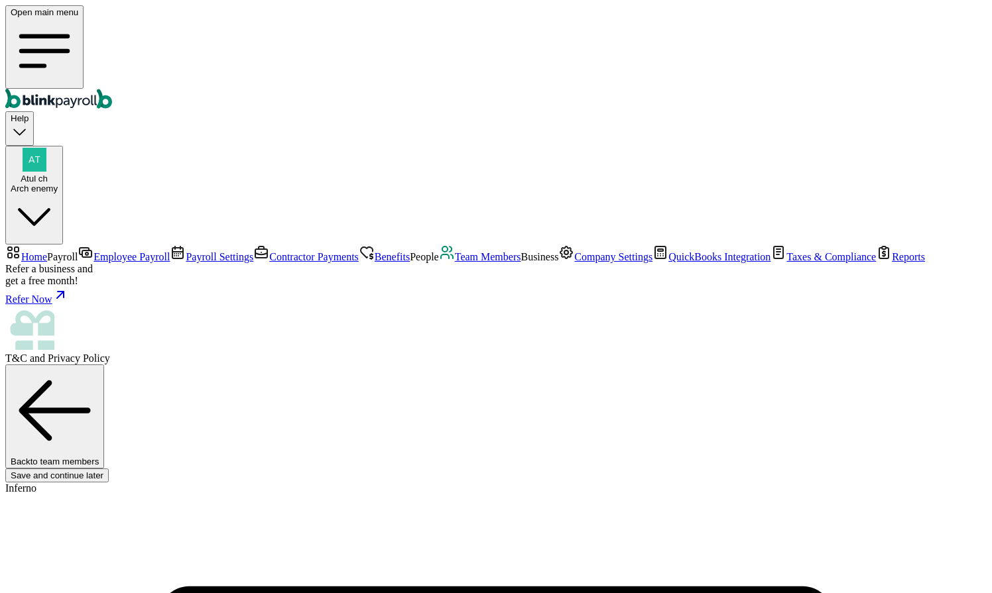
select select "5 Indiana Ave"
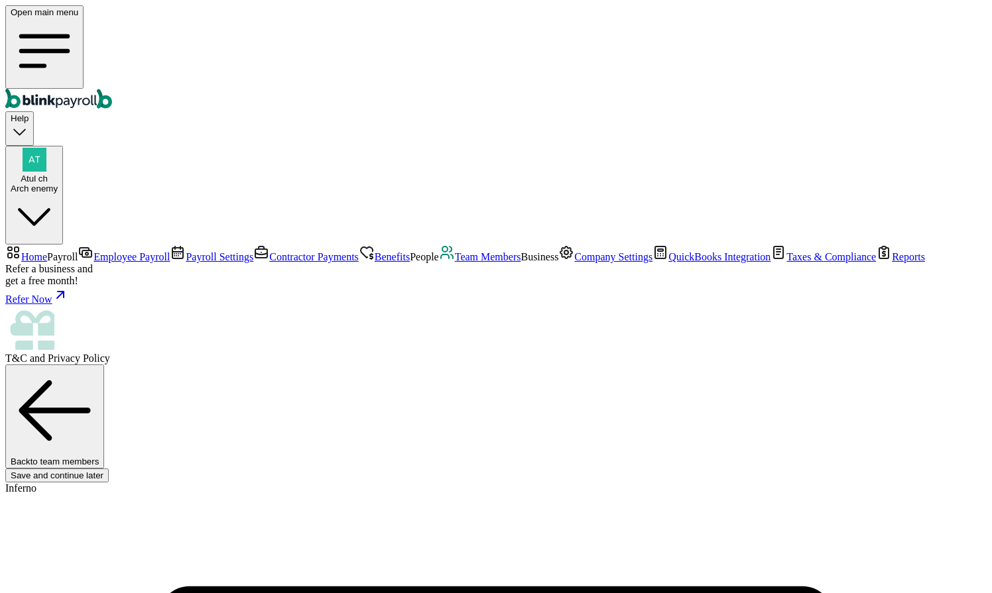
type input "[DATE]"
type input "10"
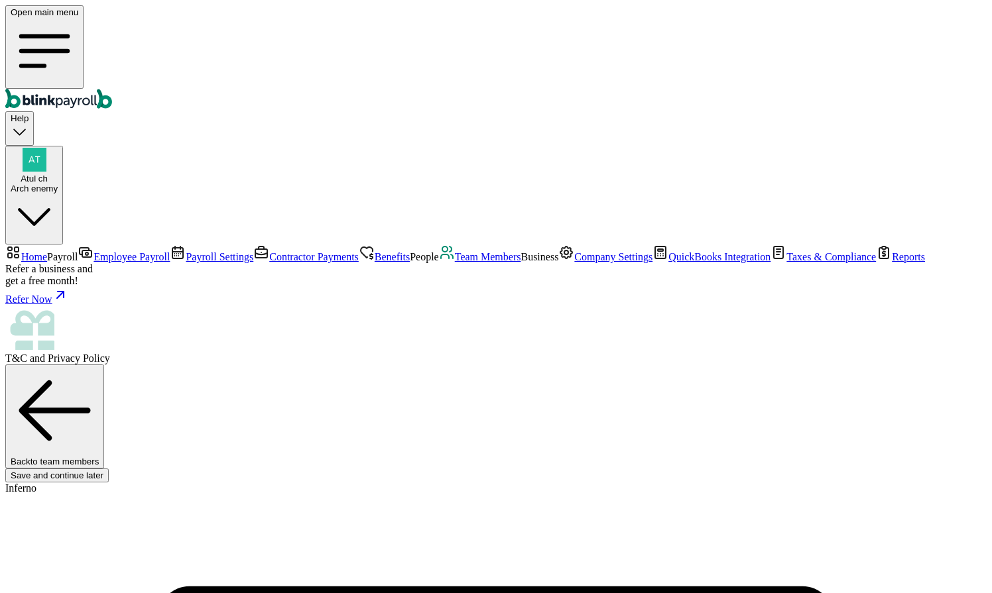
radio input "true"
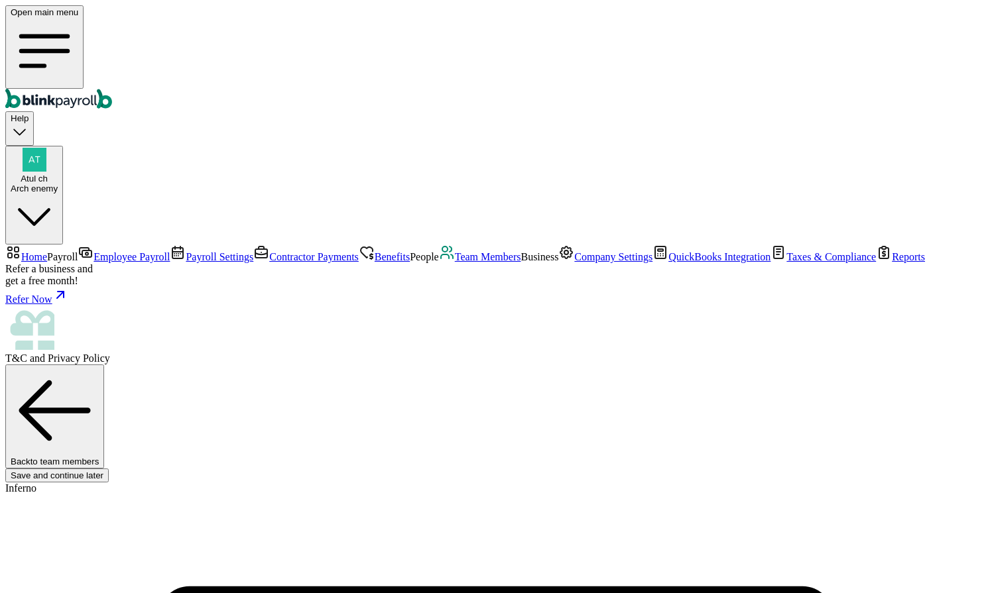
type input "23-4234444"
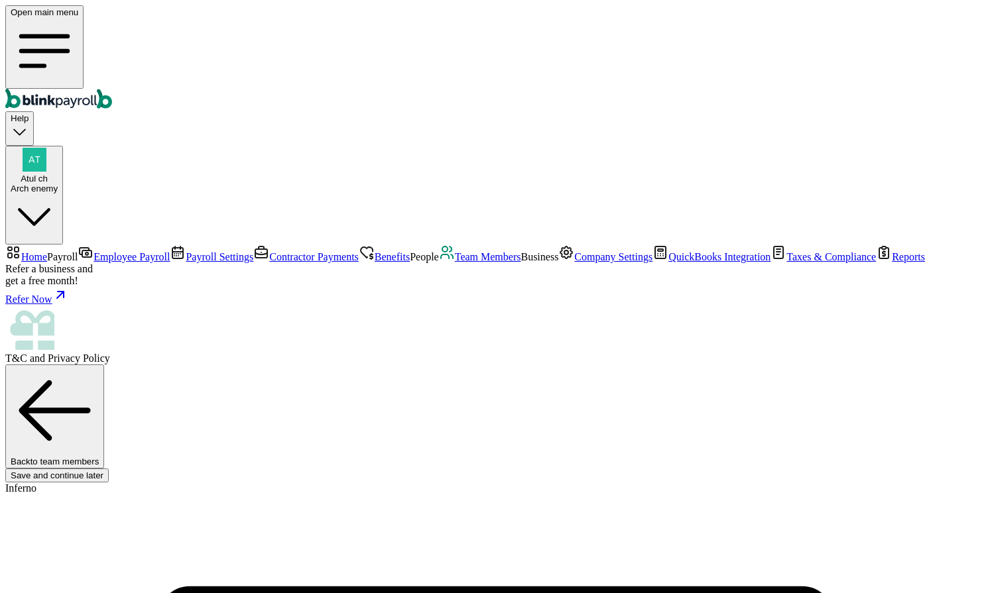
radio input "true"
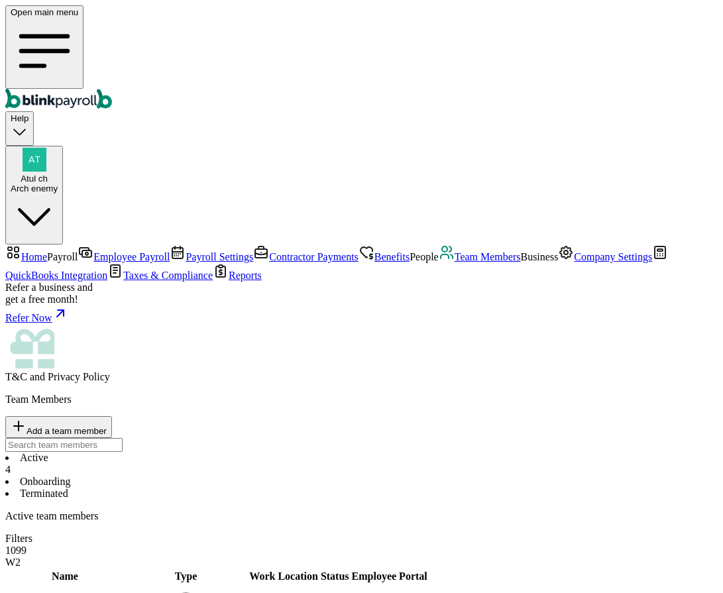
click at [107, 426] on span "Add a team member" at bounding box center [67, 431] width 80 height 10
select select "employee"
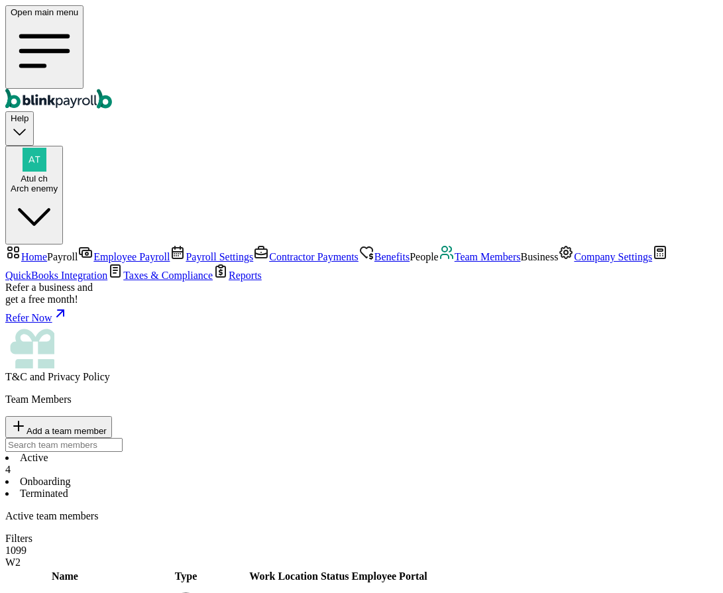
type input "New"
type input "man"
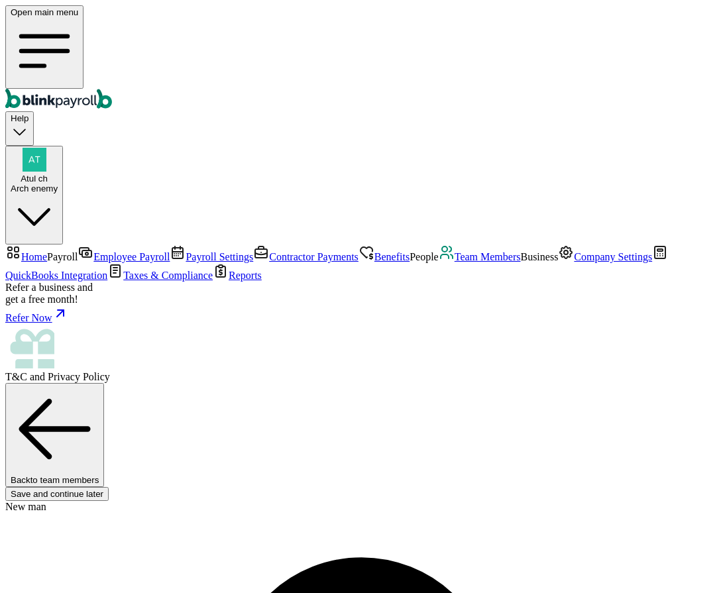
type input "new@man.co"
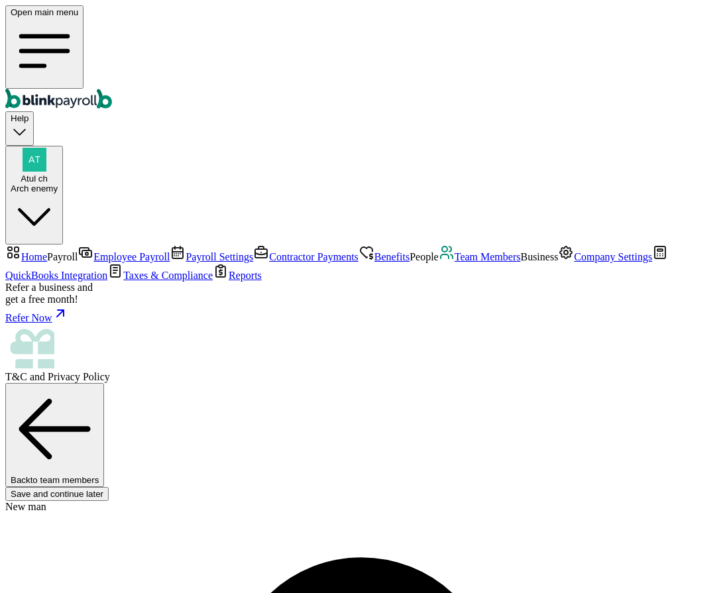
type input "ba"
type input "09/01/2025"
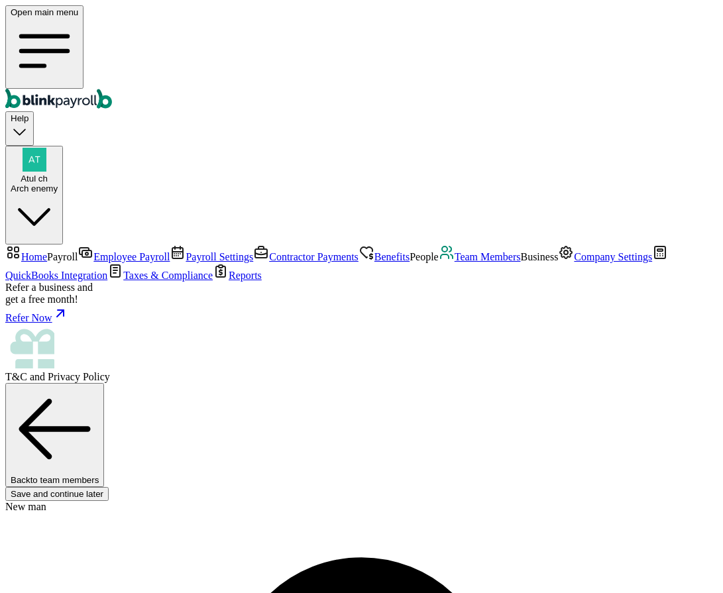
select select "Works from home"
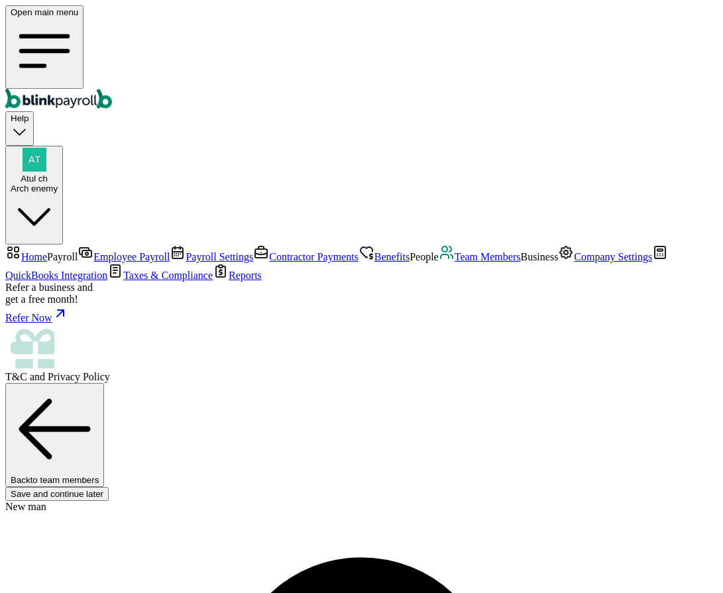
radio input "true"
type input "1"
type input "1.50"
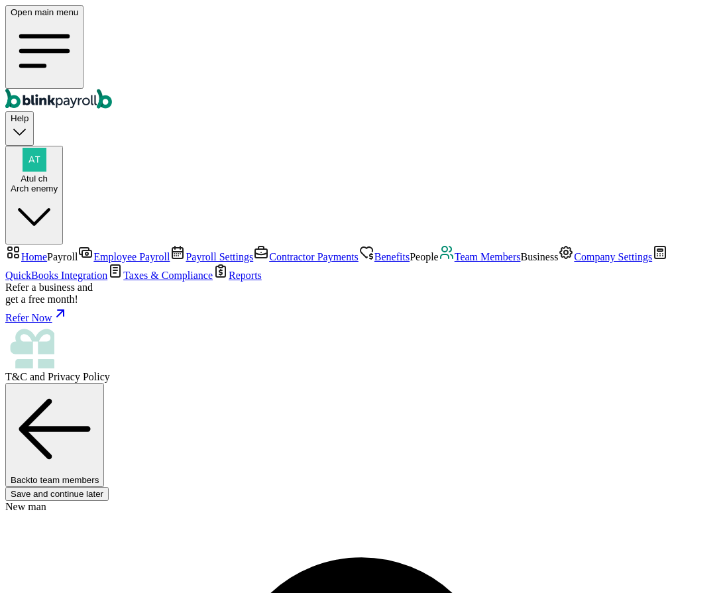
type input "10"
type input "15.00"
type input "10"
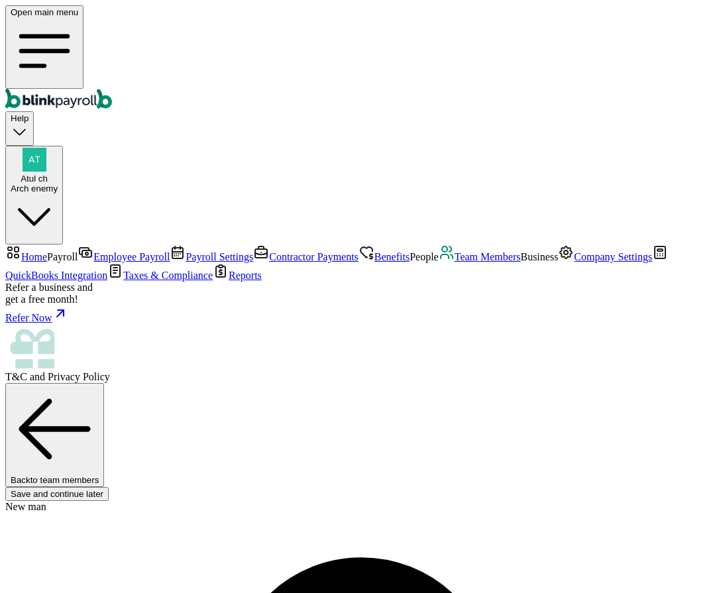
radio input "true"
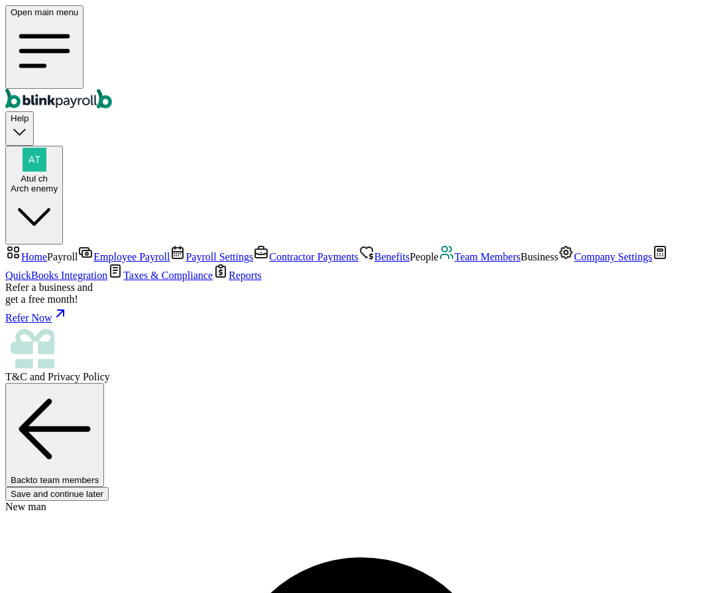
type input "324-23-4234"
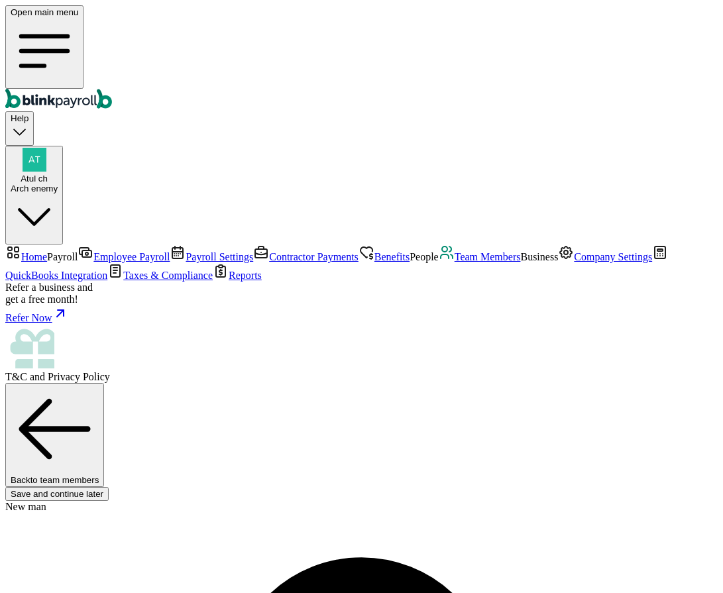
type input "08/31/2001"
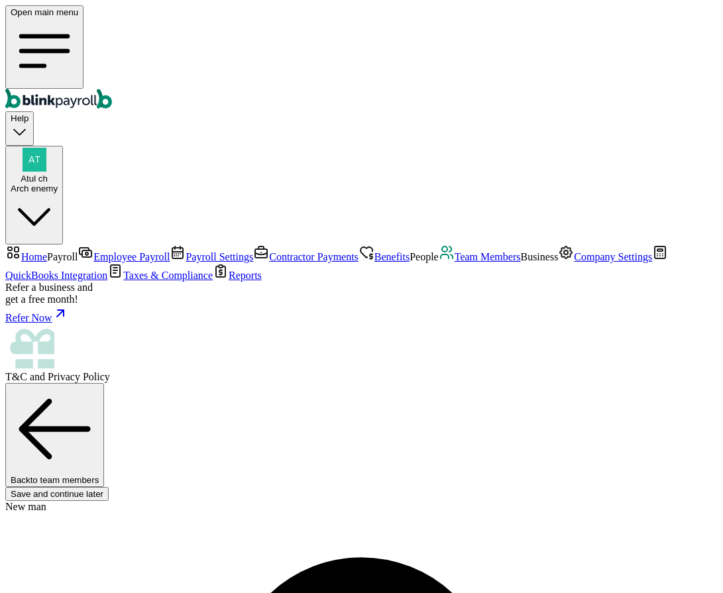
type input "5 Texas a and M Univ"
type input "College Station"
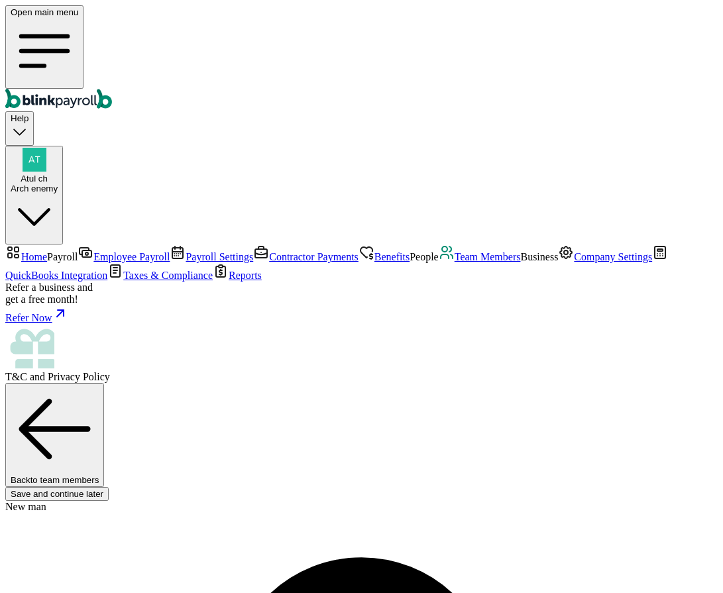
type input "TX"
type input "77843"
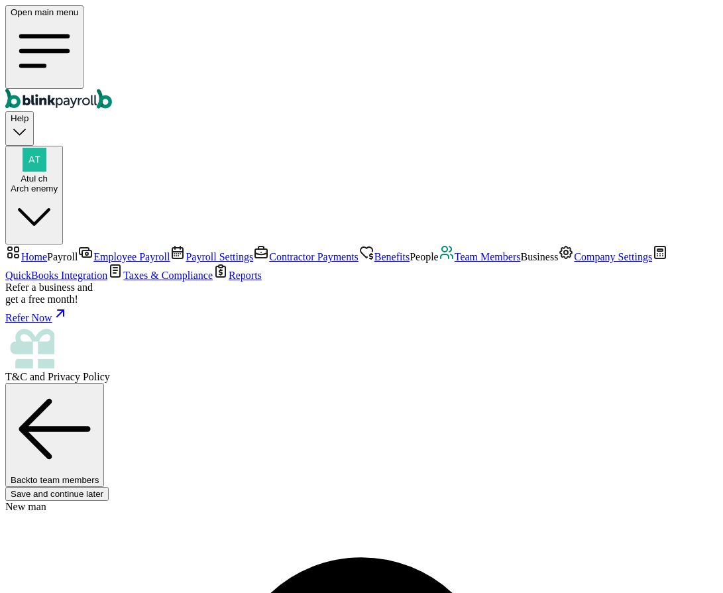
radio input "true"
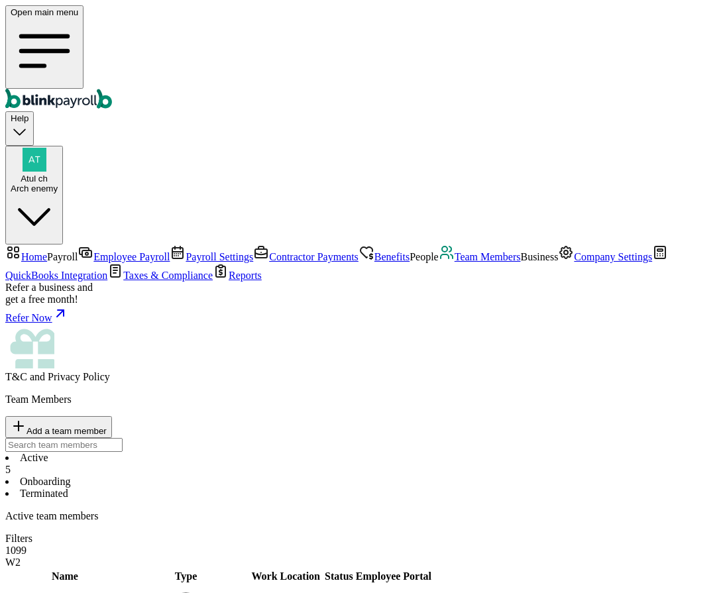
click at [577, 452] on div "Active 5 Onboarding Terminated" at bounding box center [361, 476] width 713 height 48
select select "2025"
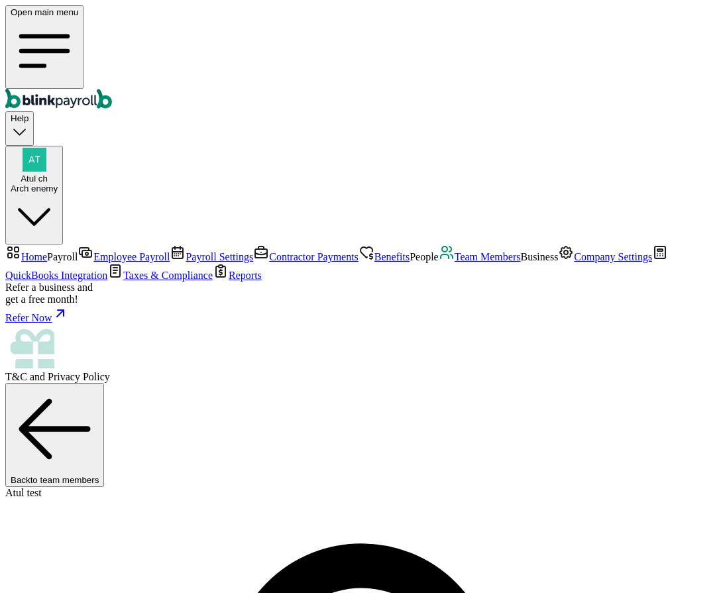
select select "2025"
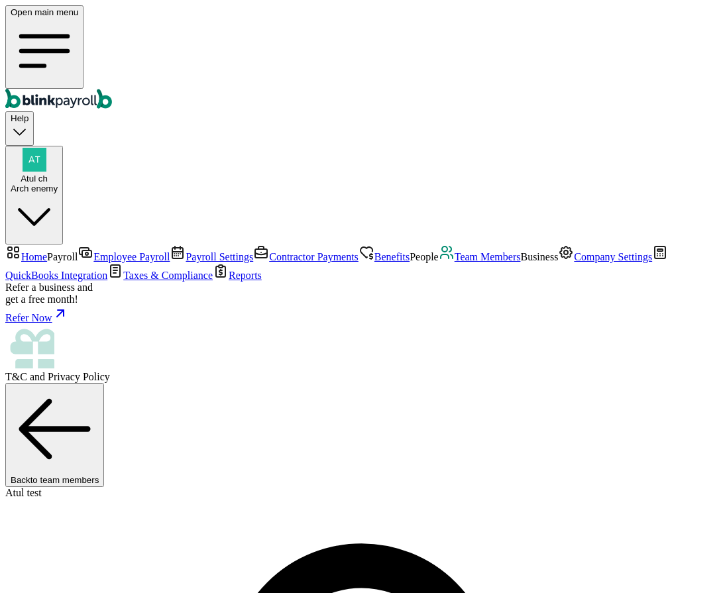
click at [439, 263] on link "Team Members" at bounding box center [480, 256] width 82 height 11
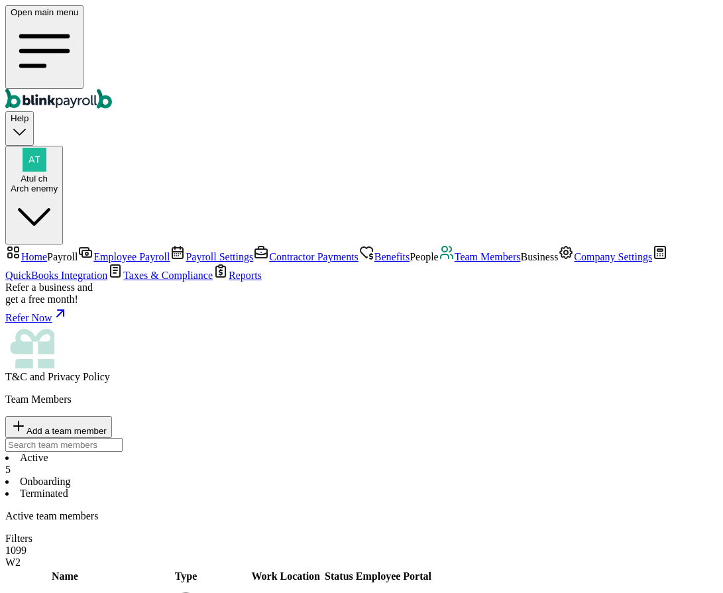
click at [48, 174] on span "Atul ch" at bounding box center [34, 179] width 27 height 10
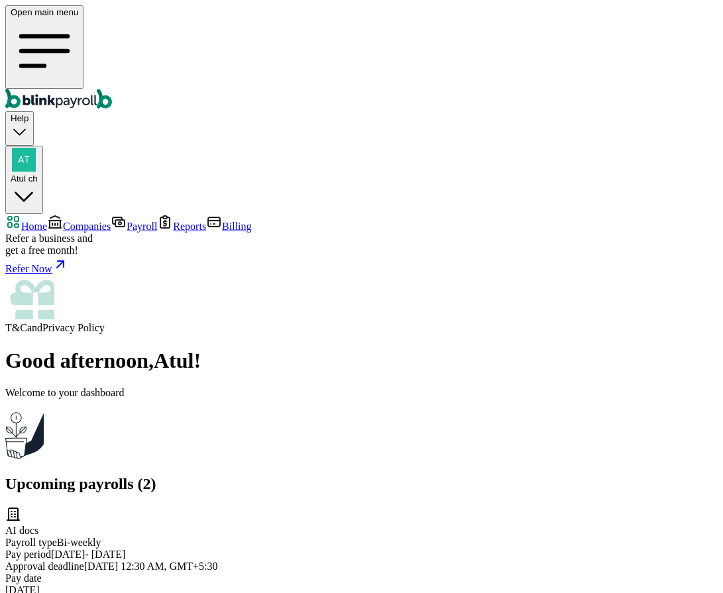
click at [63, 221] on span "Companies" at bounding box center [87, 226] width 48 height 11
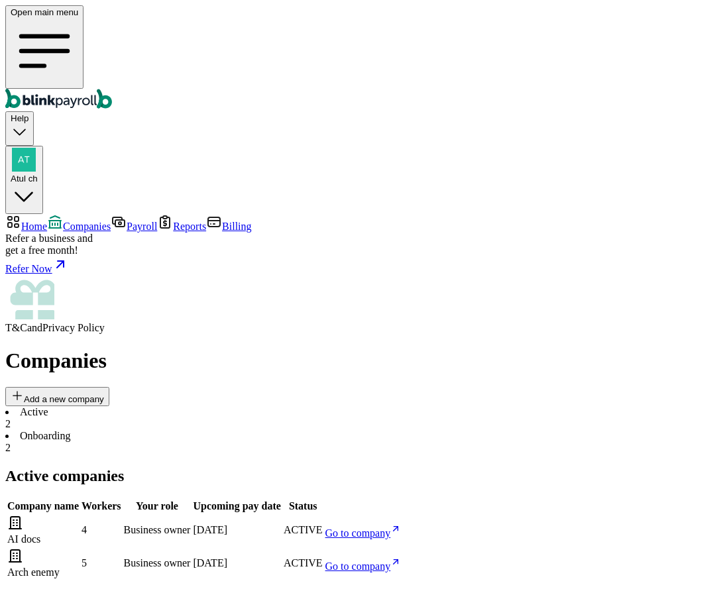
click at [402, 528] on link "Go to company" at bounding box center [364, 533] width 76 height 11
click at [391, 561] on span "Go to company" at bounding box center [359, 566] width 66 height 11
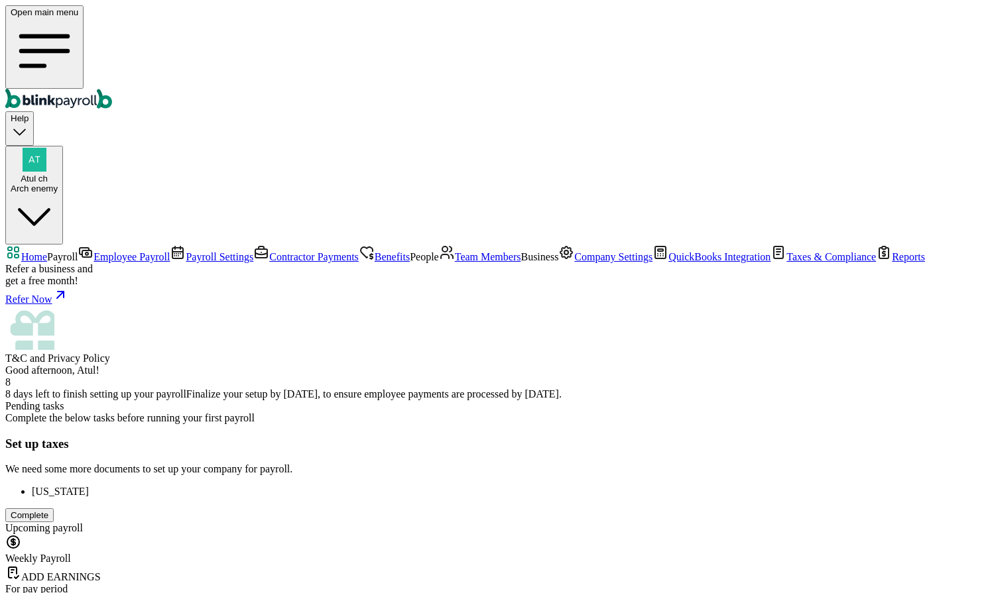
click at [48, 511] on div "Complete" at bounding box center [30, 516] width 38 height 10
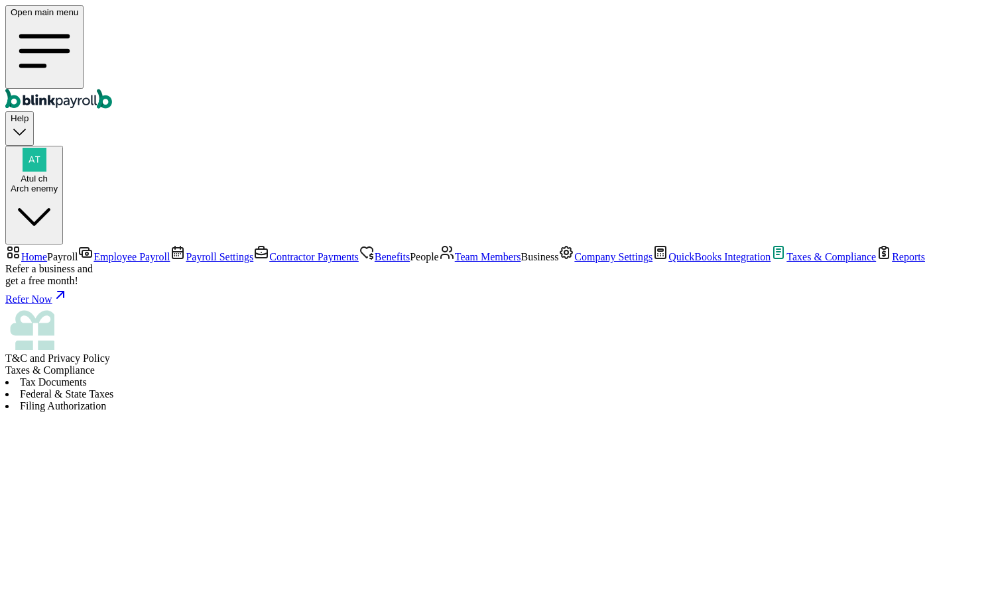
click at [47, 251] on link "Home" at bounding box center [26, 256] width 42 height 11
click at [58, 245] on nav "Home Payroll Employee Payroll Payroll Settings Contractor Payments Benefits Peo…" at bounding box center [495, 305] width 981 height 120
click at [47, 251] on span "Home" at bounding box center [34, 256] width 26 height 11
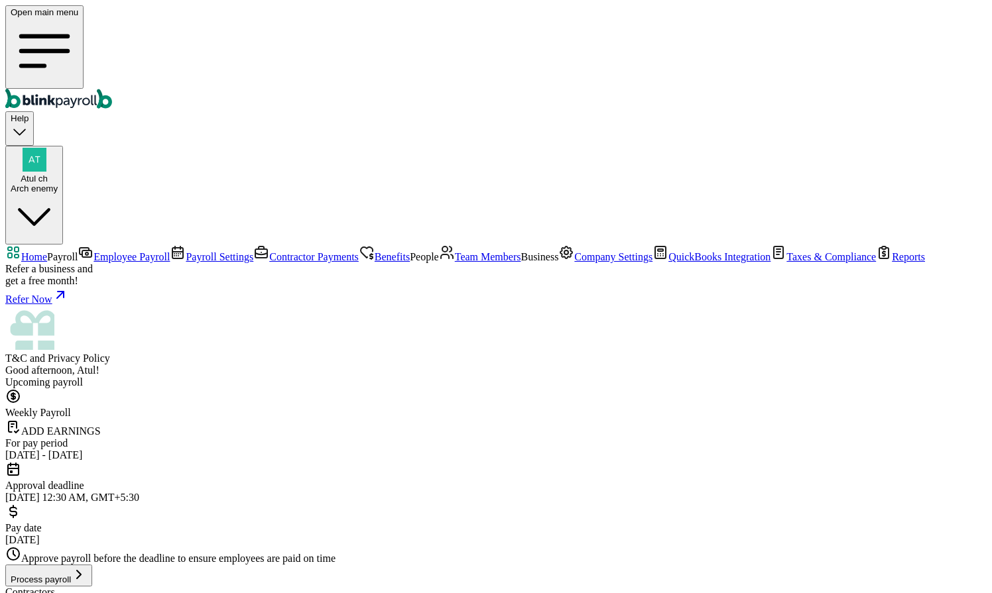
scroll to position [113, 0]
click at [93, 251] on span "Employee Payroll" at bounding box center [131, 256] width 76 height 11
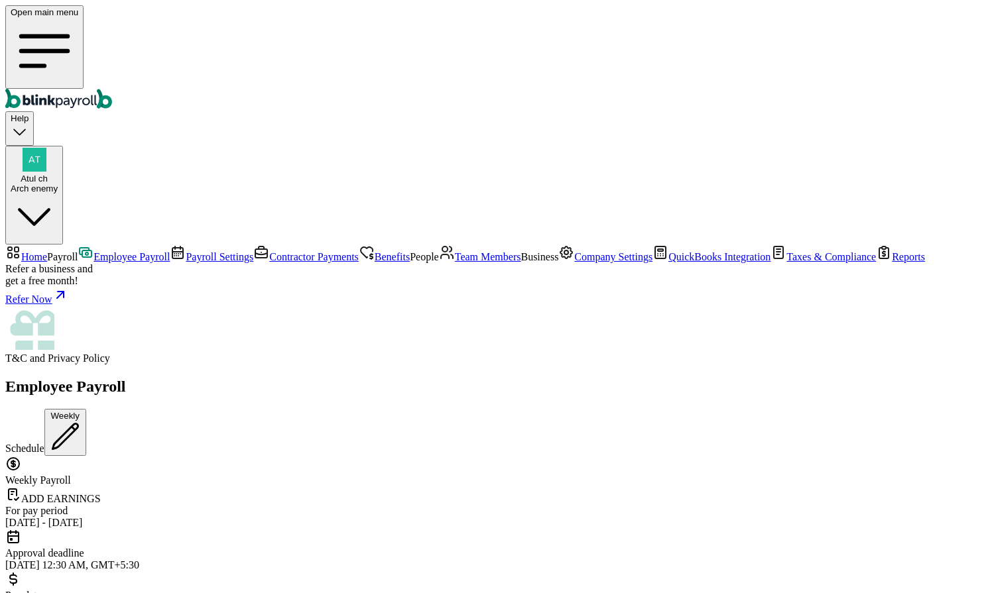
click at [455, 263] on span "Team Members" at bounding box center [488, 256] width 66 height 11
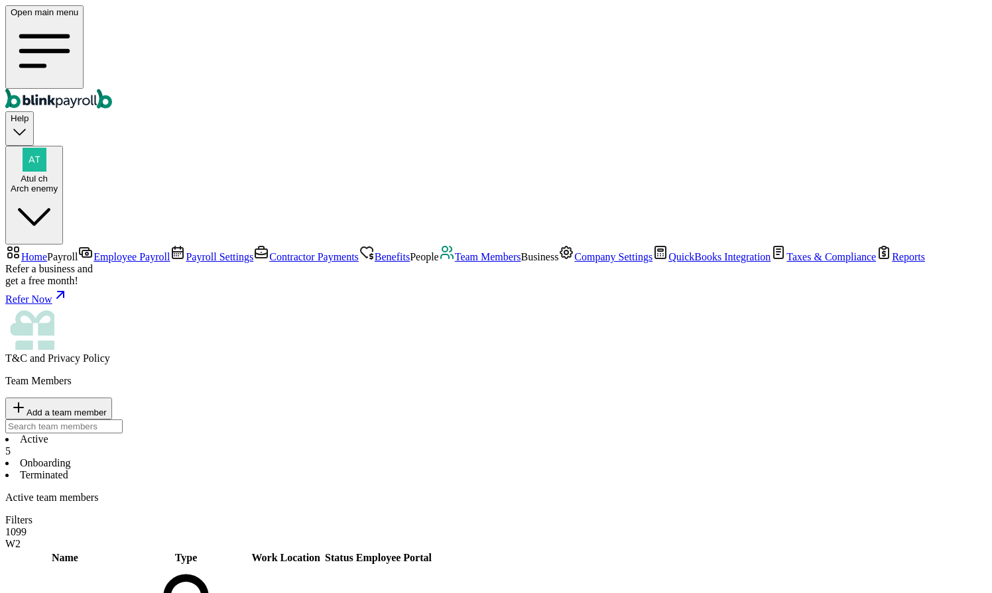
click at [290, 457] on li "Onboarding" at bounding box center [495, 463] width 981 height 12
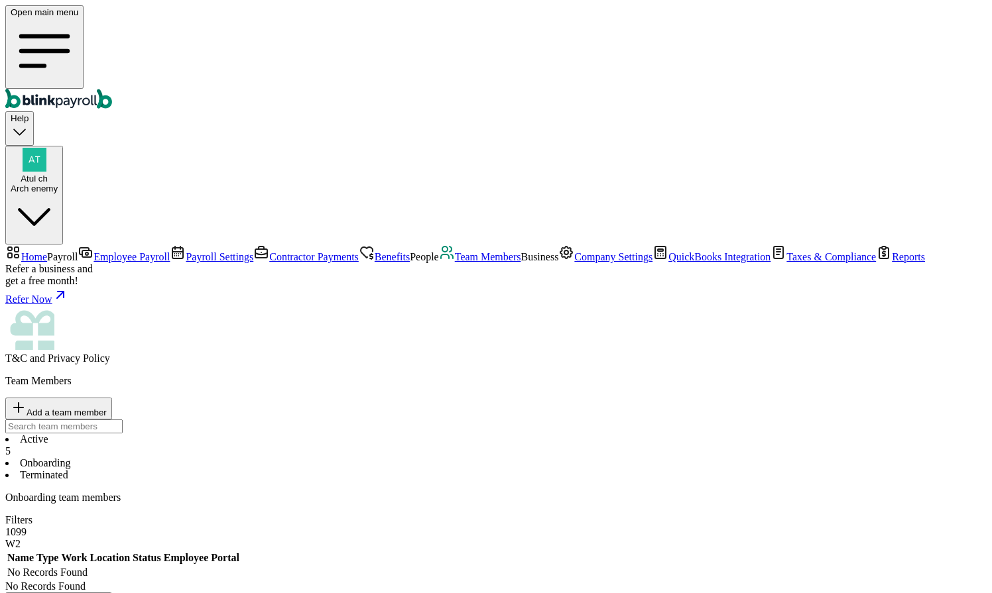
click at [107, 408] on span "Add a team member" at bounding box center [67, 413] width 80 height 10
select select "businessVendor"
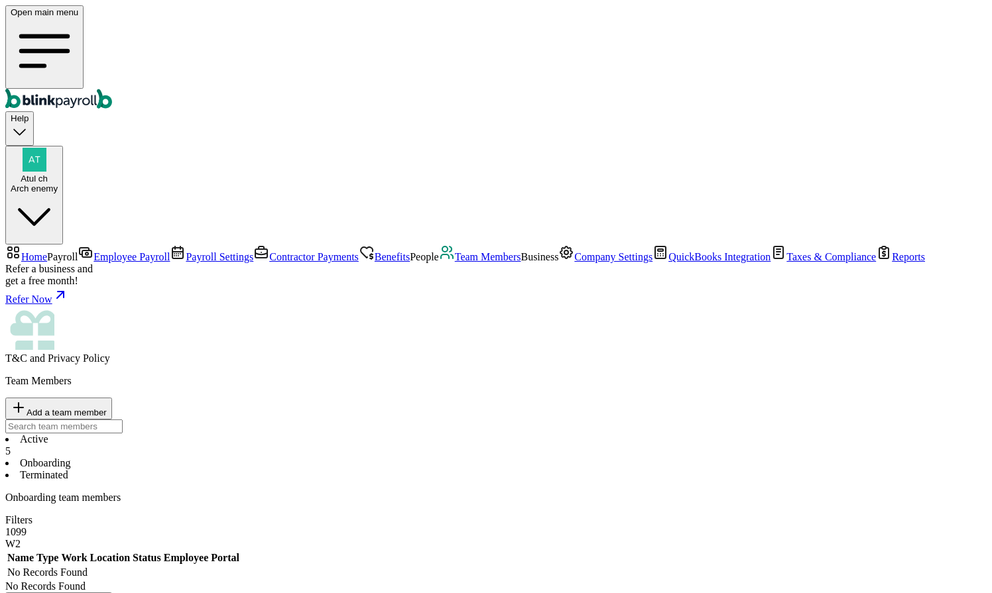
type input "M"
type input "Melody"
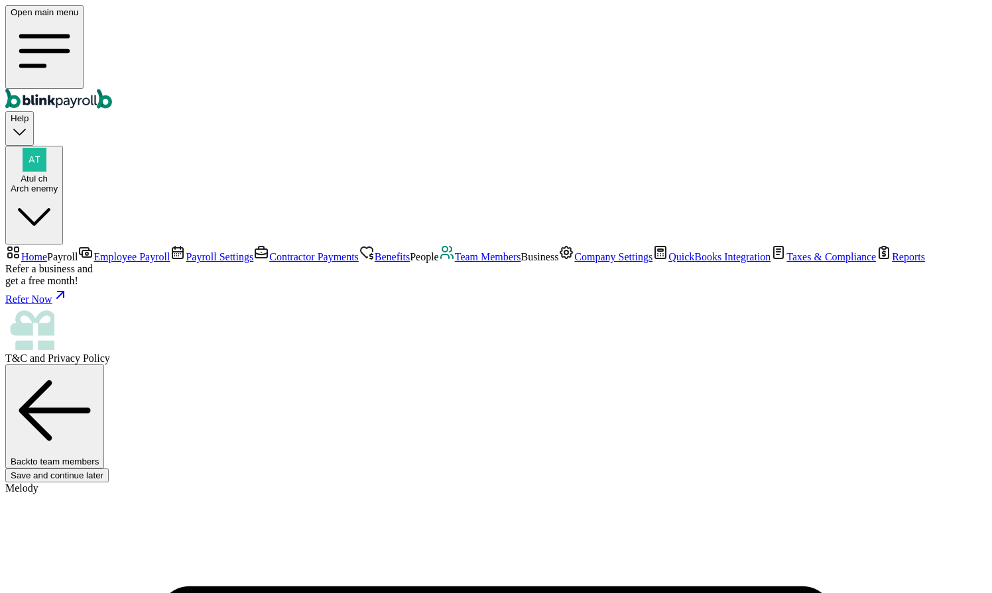
scroll to position [133, 0]
type input "Atul"
type input "test"
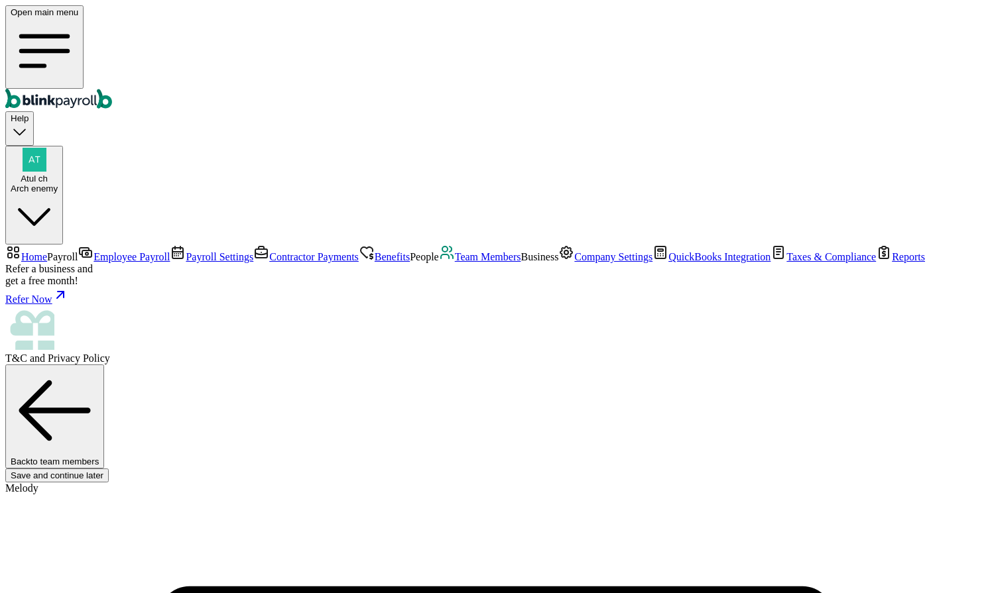
type input "09/01/2001"
type input "melody@abc.co"
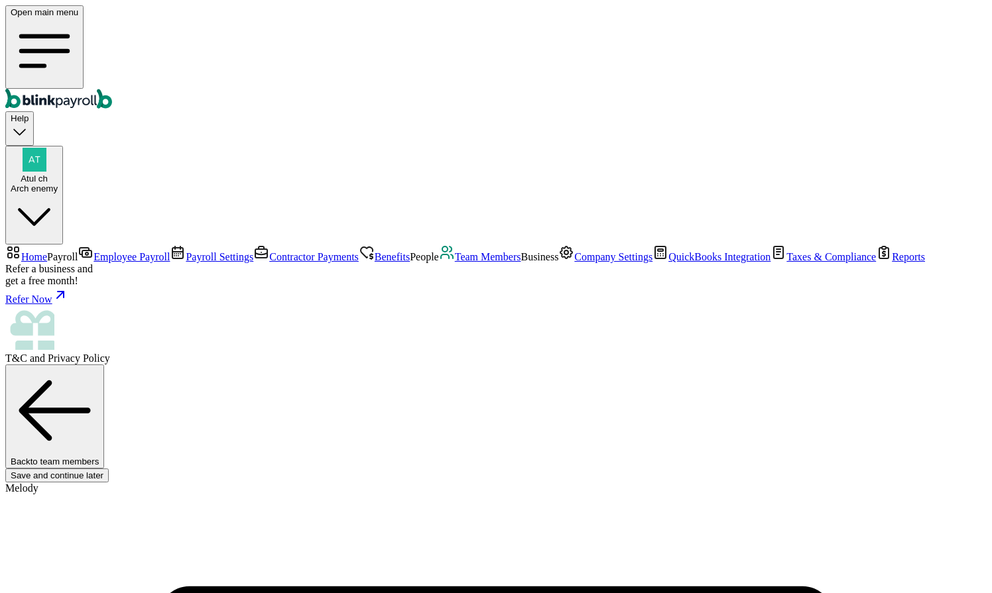
scroll to position [0, 0]
type input "5 Texas a and M Univ"
type input "College Station"
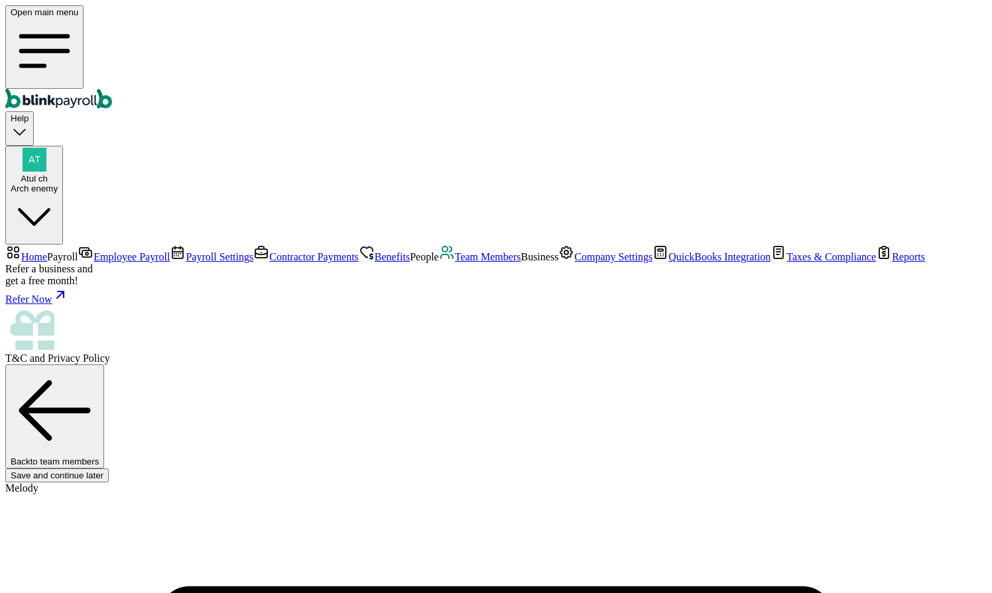
type input "TX"
type input "77843"
type input "2"
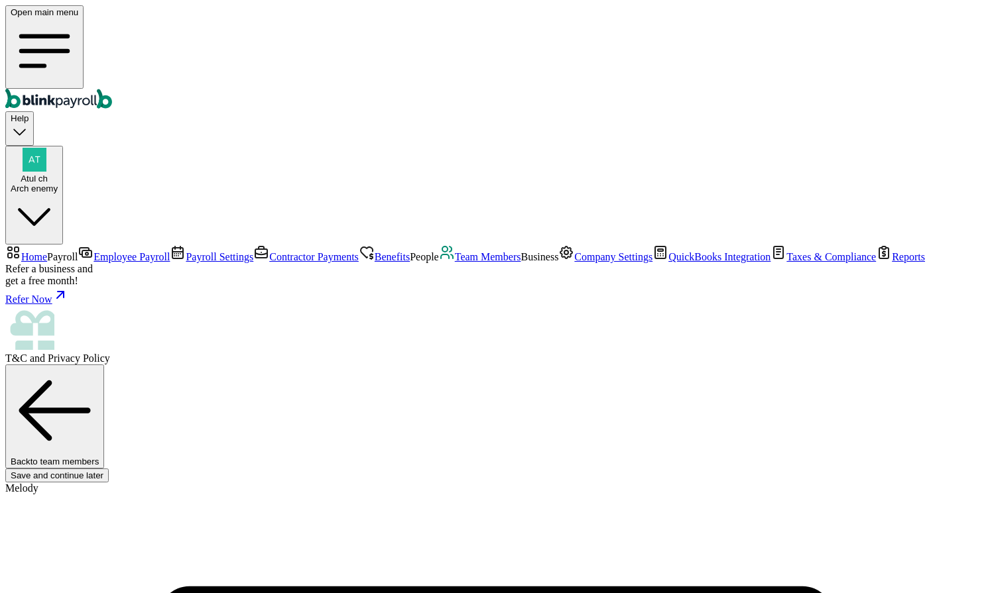
scroll to position [141, 0]
select select "Works from home"
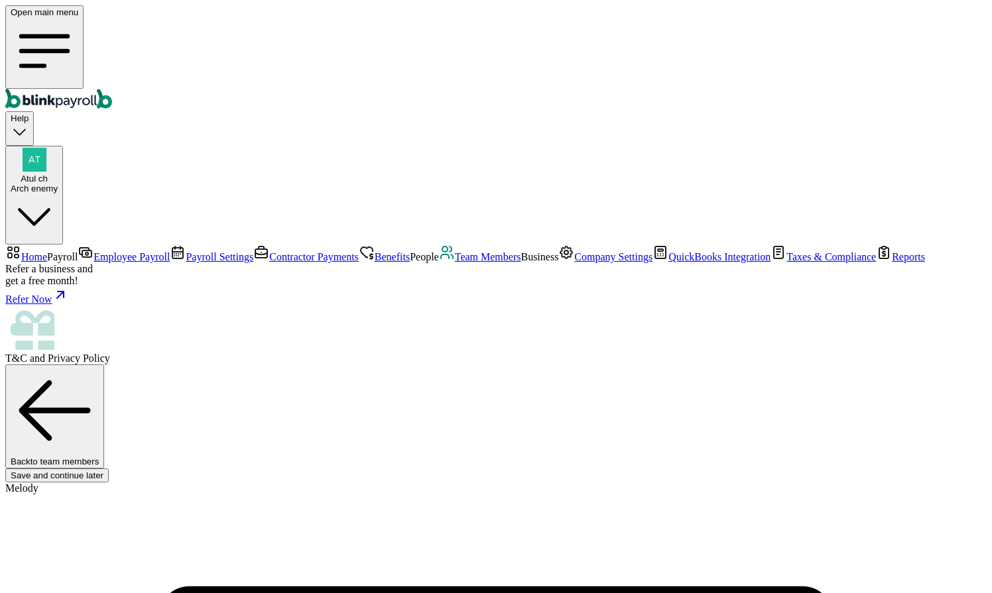
type input "09/01/2025"
type input "20"
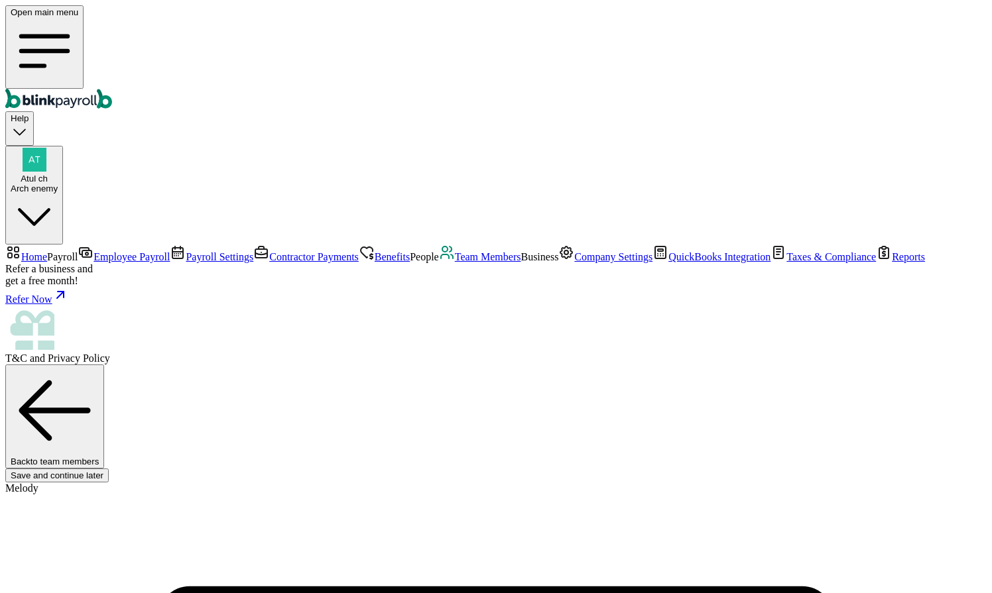
radio input "true"
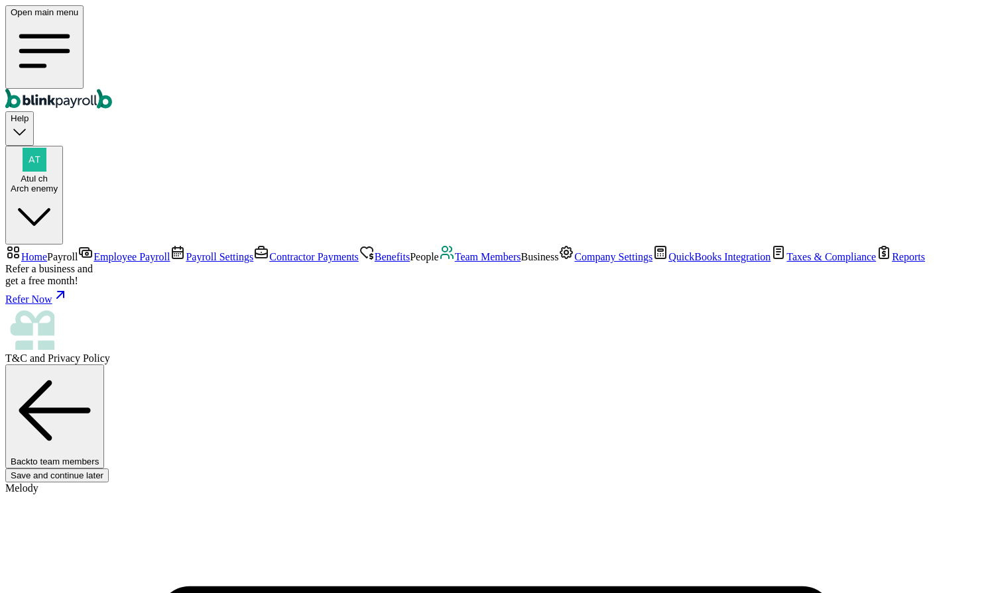
checkbox input "true"
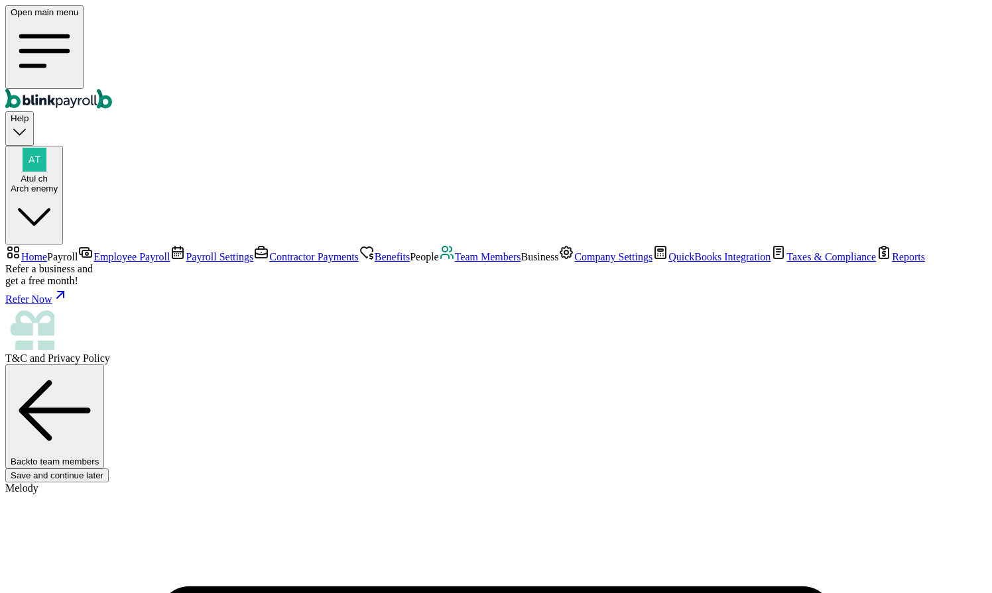
radio input "true"
select select "Checking"
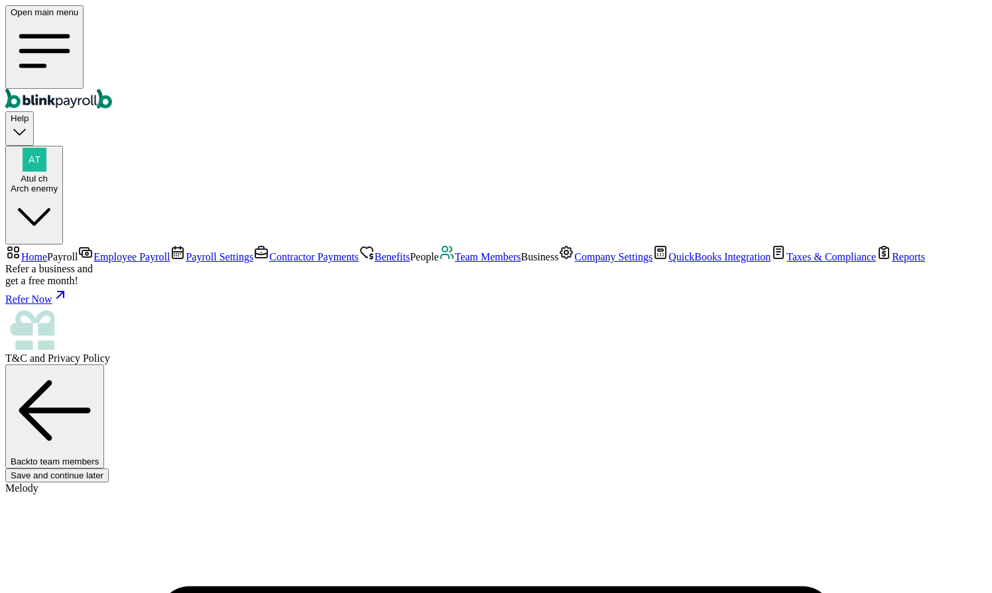
type input "123123123"
type input "1233"
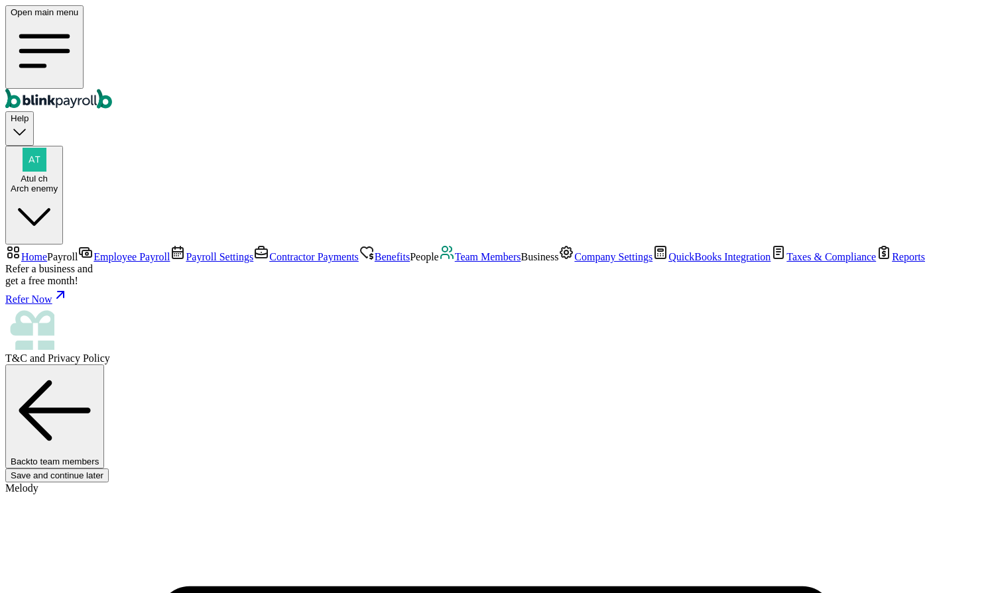
type input "1233"
click at [42, 251] on span "Home" at bounding box center [34, 256] width 26 height 11
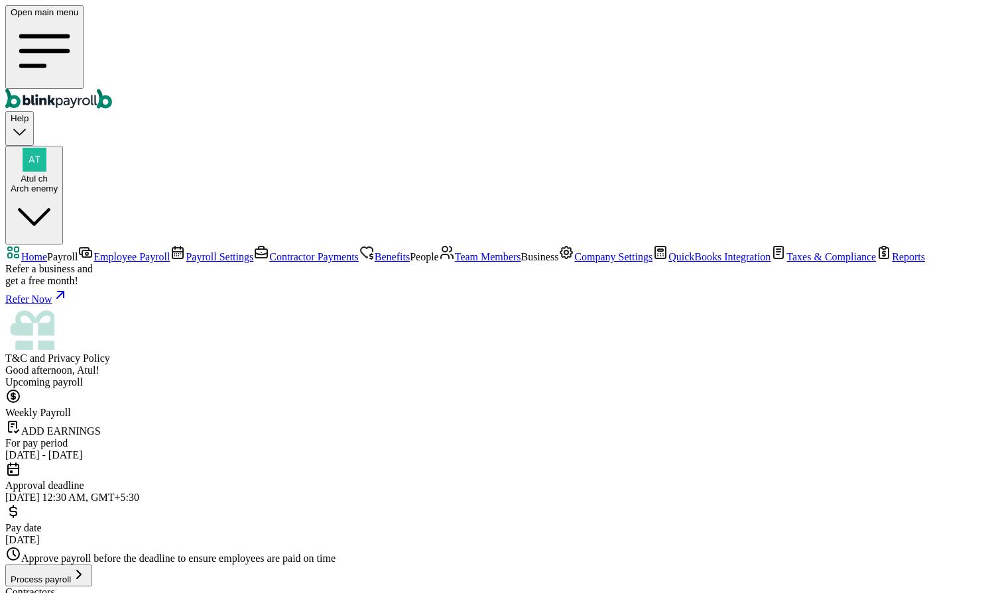
click at [455, 263] on span "Team Members" at bounding box center [488, 256] width 66 height 11
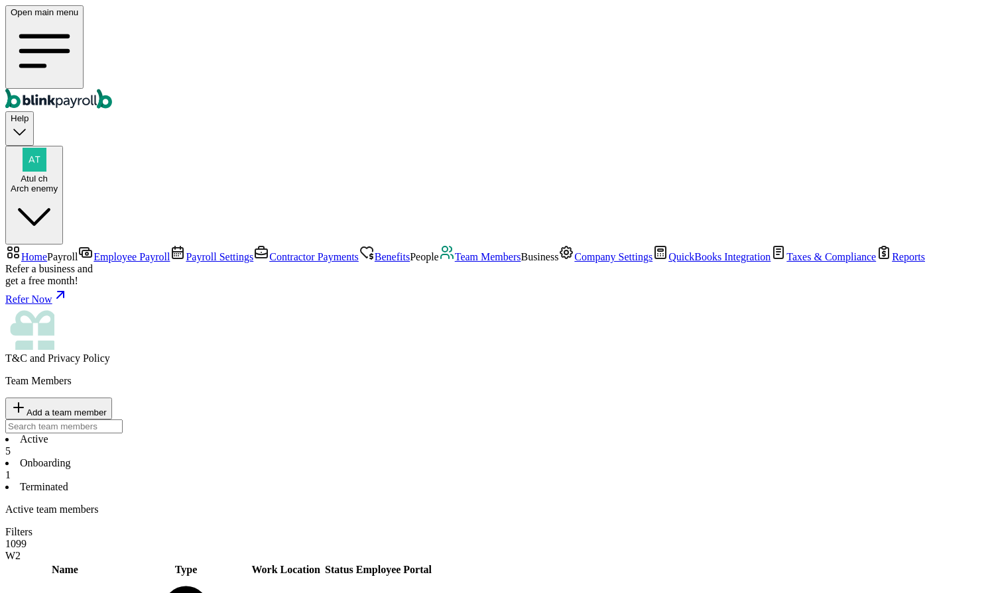
click at [288, 457] on li "Onboarding 1" at bounding box center [495, 469] width 981 height 24
click at [269, 251] on span "Contractor Payments" at bounding box center [314, 256] width 90 height 11
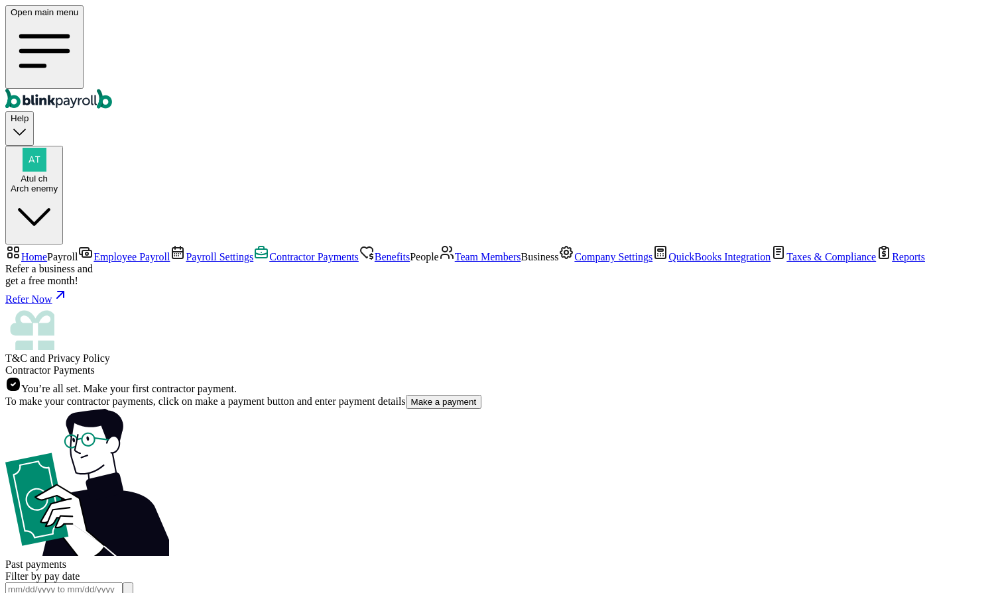
click at [406, 395] on button "Make a payment" at bounding box center [444, 402] width 76 height 14
select select "direct_deposit"
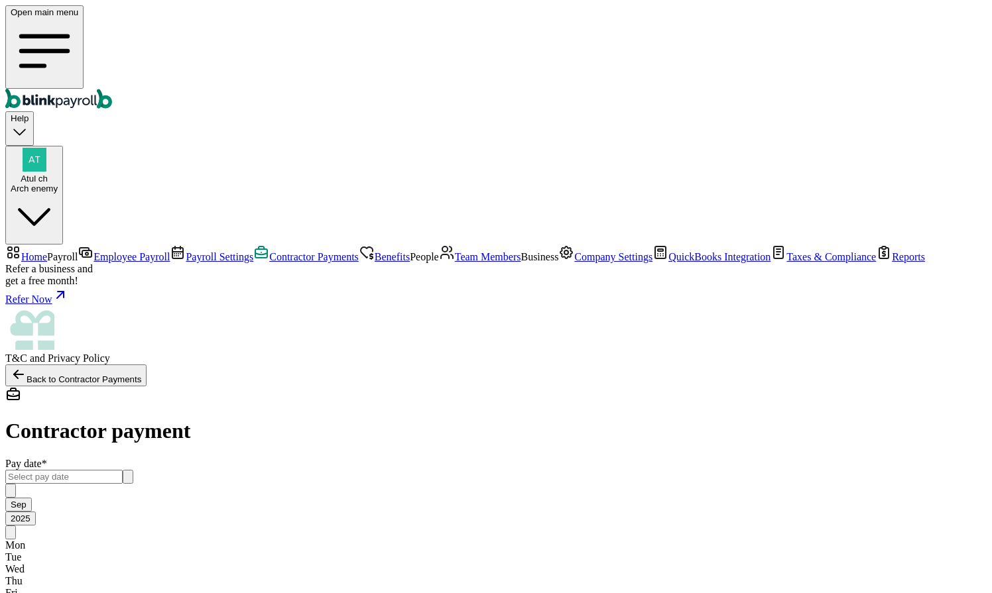
scroll to position [90, 0]
checkbox input "false"
type input "0.00"
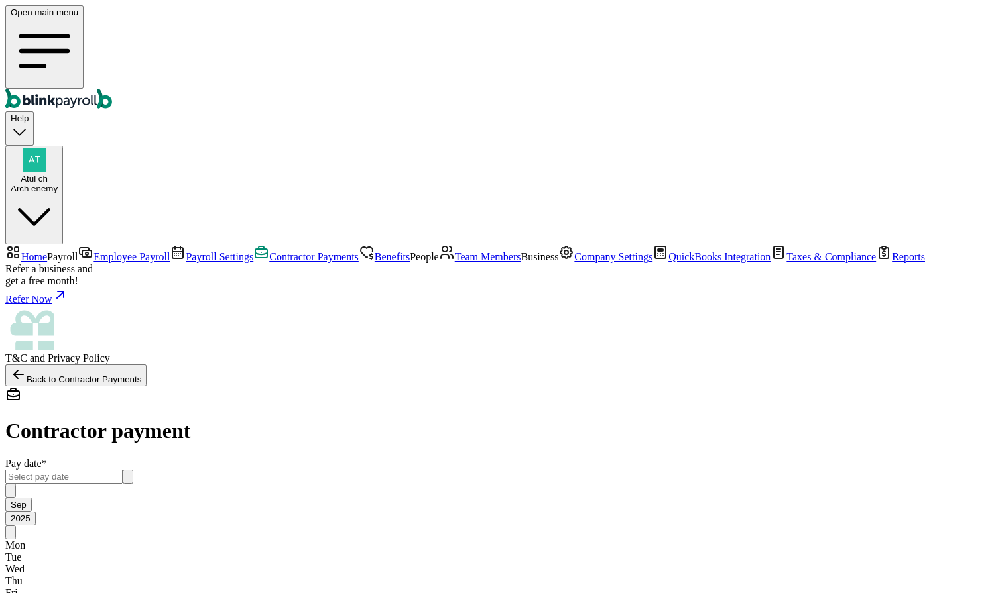
checkbox input "false"
type input "0.00"
click at [455, 263] on span "Team Members" at bounding box center [488, 256] width 66 height 11
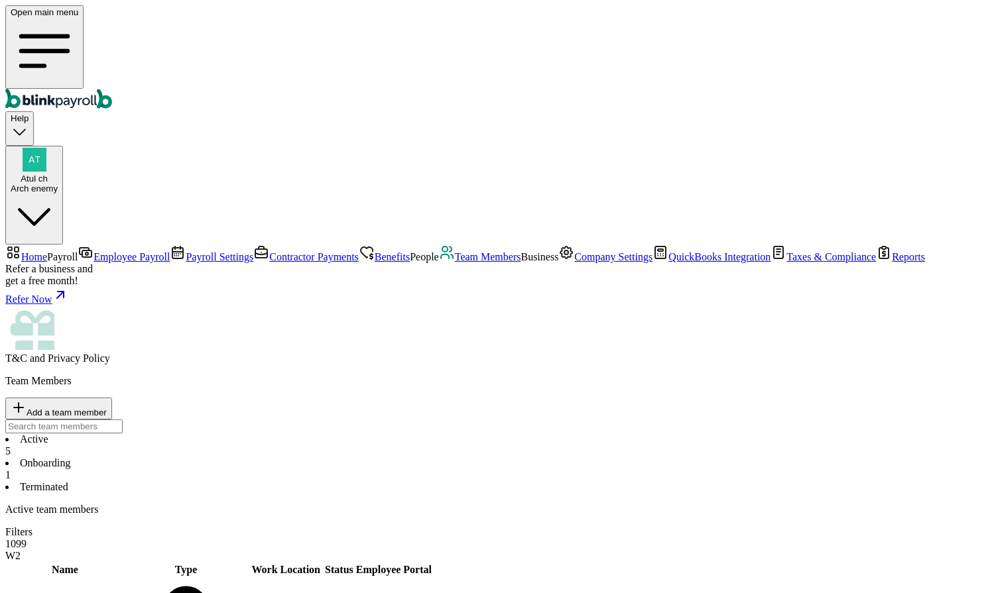
click at [455, 263] on span "Team Members" at bounding box center [488, 256] width 66 height 11
click at [299, 457] on li "Onboarding 1" at bounding box center [495, 469] width 981 height 24
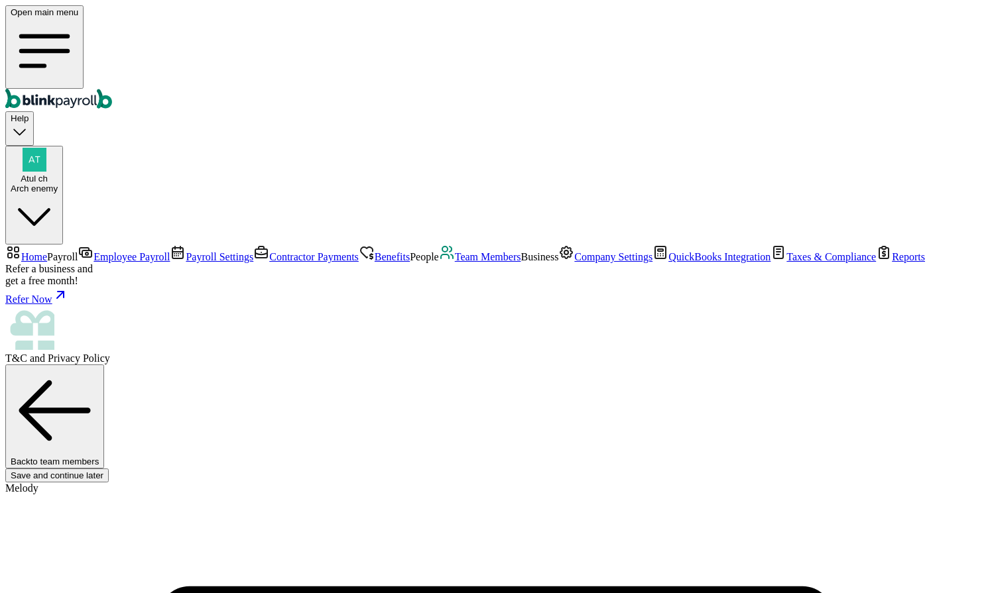
scroll to position [87, 0]
click at [48, 174] on span "Atul ch" at bounding box center [34, 179] width 27 height 10
drag, startPoint x: 838, startPoint y: 228, endPoint x: 970, endPoint y: 229, distance: 131.9
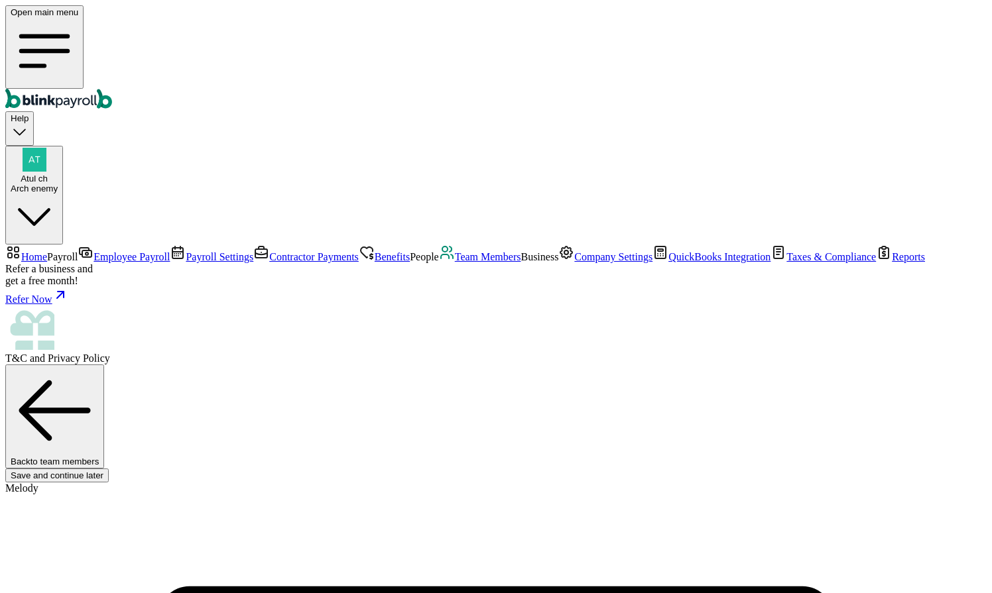
copy span "atul+ai@blinkpayroll.com"
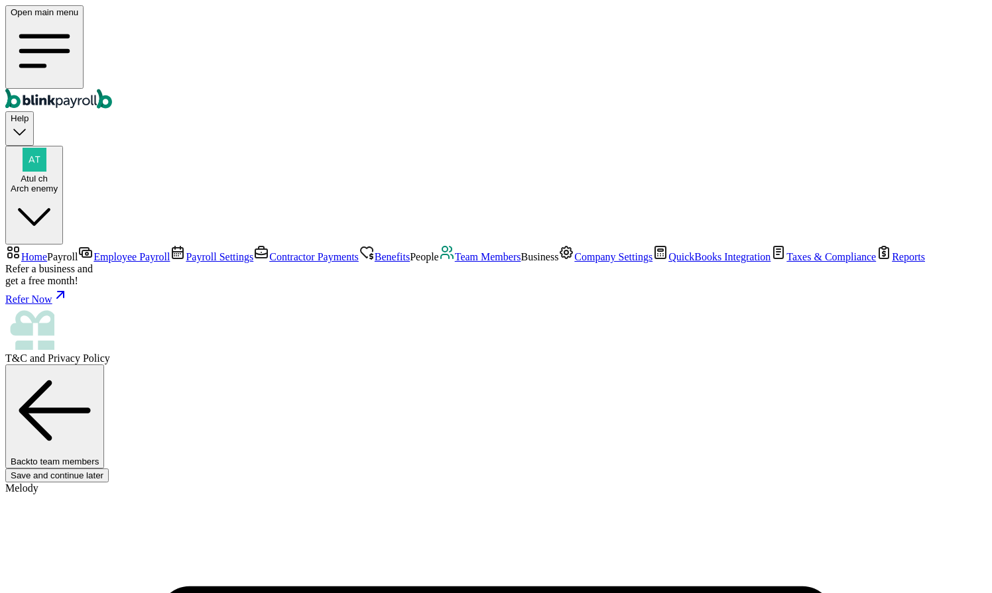
click at [439, 263] on link "Team Members" at bounding box center [480, 256] width 82 height 11
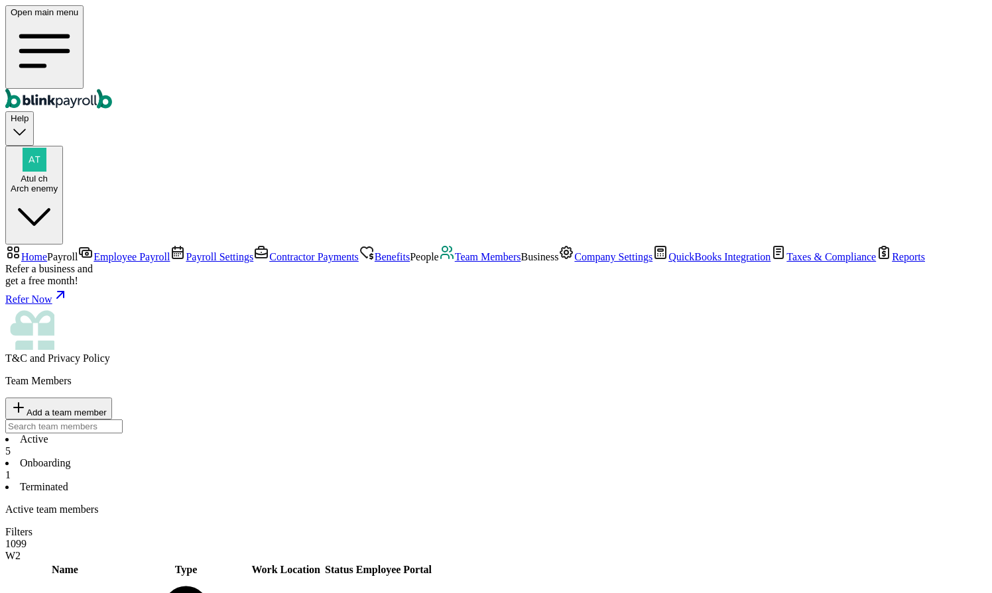
click at [574, 263] on span "Company Settings" at bounding box center [613, 256] width 78 height 11
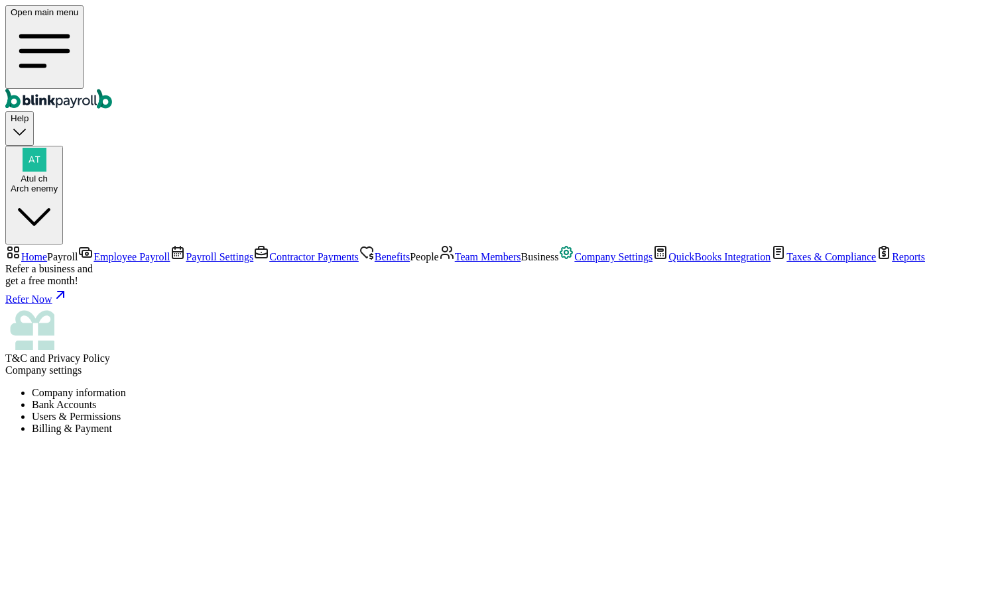
click at [440, 411] on li "Users & Permissions" at bounding box center [509, 417] width 955 height 12
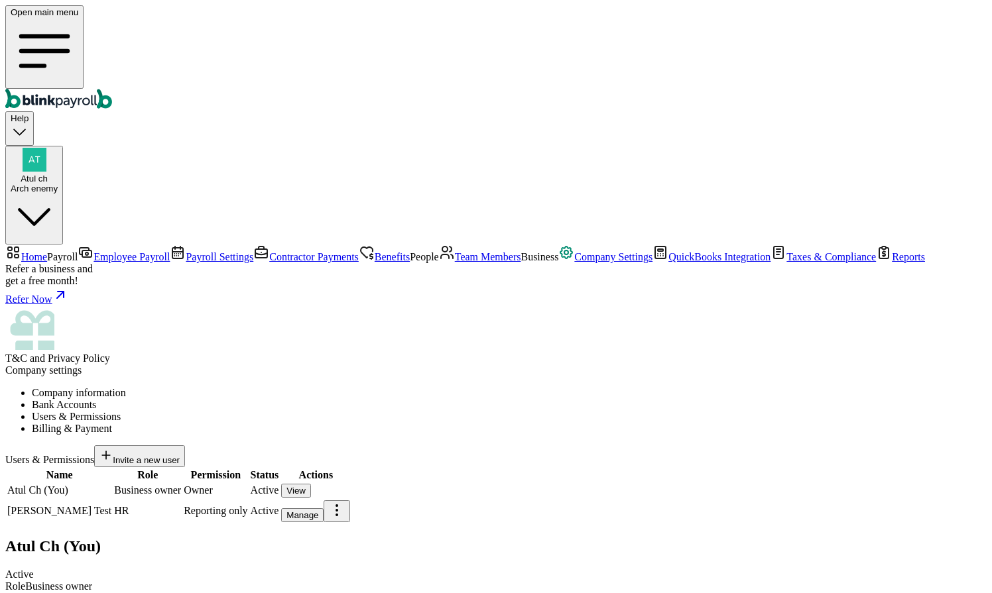
click at [318, 511] on div "Manage" at bounding box center [302, 516] width 32 height 10
drag, startPoint x: 652, startPoint y: 174, endPoint x: 592, endPoint y: 174, distance: 59.7
copy span "raj@raj.com"
click at [208, 365] on main "Company settings Company information Bank Accounts Users & Permissions Billing …" at bounding box center [495, 554] width 981 height 378
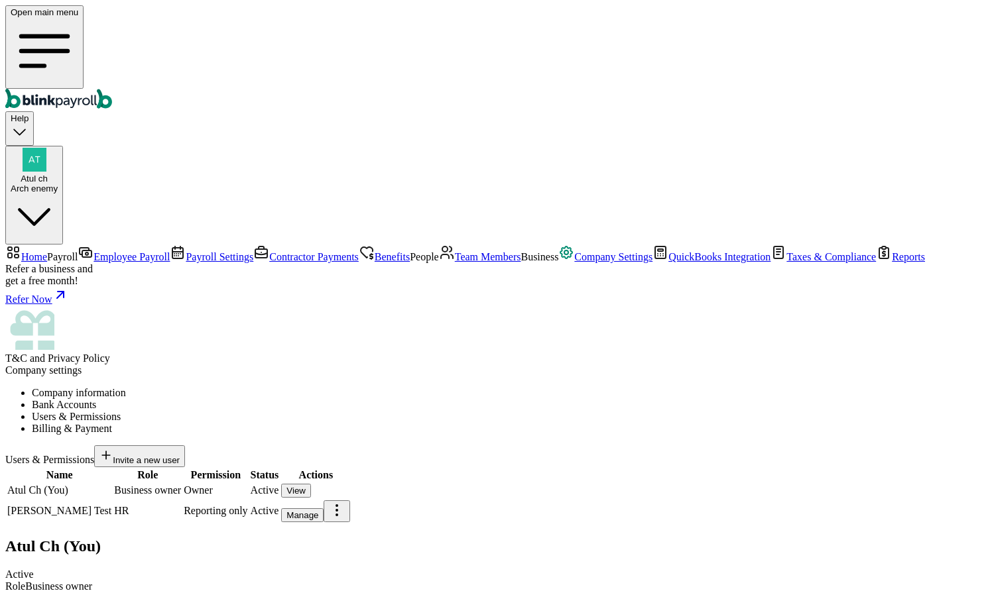
click at [324, 509] on button "Manage" at bounding box center [302, 516] width 42 height 14
drag, startPoint x: 660, startPoint y: 178, endPoint x: 584, endPoint y: 178, distance: 76.2
copy span "raj@raj.com"
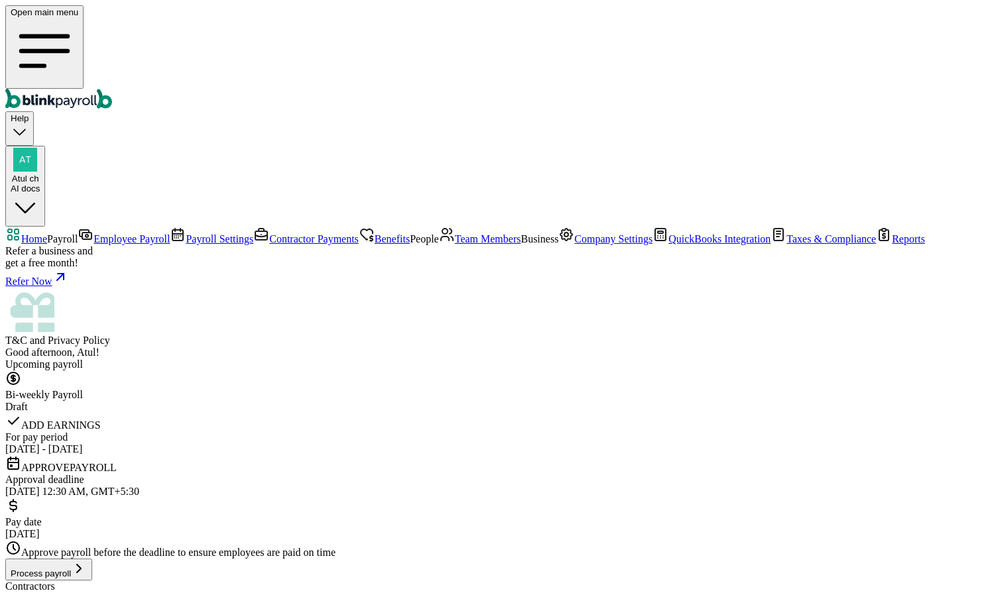
click at [455, 245] on span "Team Members" at bounding box center [488, 238] width 66 height 11
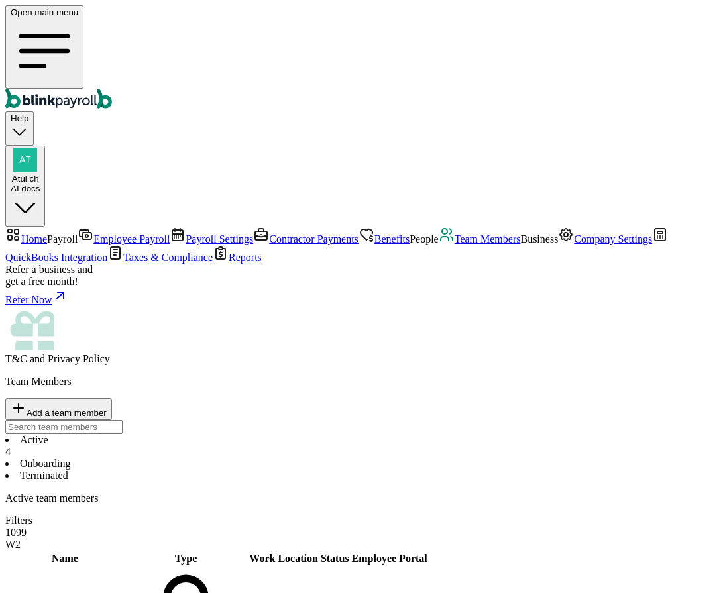
click at [558, 245] on link "Company Settings" at bounding box center [605, 238] width 94 height 11
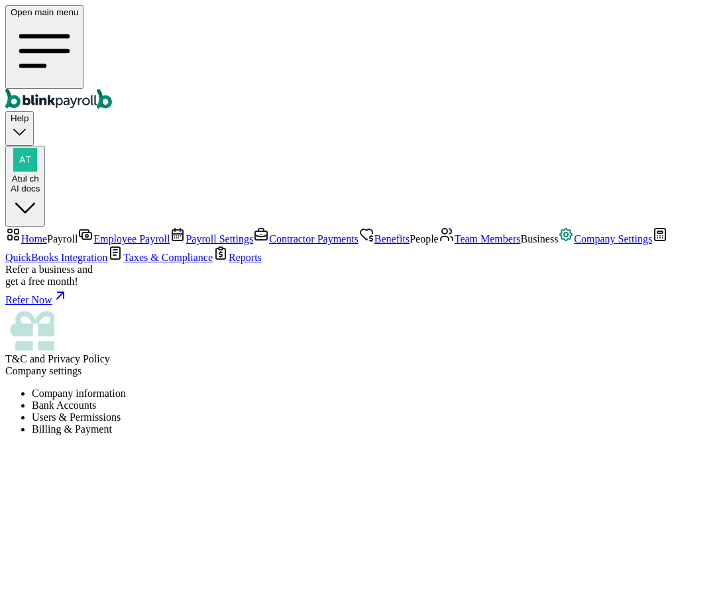
click at [440, 412] on li "Users & Permissions" at bounding box center [375, 418] width 686 height 12
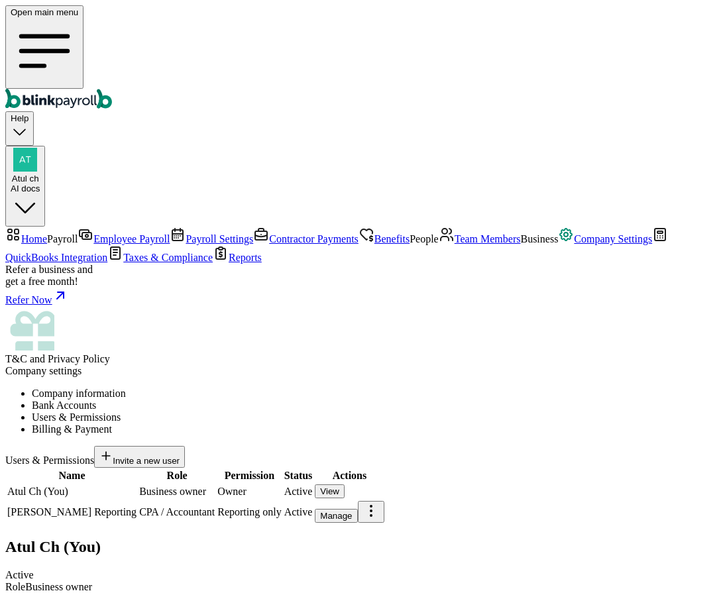
click at [357, 509] on button "Manage" at bounding box center [336, 516] width 42 height 14
drag, startPoint x: 499, startPoint y: 170, endPoint x: 325, endPoint y: 174, distance: 174.4
copy span "[EMAIL_ADDRESS][DOMAIN_NAME]"
click at [352, 511] on div "Manage" at bounding box center [336, 516] width 32 height 10
